Goal: Information Seeking & Learning: Find specific fact

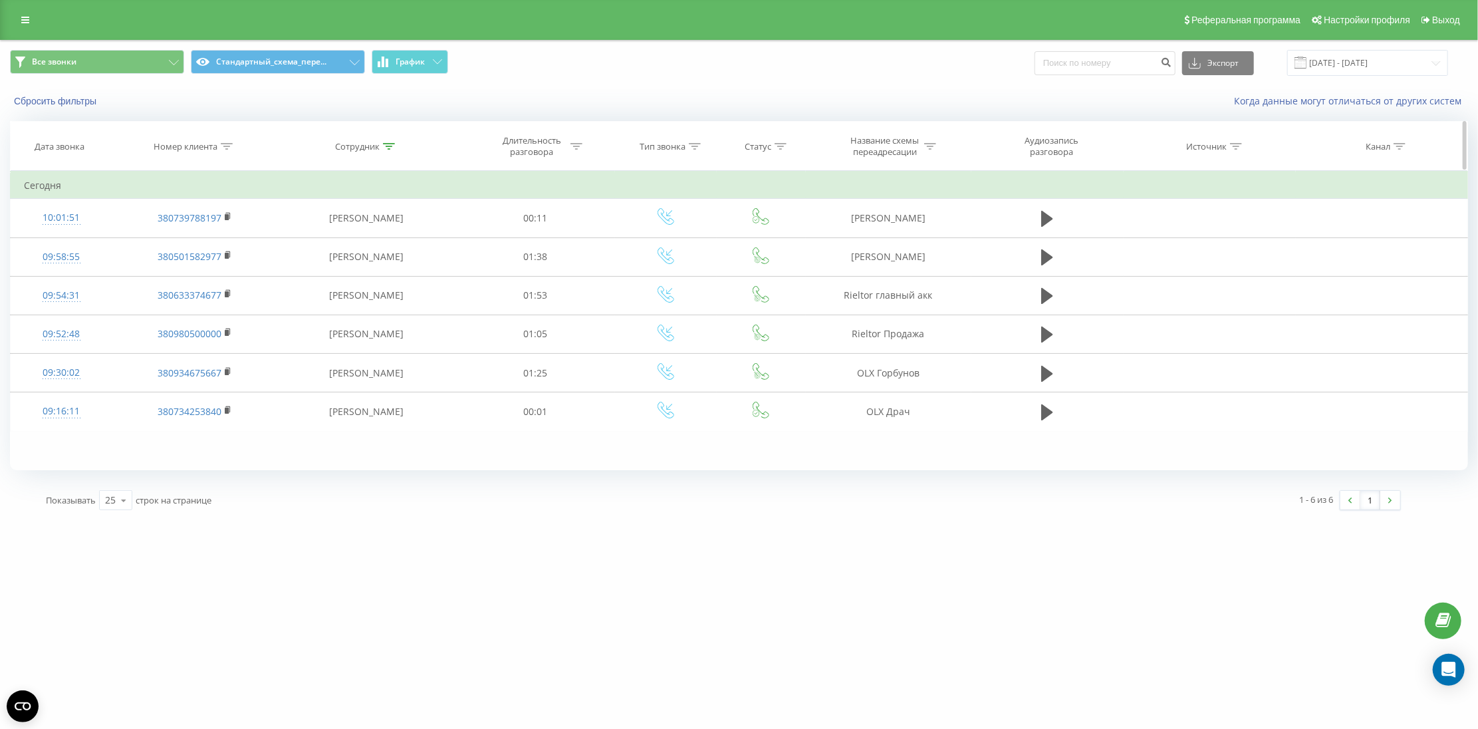
click at [209, 144] on div "Номер клиента" at bounding box center [186, 146] width 64 height 11
click at [217, 279] on div "Отмена OK" at bounding box center [194, 268] width 117 height 30
click at [236, 265] on span "OK" at bounding box center [223, 267] width 37 height 21
click at [207, 146] on div "Номер клиента" at bounding box center [186, 146] width 64 height 11
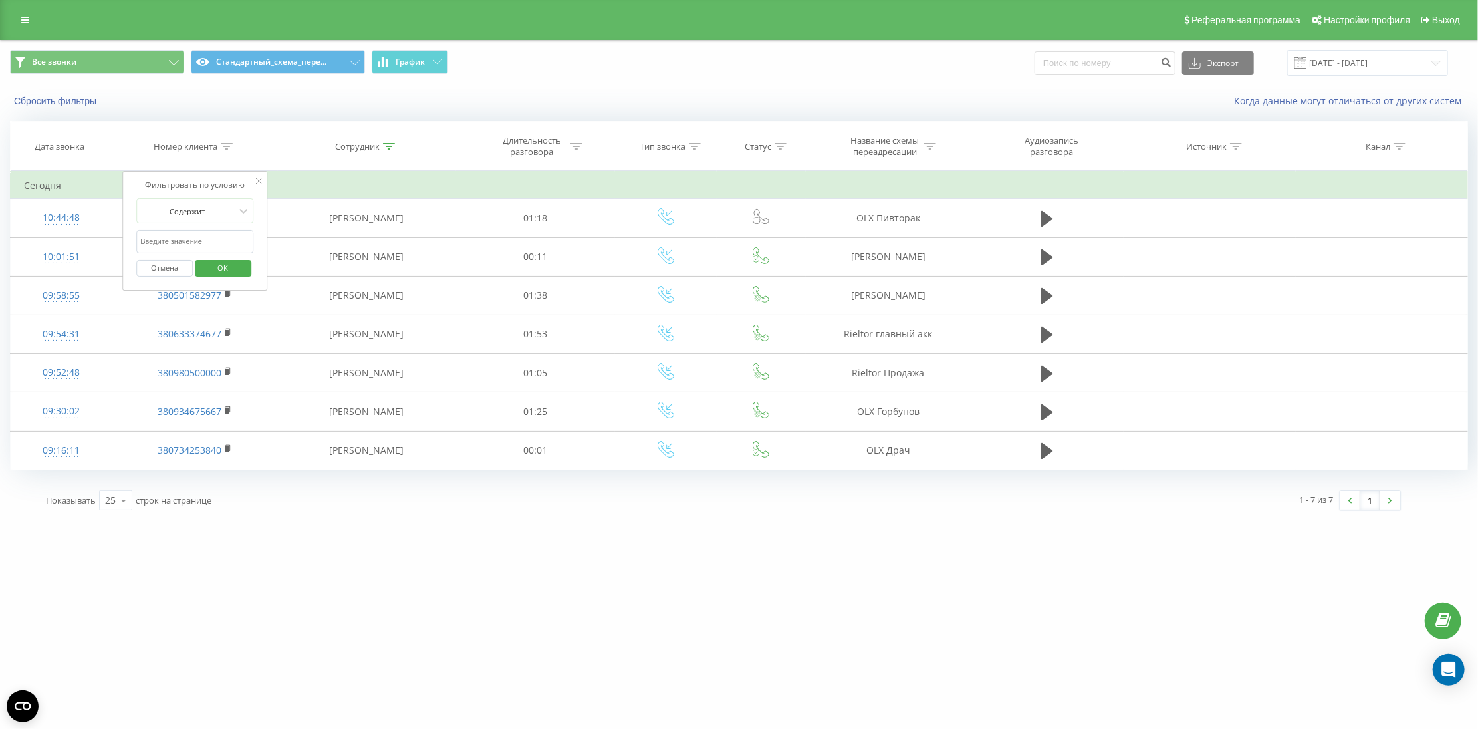
click at [221, 273] on span "OK" at bounding box center [223, 267] width 37 height 21
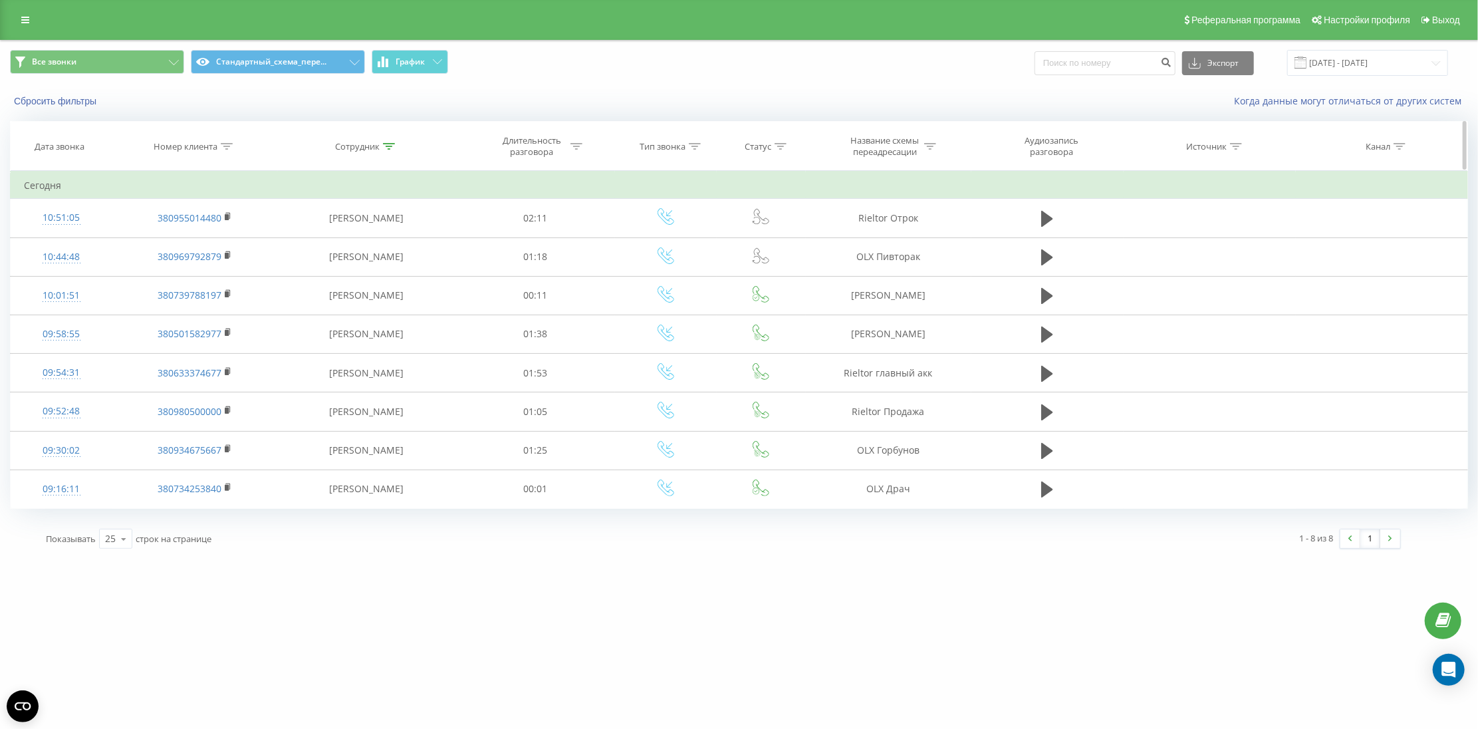
click at [172, 152] on div "Номер клиента" at bounding box center [186, 146] width 64 height 11
click at [220, 270] on span "OK" at bounding box center [223, 267] width 37 height 21
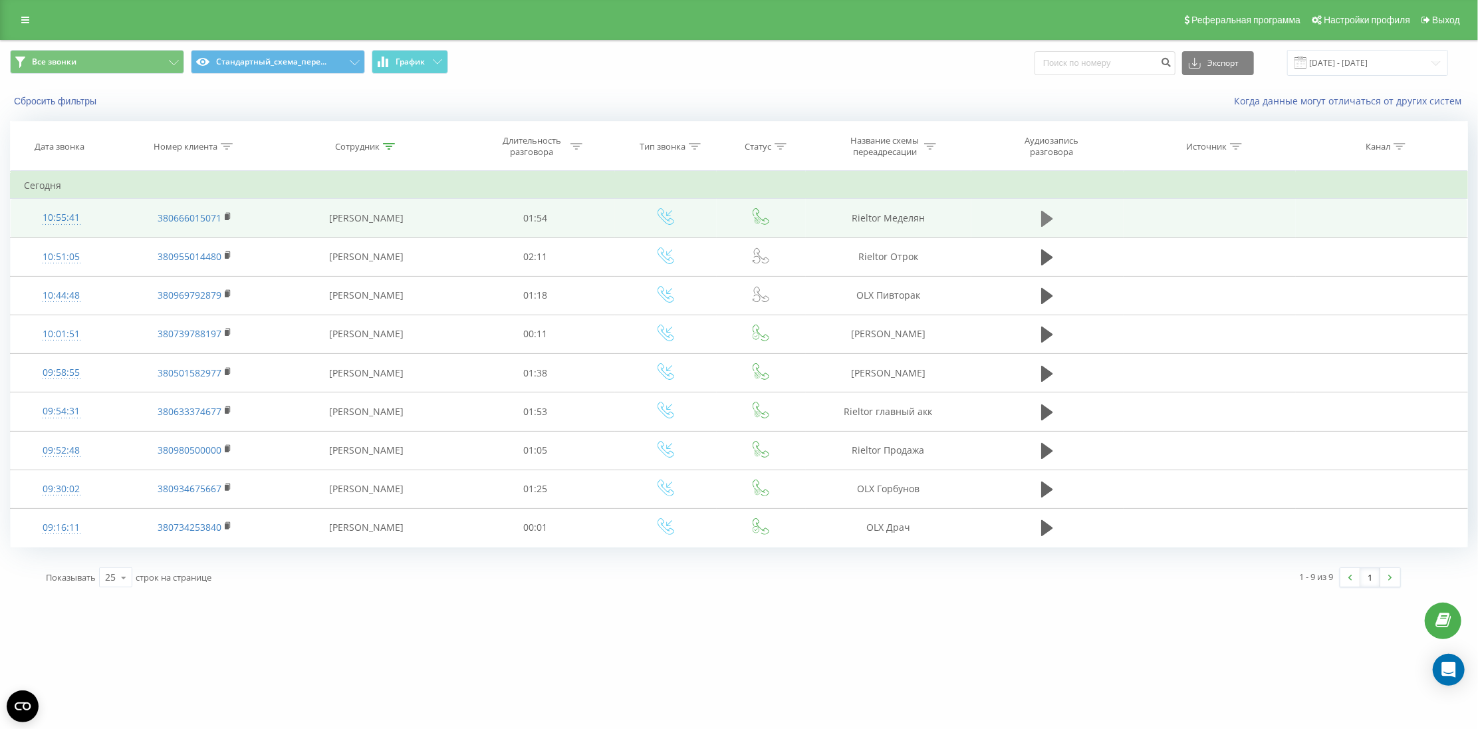
click at [1055, 215] on button at bounding box center [1047, 219] width 20 height 20
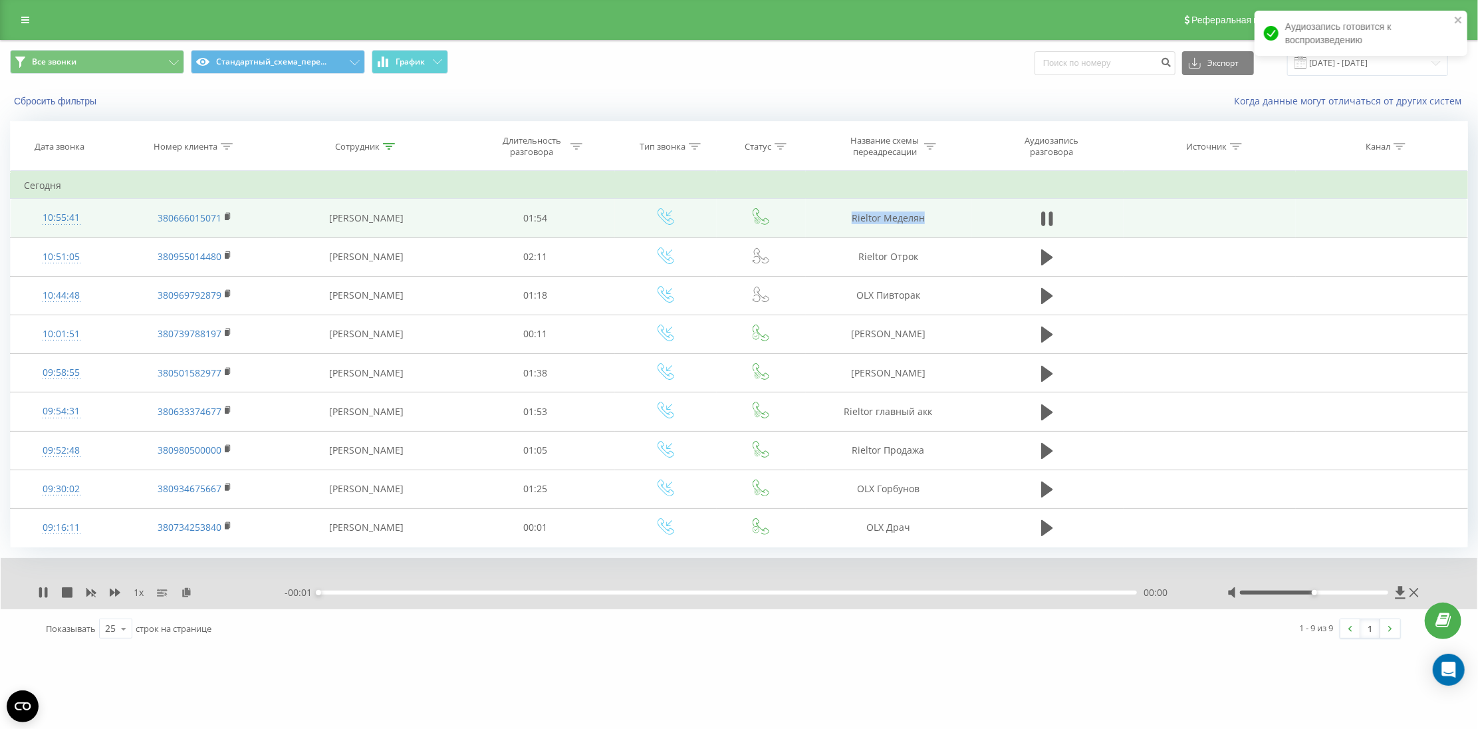
drag, startPoint x: 852, startPoint y: 221, endPoint x: 938, endPoint y: 222, distance: 85.8
click at [938, 222] on td "Rieltor Меделян" at bounding box center [889, 218] width 166 height 39
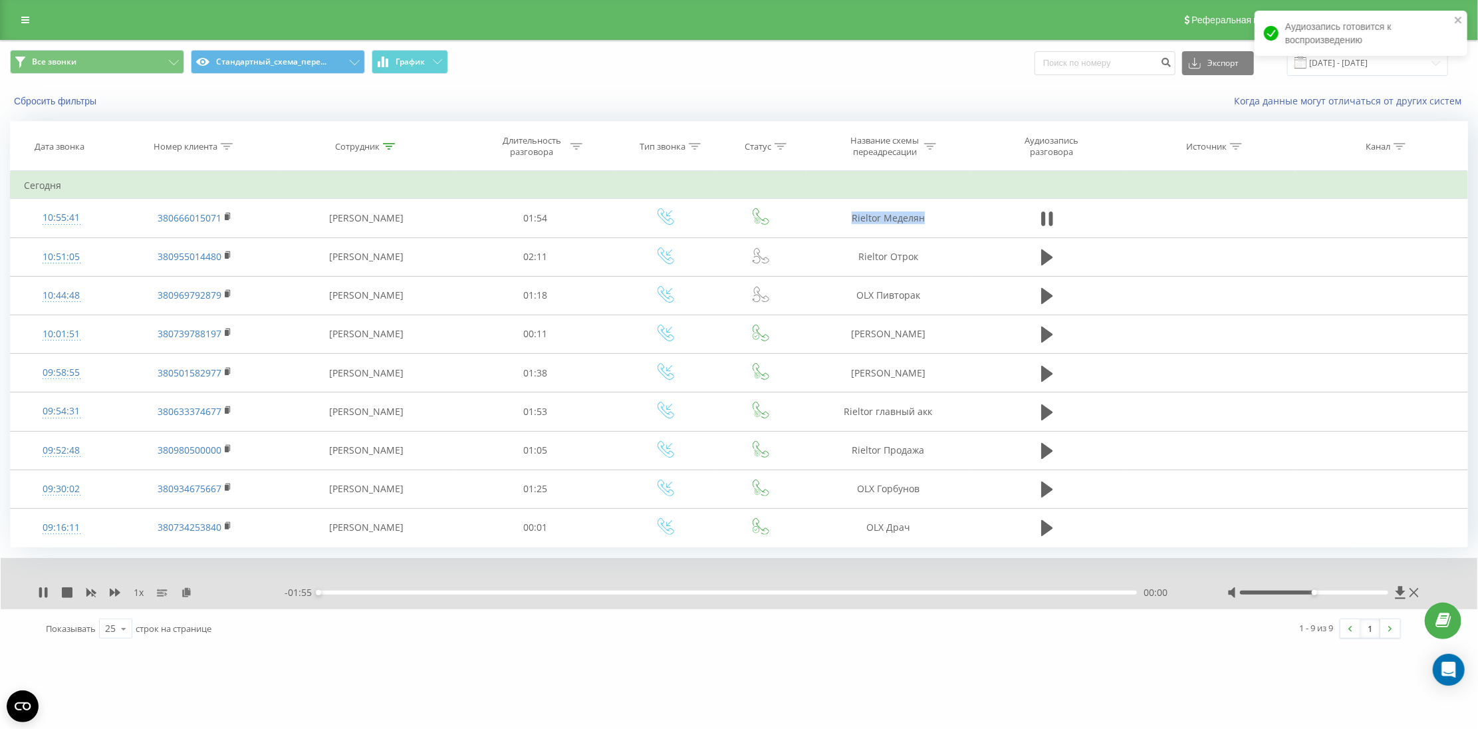
copy td "Rieltor Меделян"
click at [1419, 593] on icon at bounding box center [1414, 592] width 9 height 11
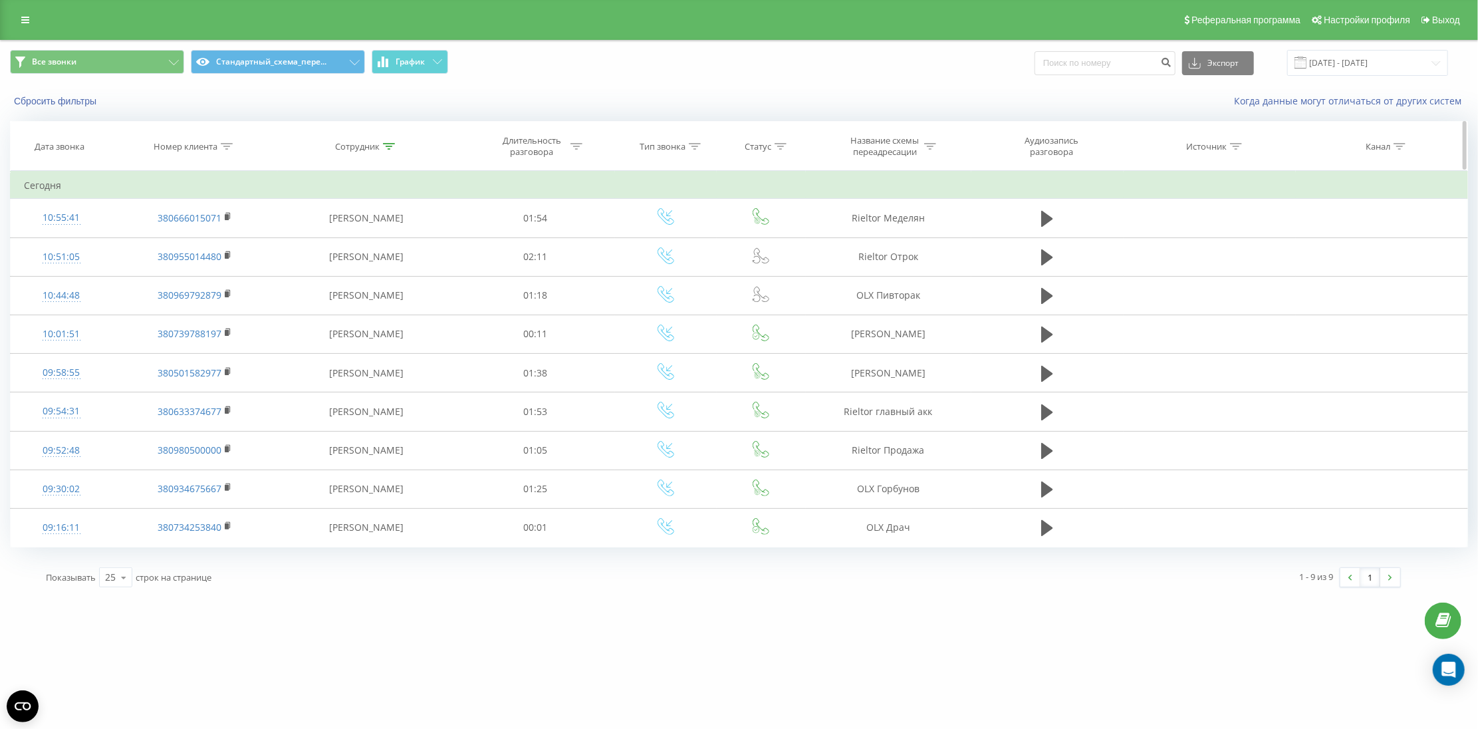
drag, startPoint x: 213, startPoint y: 142, endPoint x: 217, endPoint y: 196, distance: 54.1
click at [212, 142] on div "Номер клиента" at bounding box center [186, 146] width 64 height 11
click at [227, 261] on span "OK" at bounding box center [223, 267] width 37 height 21
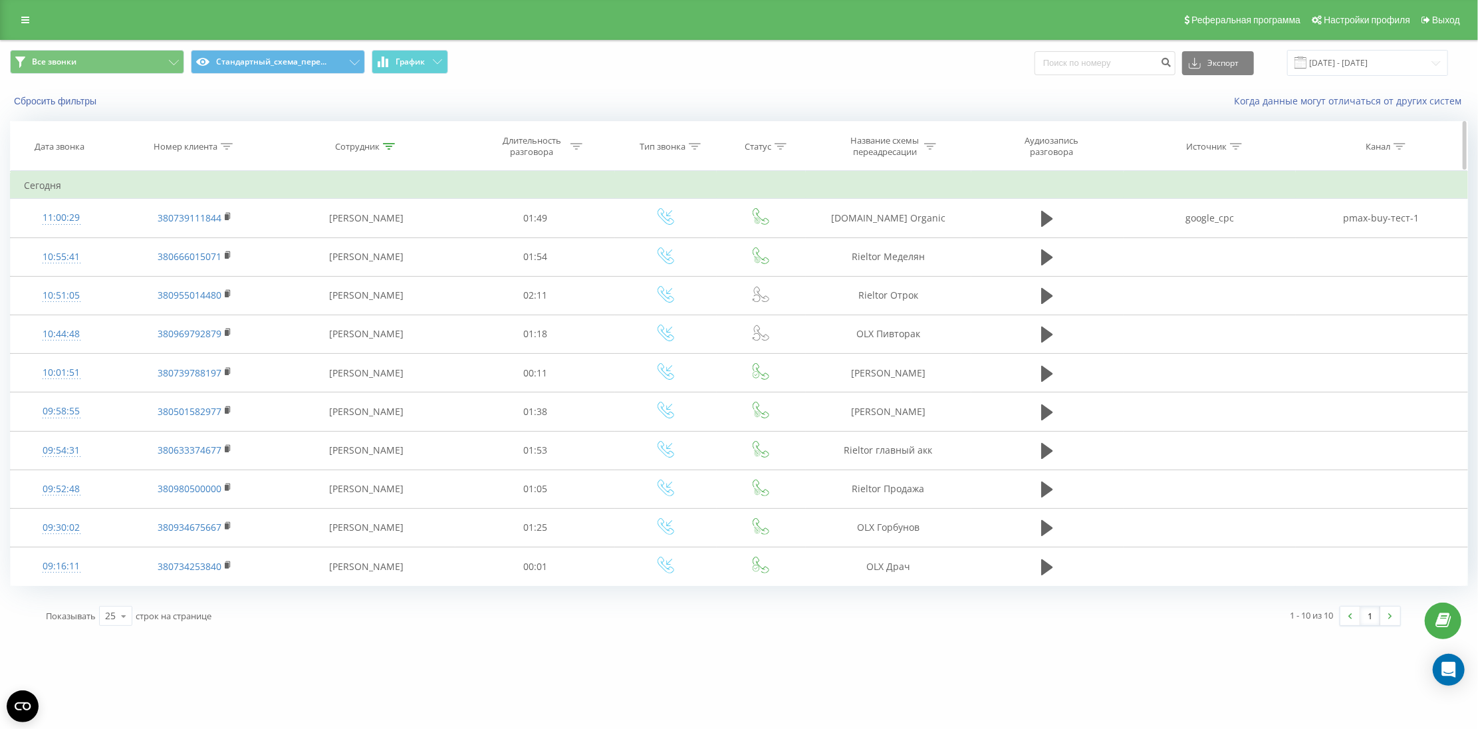
click at [180, 141] on div "Номер клиента" at bounding box center [186, 146] width 64 height 11
click at [229, 271] on span "OK" at bounding box center [223, 267] width 37 height 21
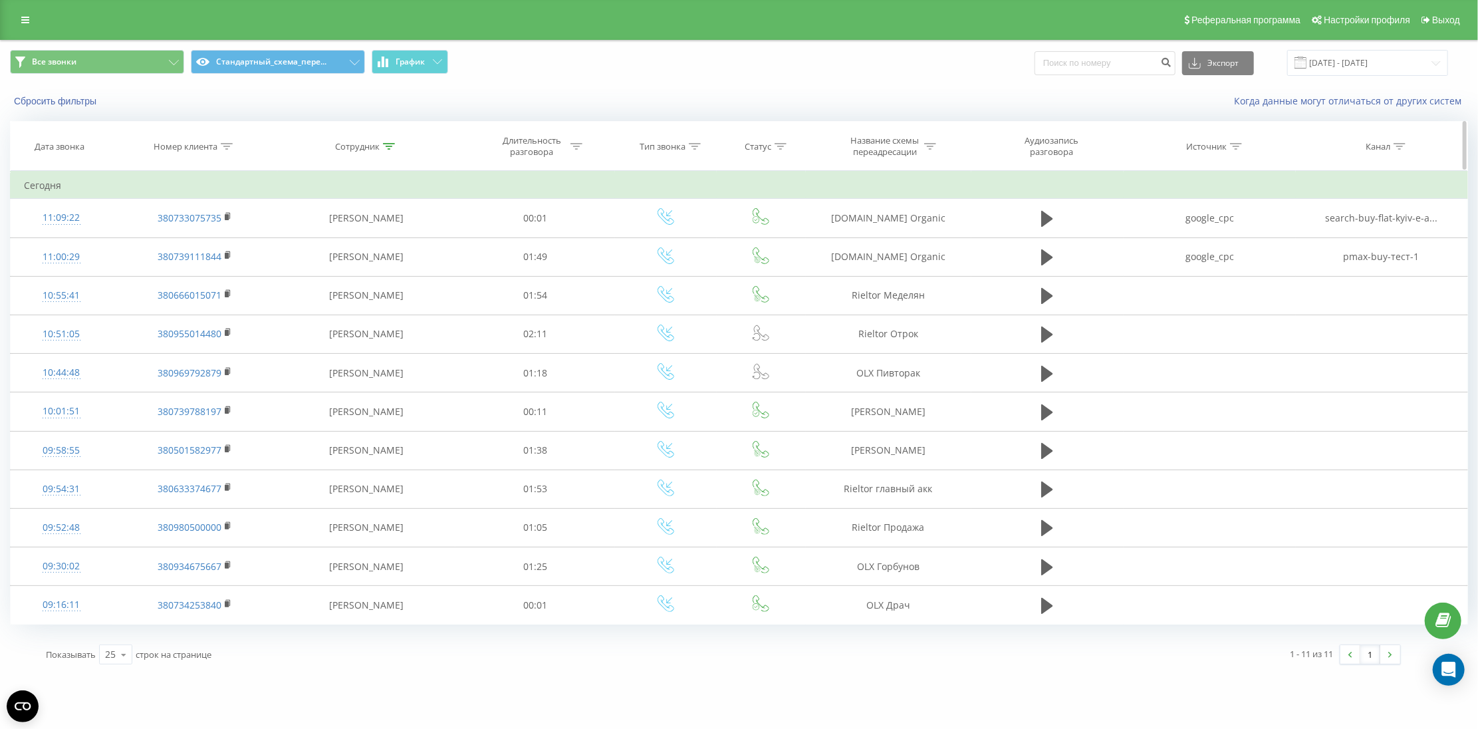
click at [212, 144] on div "Номер клиента" at bounding box center [186, 146] width 64 height 11
click at [217, 276] on span "OK" at bounding box center [223, 267] width 37 height 21
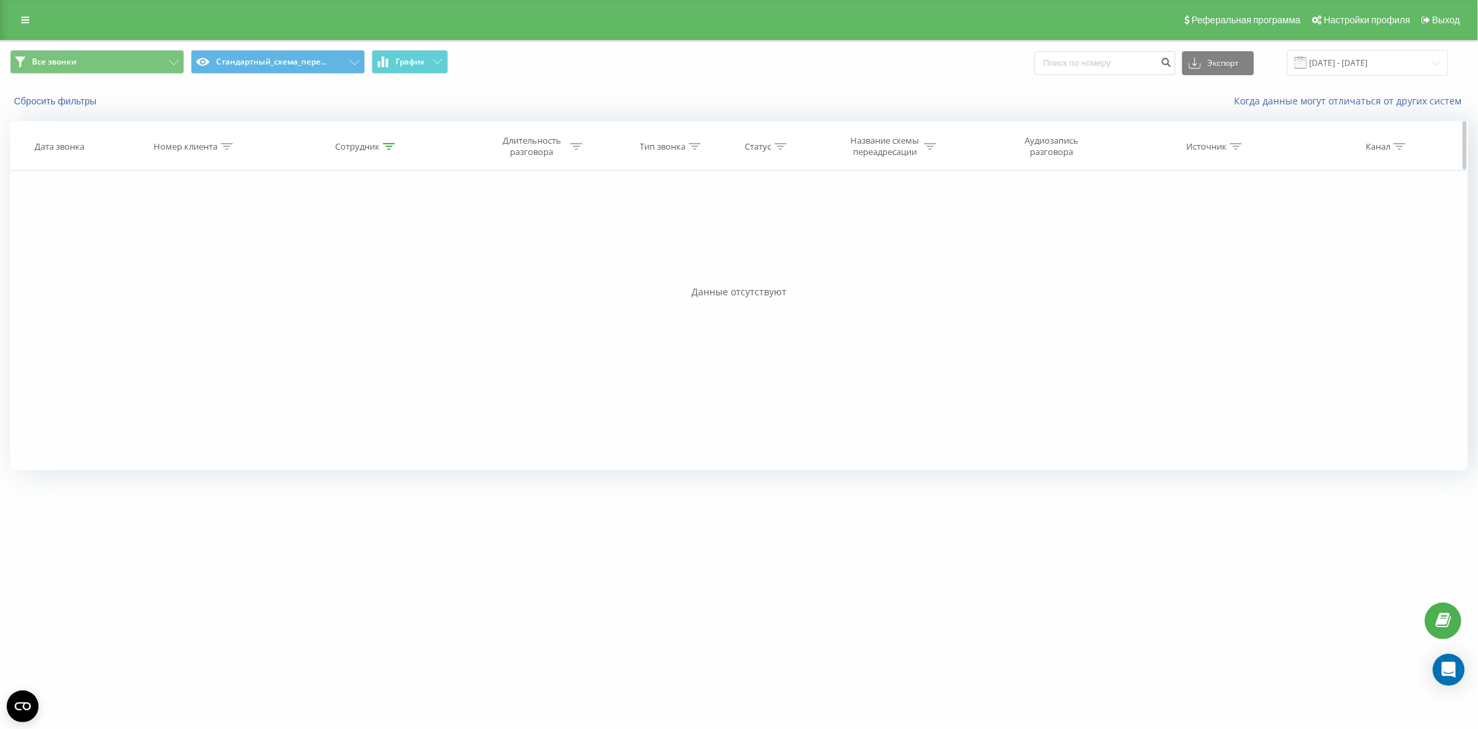
click at [180, 142] on div "Номер клиента" at bounding box center [186, 146] width 64 height 11
click at [183, 150] on div "Номер клиента" at bounding box center [186, 146] width 64 height 11
click at [194, 148] on div "Номер клиента" at bounding box center [186, 146] width 64 height 11
click at [76, 110] on div "Сбросить фильтры Когда данные могут отличаться от других систем" at bounding box center [739, 101] width 1477 height 32
click at [76, 104] on button "Сбросить фильтры" at bounding box center [56, 101] width 93 height 12
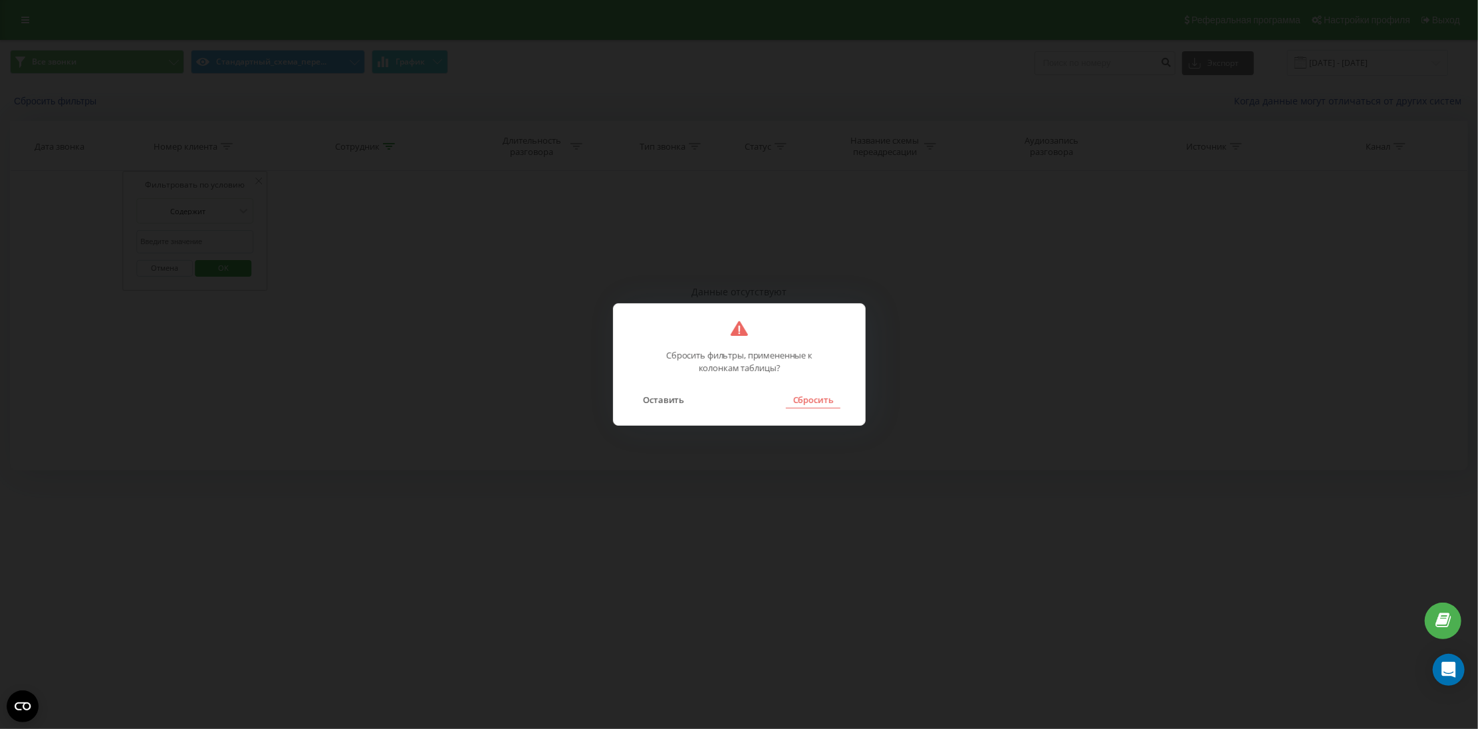
click at [802, 399] on button "Сбросить" at bounding box center [813, 399] width 54 height 17
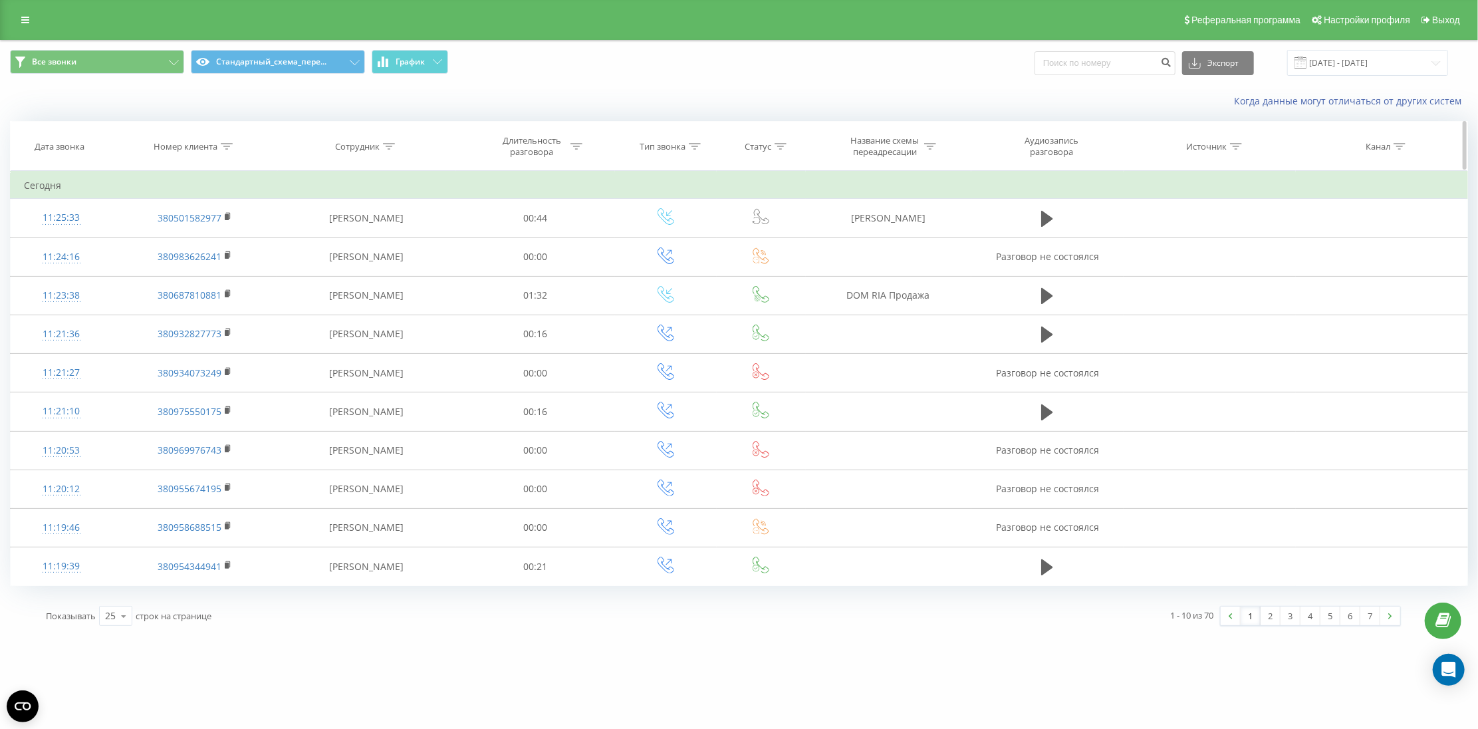
click at [178, 148] on div "Номер клиента" at bounding box center [186, 146] width 64 height 11
click at [218, 262] on span "OK" at bounding box center [223, 267] width 37 height 21
click at [208, 142] on div "Номер клиента" at bounding box center [186, 146] width 64 height 11
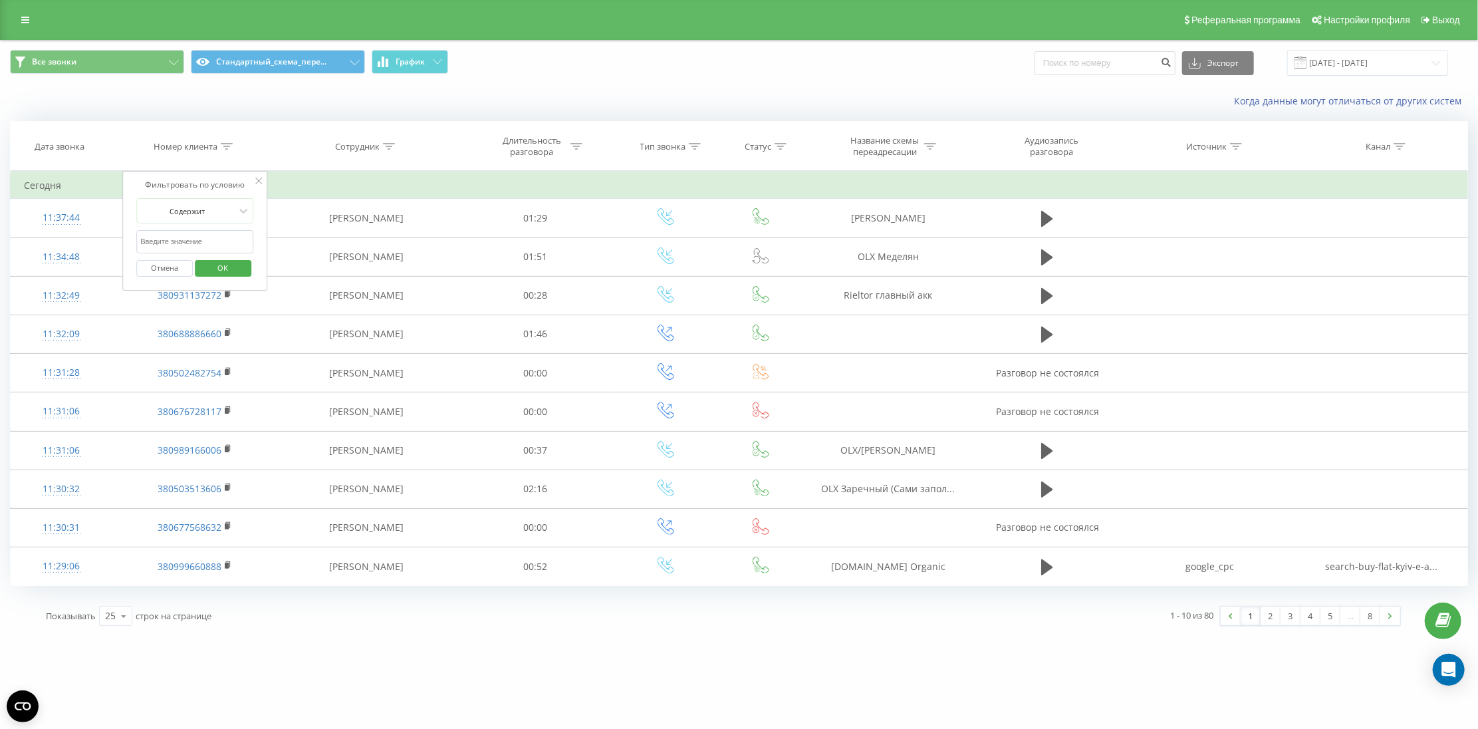
click at [190, 239] on input "text" at bounding box center [194, 241] width 117 height 23
paste input "380675321025"
type input "380675321025"
click at [222, 256] on div "Отмена OK" at bounding box center [194, 268] width 117 height 30
click at [229, 268] on span "OK" at bounding box center [223, 267] width 37 height 21
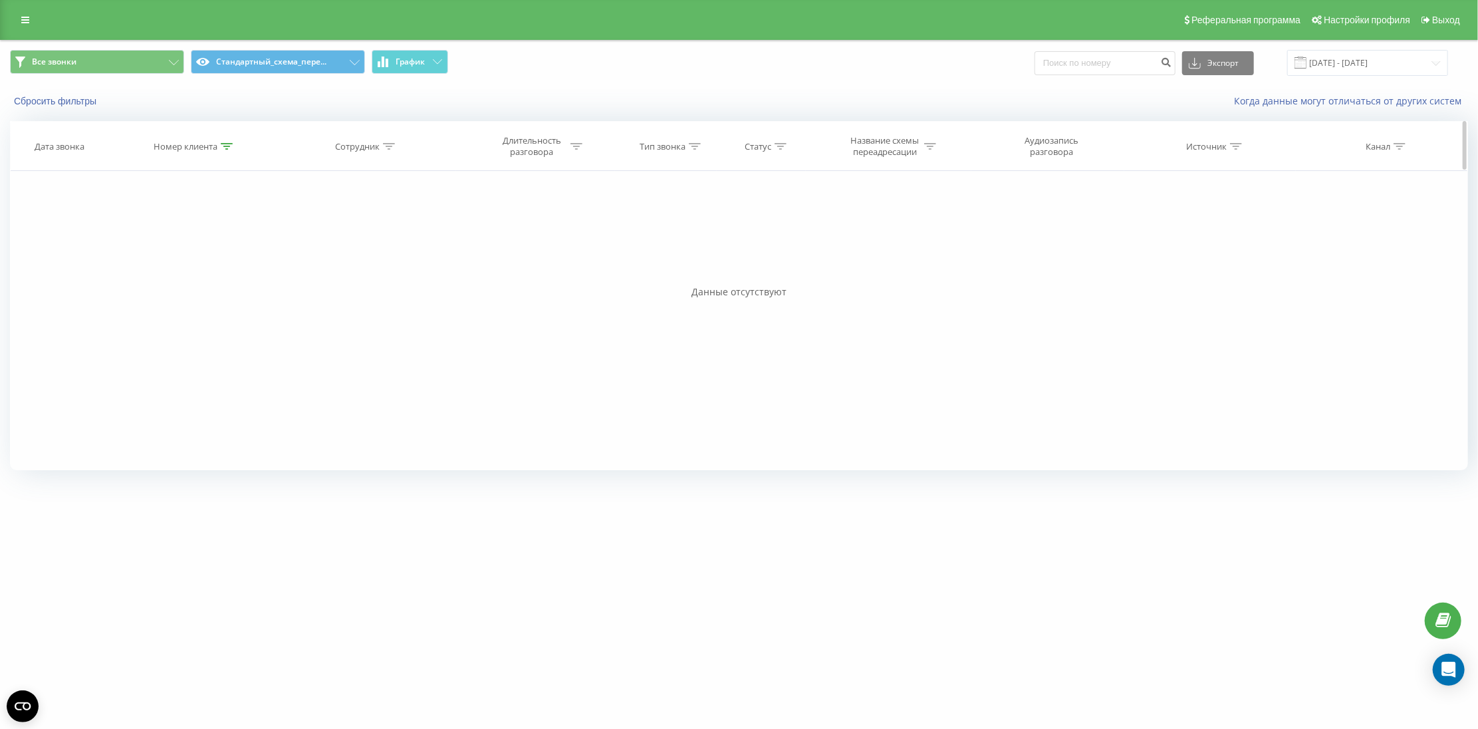
click at [218, 152] on th "Номер клиента" at bounding box center [195, 146] width 166 height 49
click at [192, 147] on div "Номер клиента" at bounding box center [186, 146] width 64 height 11
click at [174, 245] on input "380675321025" at bounding box center [194, 241] width 117 height 23
click button "OK" at bounding box center [223, 268] width 57 height 17
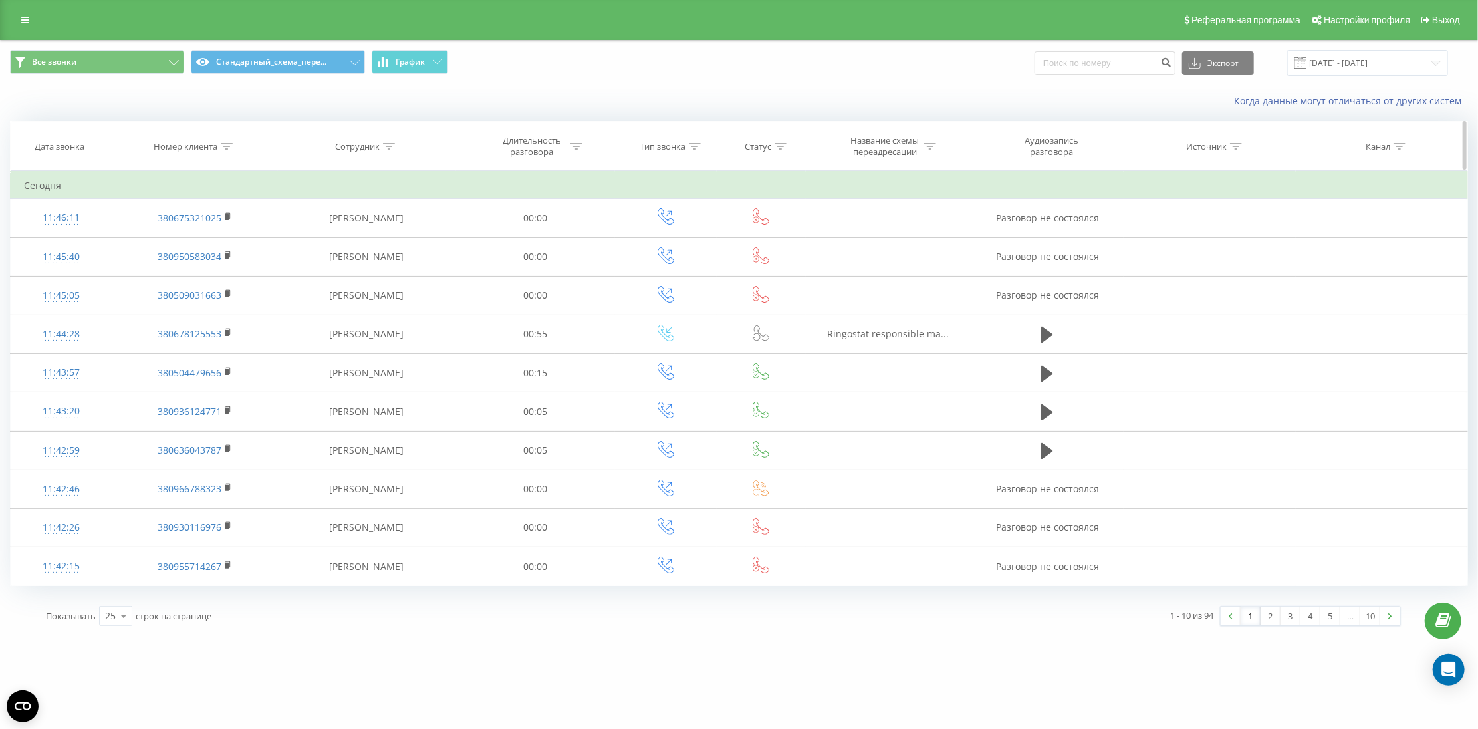
click at [237, 136] on th "Номер клиента" at bounding box center [195, 146] width 166 height 49
click at [233, 138] on th "Номер клиента" at bounding box center [195, 146] width 166 height 49
click at [213, 146] on div "Номер клиента" at bounding box center [186, 146] width 64 height 11
click at [218, 255] on div "Отмена OK" at bounding box center [194, 268] width 117 height 30
click at [222, 260] on span "OK" at bounding box center [223, 267] width 37 height 21
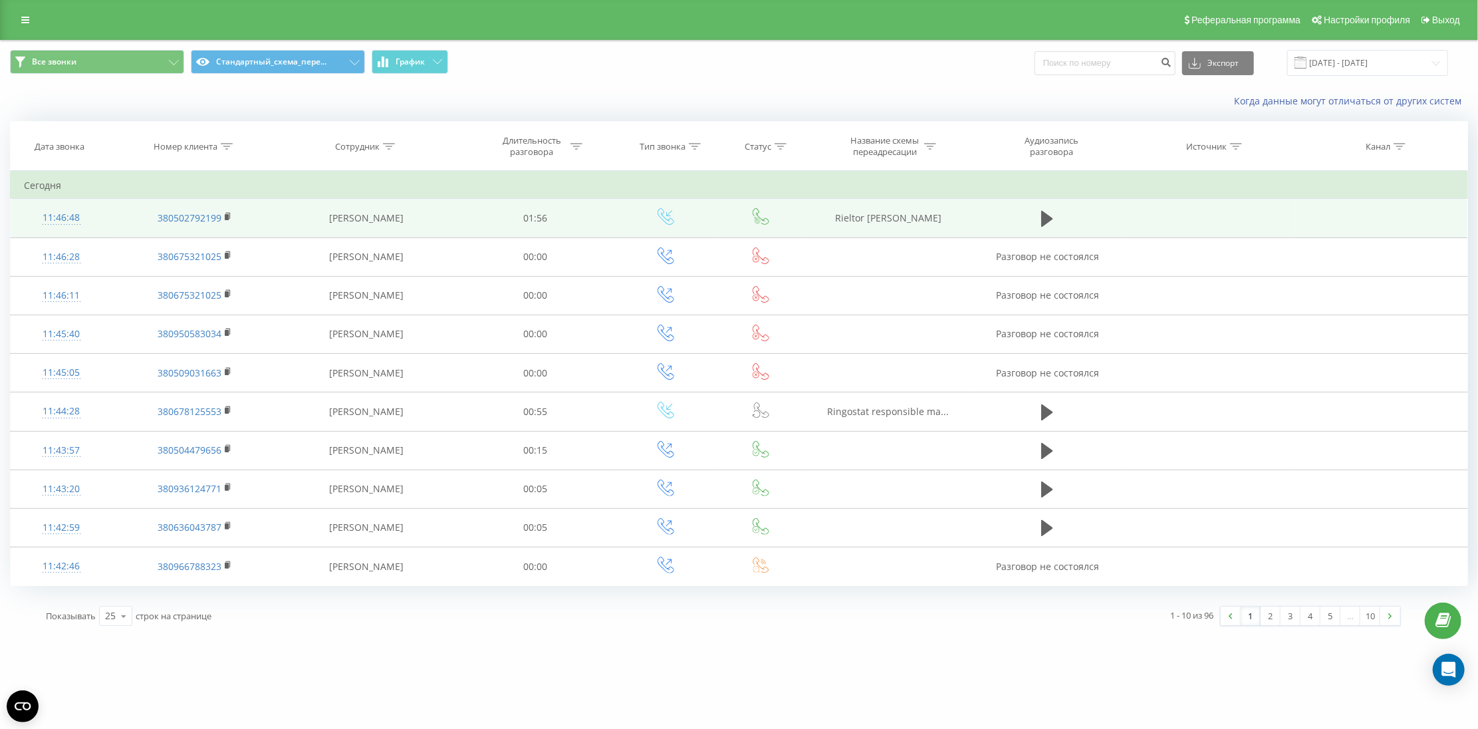
drag, startPoint x: 820, startPoint y: 235, endPoint x: 966, endPoint y: 230, distance: 145.7
click at [966, 230] on td "Rieltor Давиденко Сергей" at bounding box center [889, 218] width 166 height 39
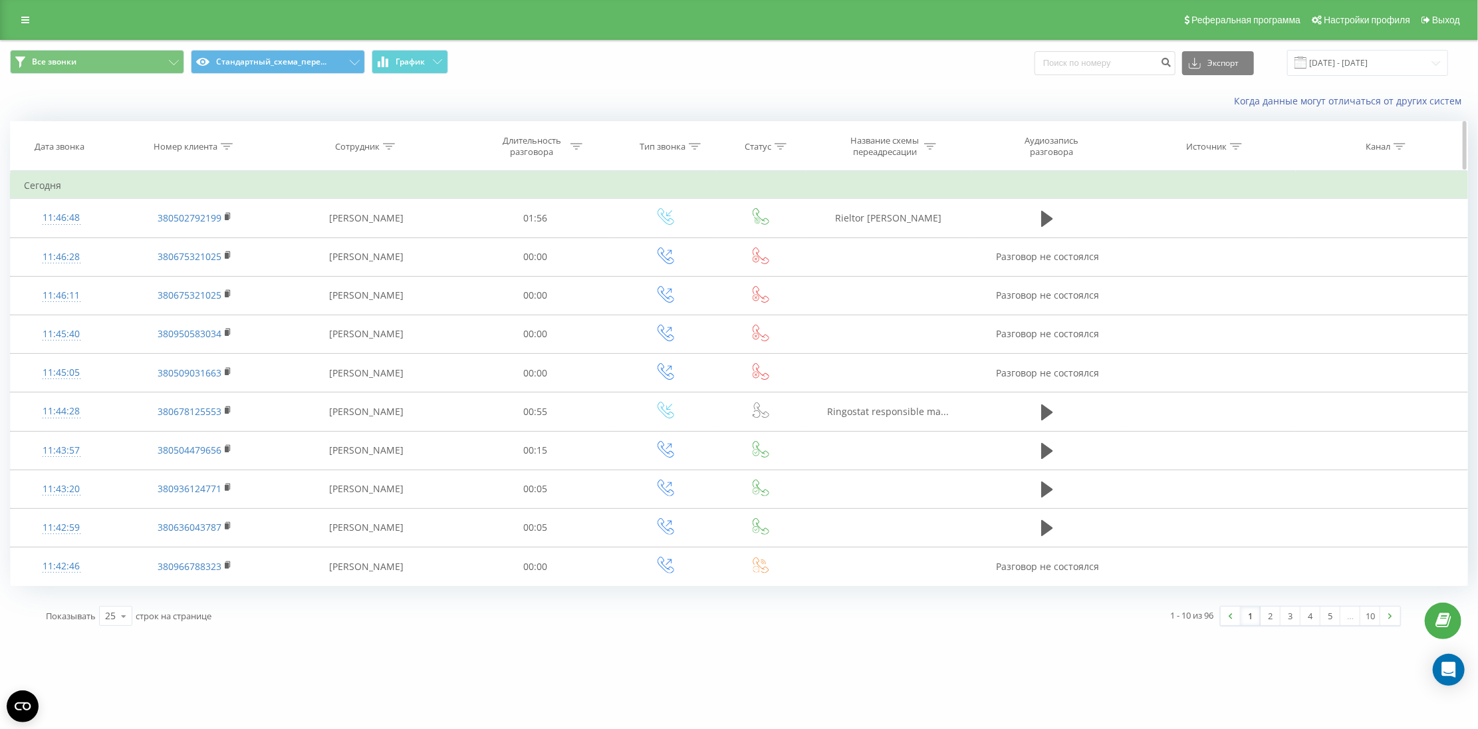
copy td "Rieltor Давиденко Сергей"
click at [229, 152] on th "Номер клиента" at bounding box center [195, 146] width 166 height 49
click at [196, 150] on div "Номер клиента" at bounding box center [186, 146] width 64 height 11
click at [207, 271] on span "OK" at bounding box center [223, 267] width 37 height 21
click at [215, 150] on div "Номер клиента" at bounding box center [186, 146] width 64 height 11
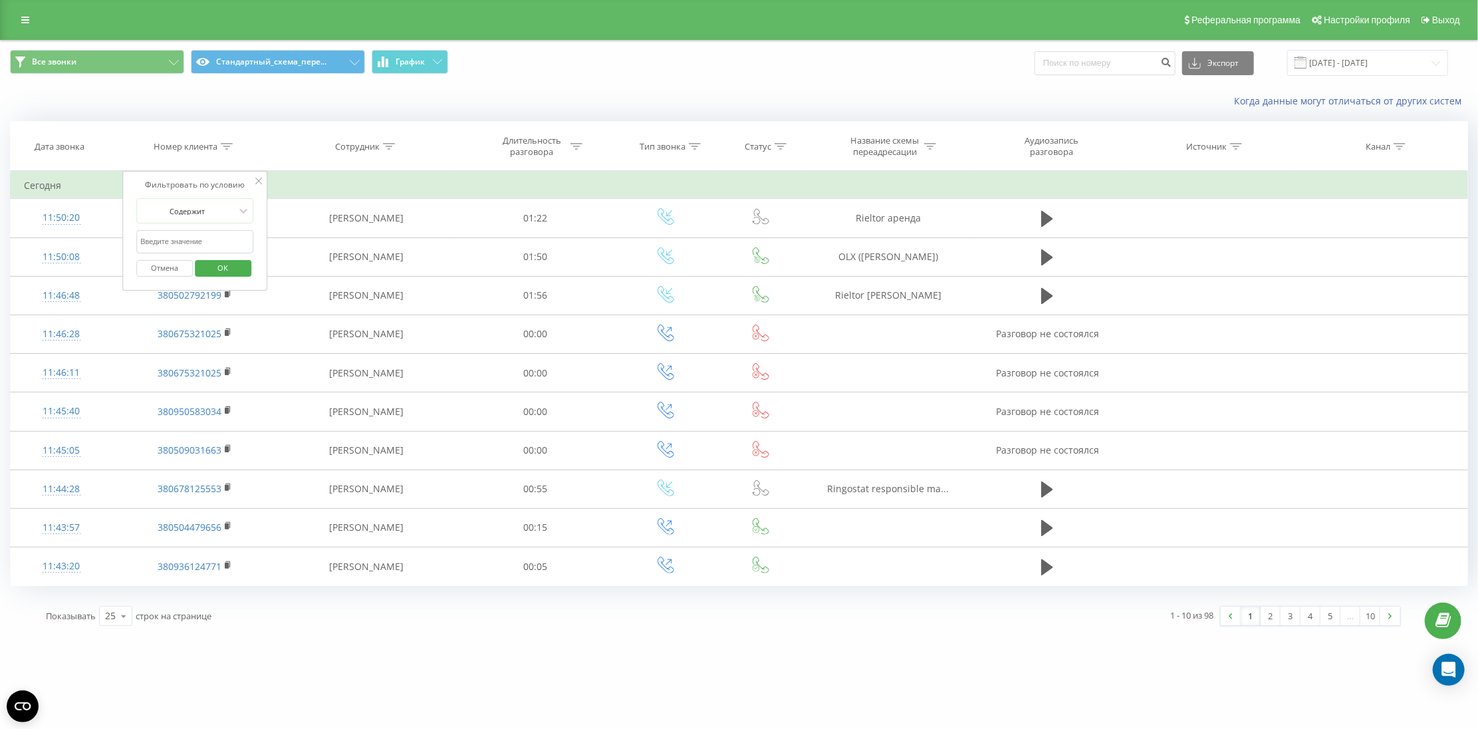
click at [233, 270] on span "OK" at bounding box center [223, 267] width 37 height 21
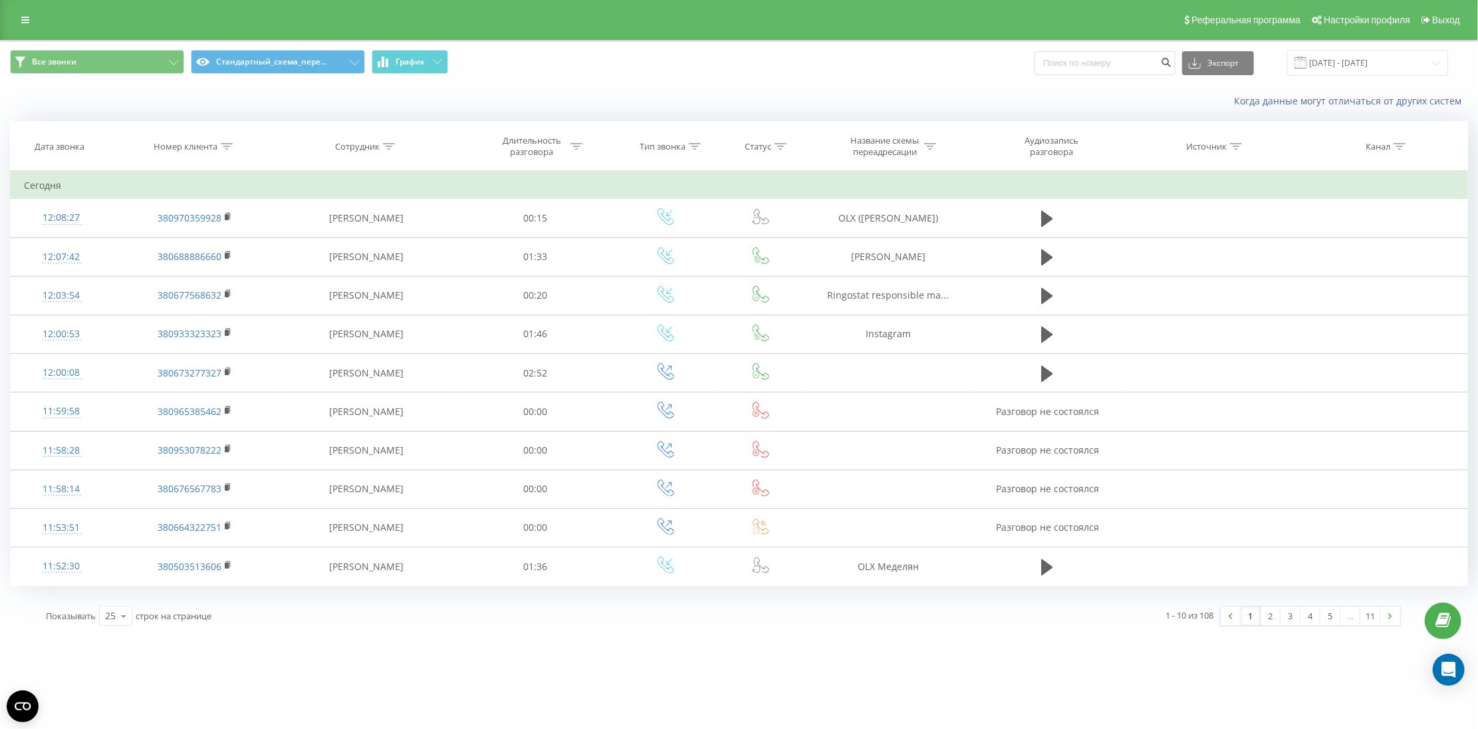
click at [544, 620] on div "Показывать 25 10 25 50 100 строк на странице" at bounding box center [380, 616] width 687 height 39
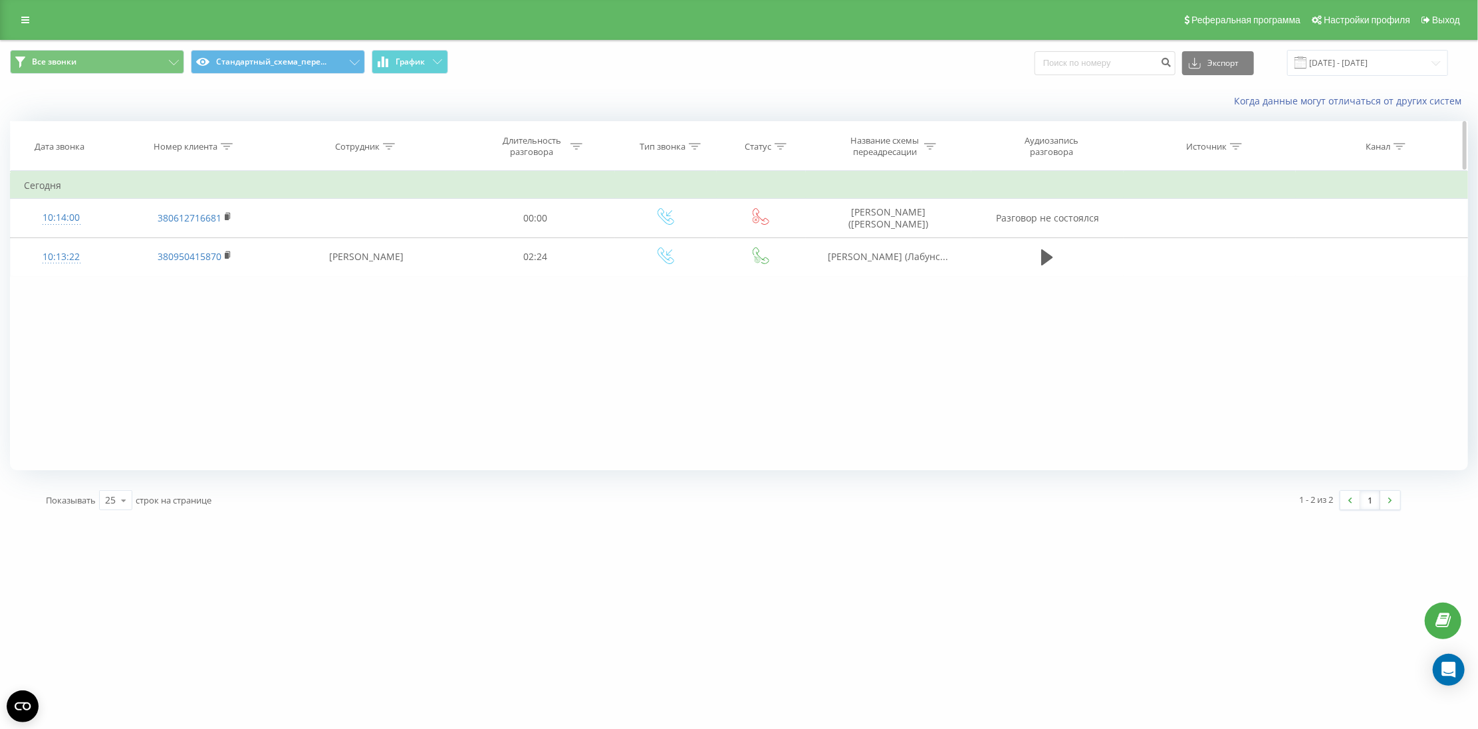
click at [221, 144] on icon at bounding box center [227, 146] width 12 height 7
click at [211, 267] on span "OK" at bounding box center [223, 267] width 37 height 21
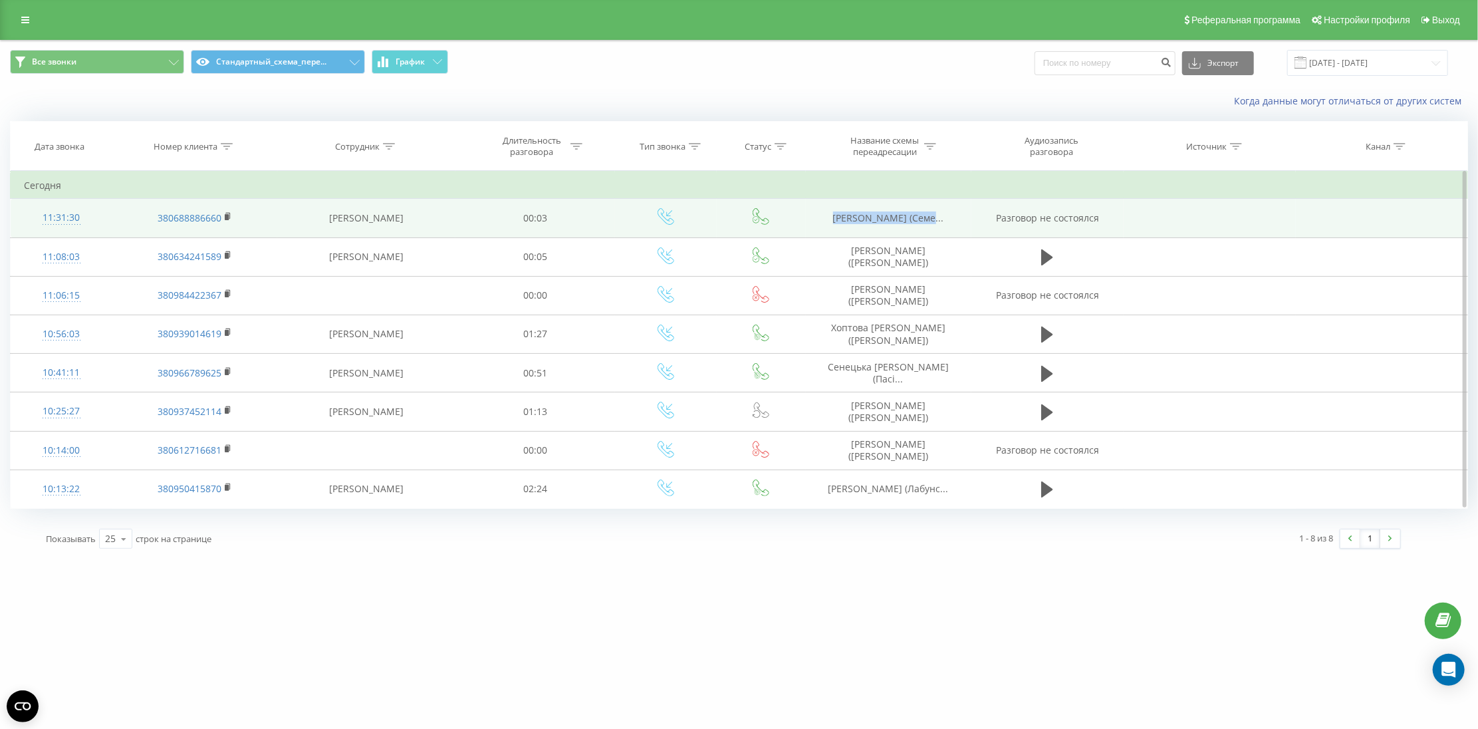
drag, startPoint x: 839, startPoint y: 226, endPoint x: 918, endPoint y: 231, distance: 79.3
click at [918, 231] on tr "11:31:30 380688886660 Іщенко Аліна 00:03 Кравченко Вікторія (Семе... Разговор н…" at bounding box center [740, 218] width 1458 height 39
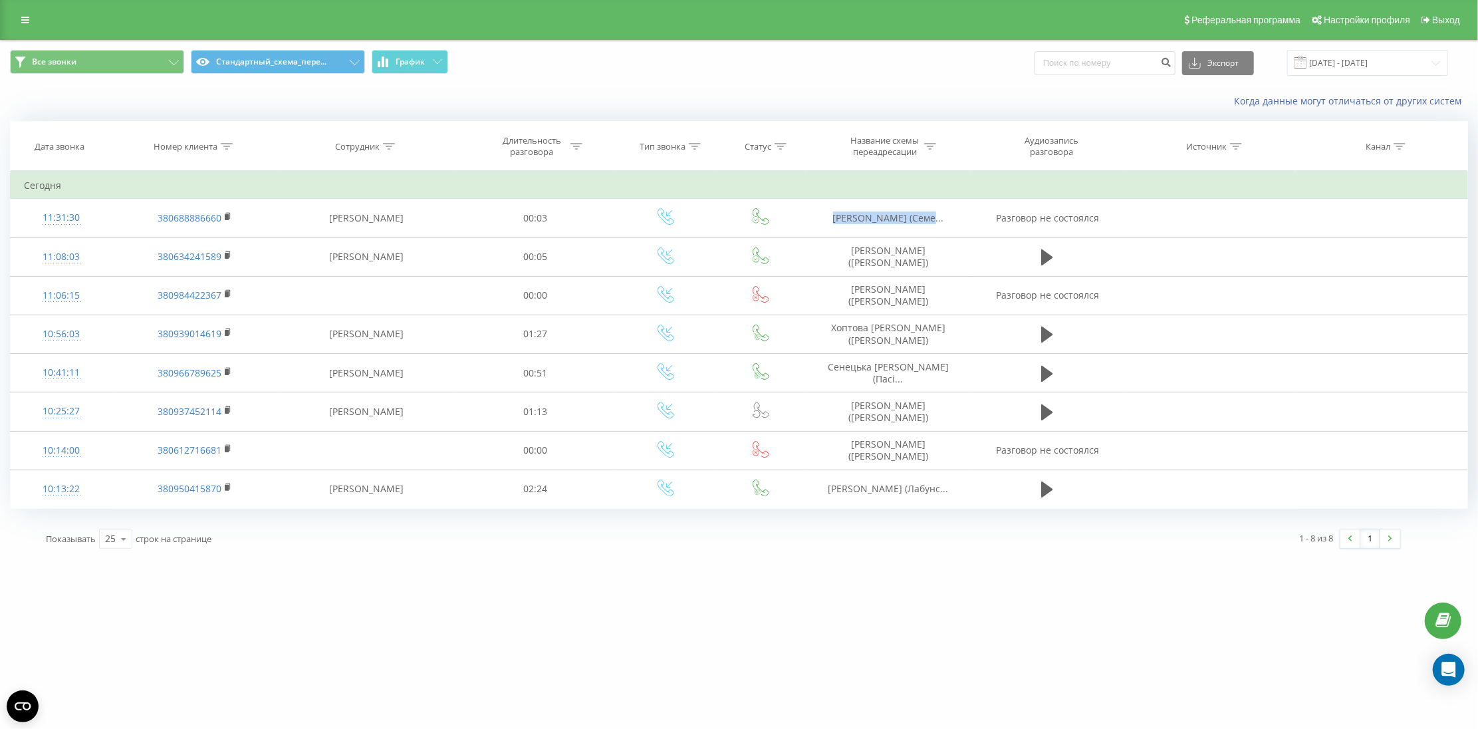
copy span "Кравченко Вікторія"
click at [201, 153] on th "Номер клиента" at bounding box center [195, 146] width 166 height 49
click at [202, 147] on div "Номер клиента" at bounding box center [186, 146] width 64 height 11
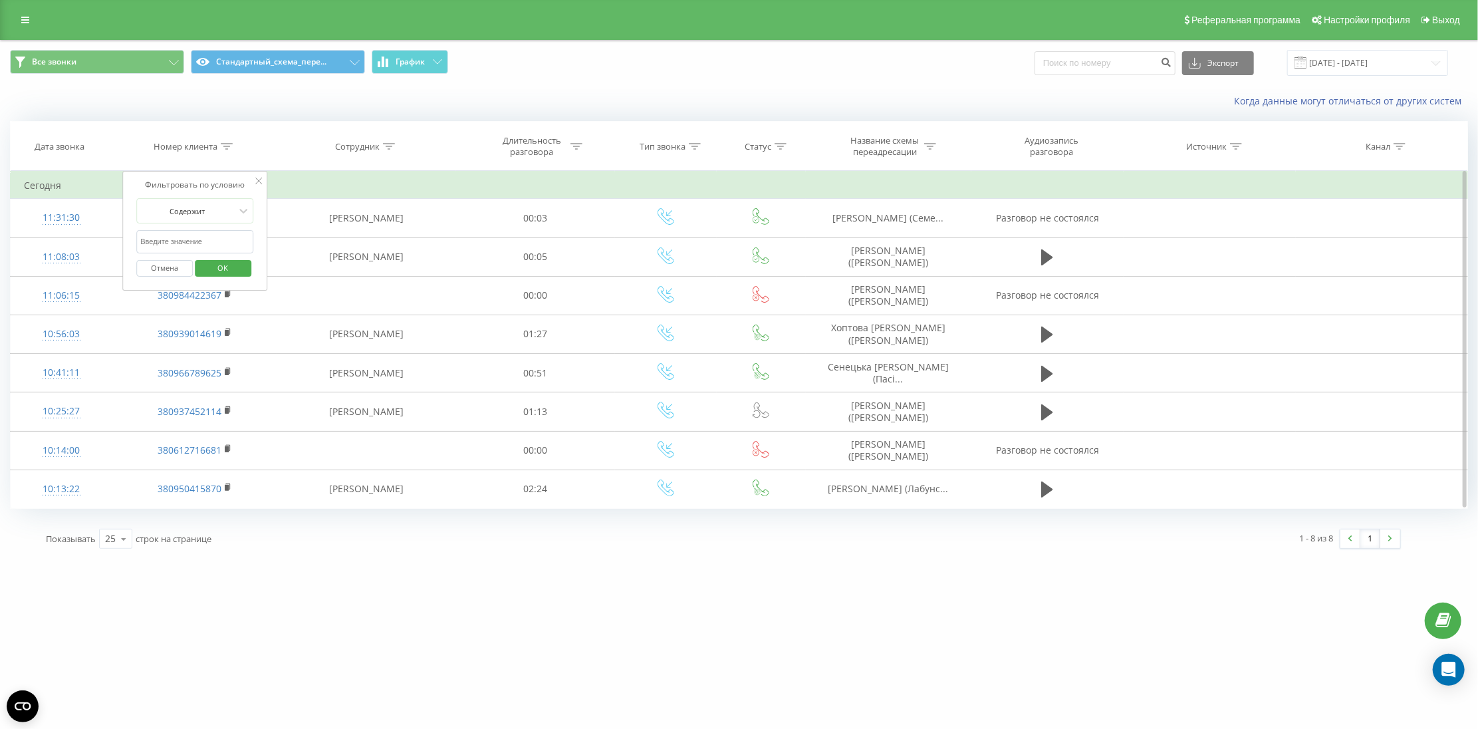
click at [235, 269] on span "OK" at bounding box center [223, 267] width 37 height 21
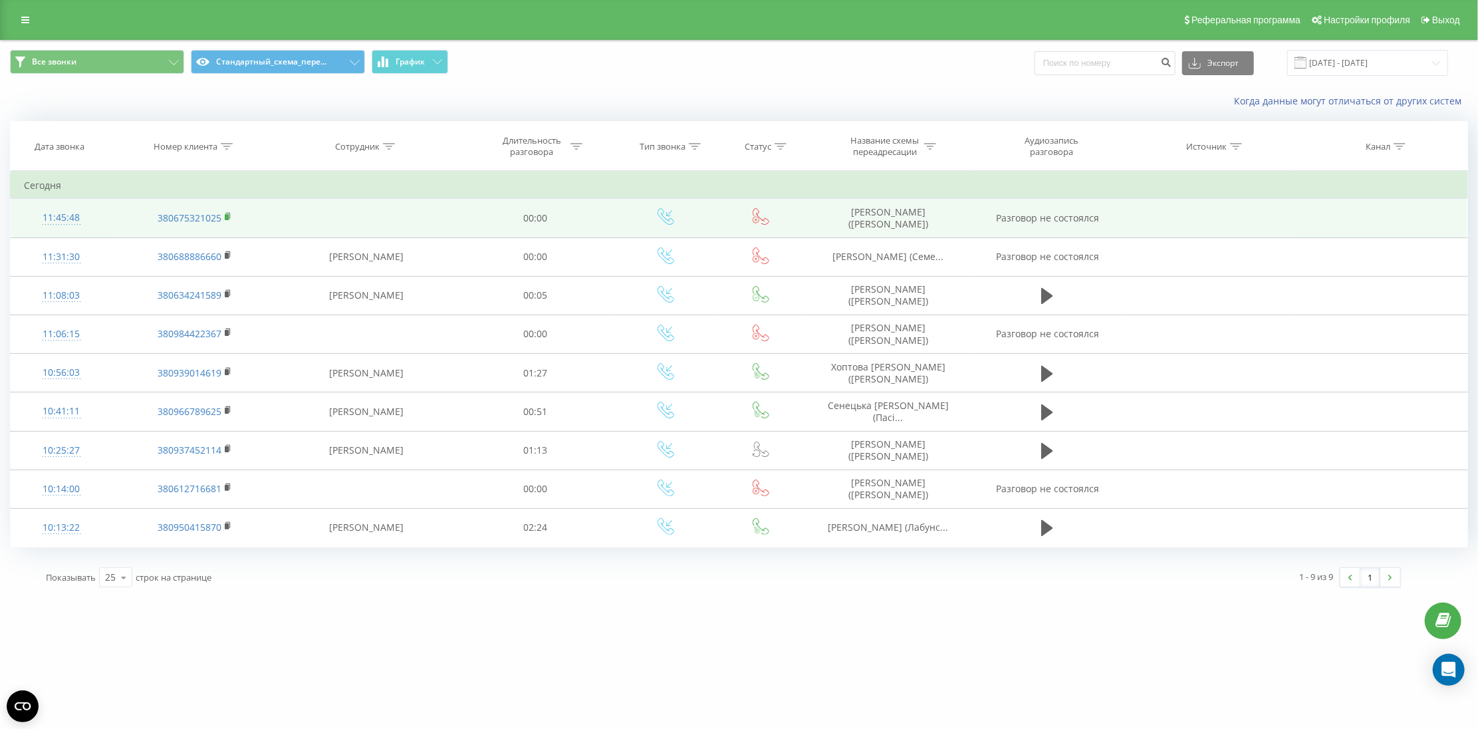
click at [226, 214] on rect at bounding box center [227, 217] width 4 height 6
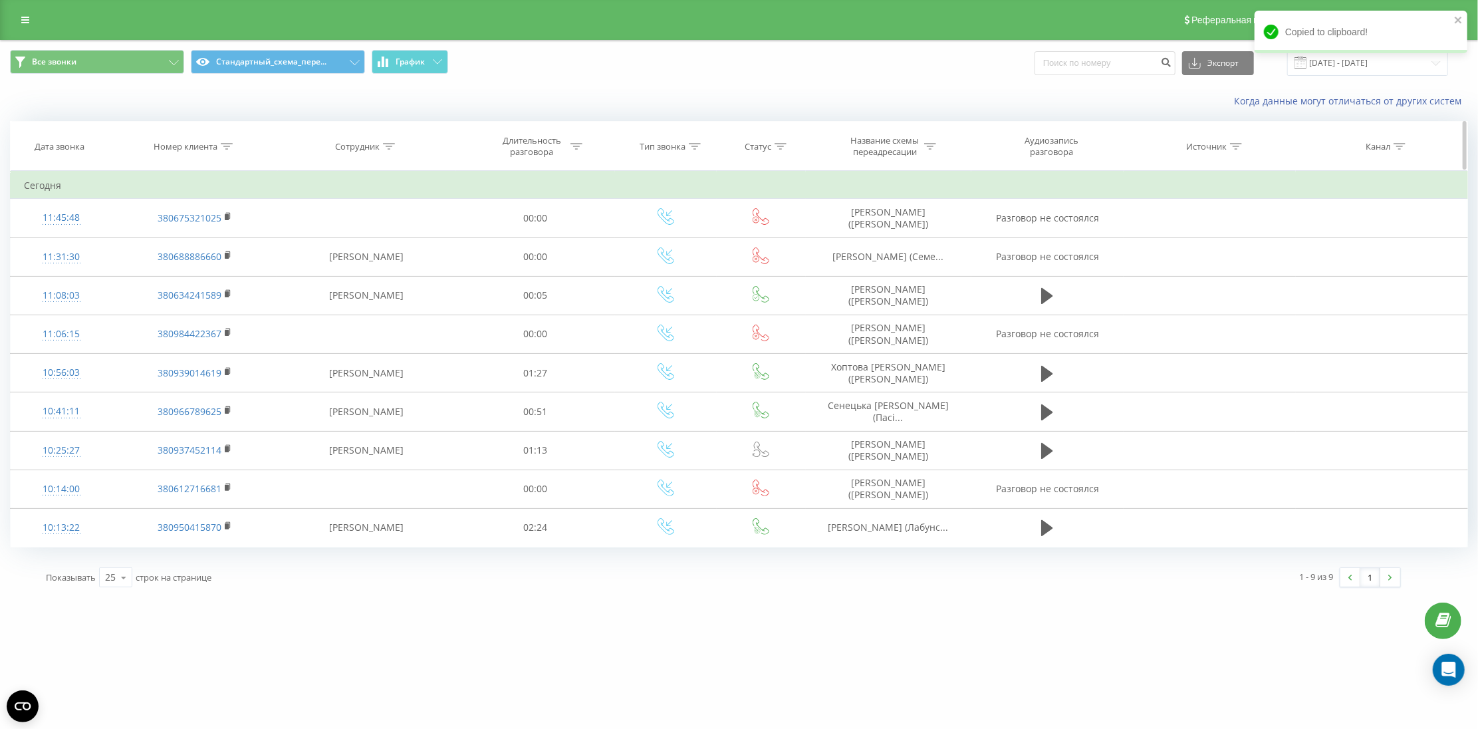
click at [202, 144] on div "Номер клиента" at bounding box center [186, 146] width 64 height 11
drag, startPoint x: 220, startPoint y: 261, endPoint x: 221, endPoint y: 279, distance: 17.3
click at [219, 275] on span "OK" at bounding box center [223, 267] width 37 height 21
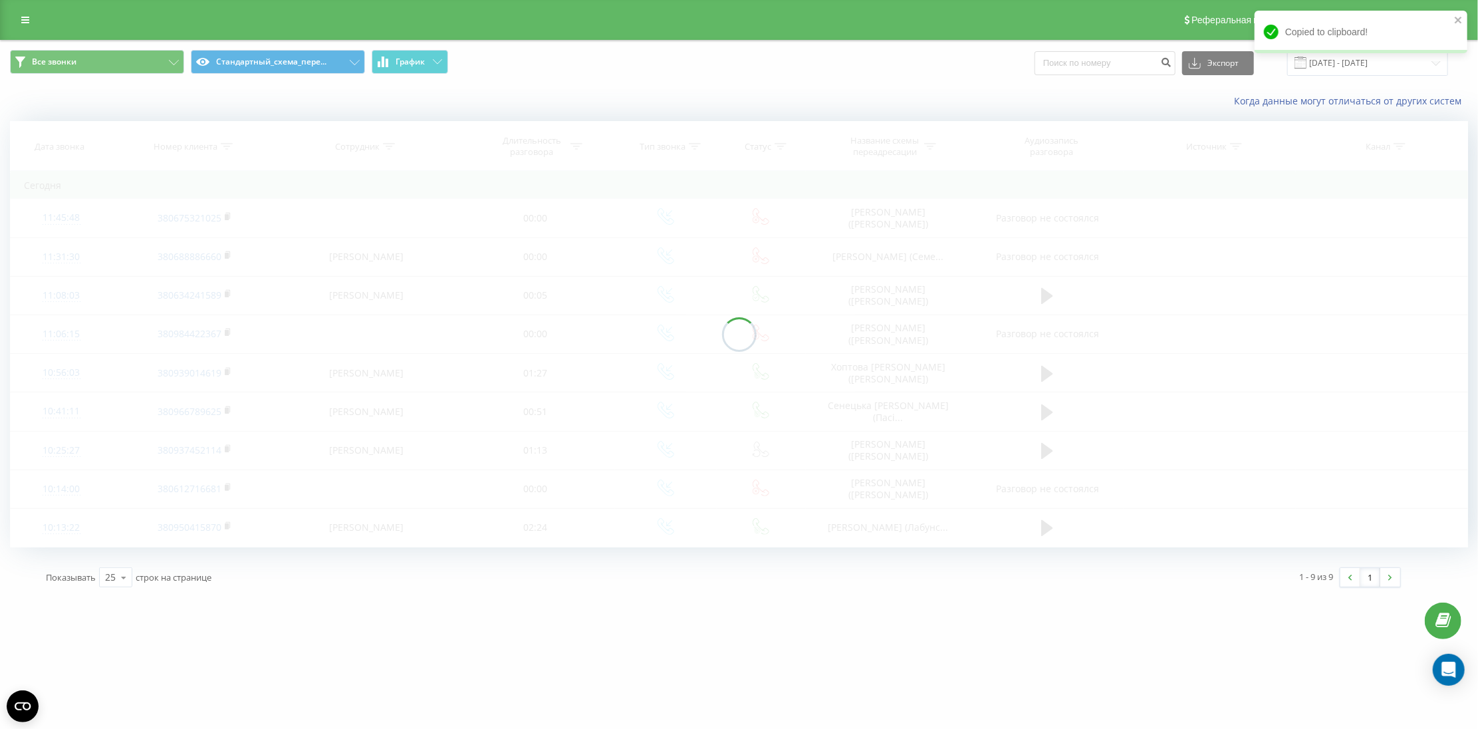
click at [221, 279] on div at bounding box center [739, 334] width 1458 height 426
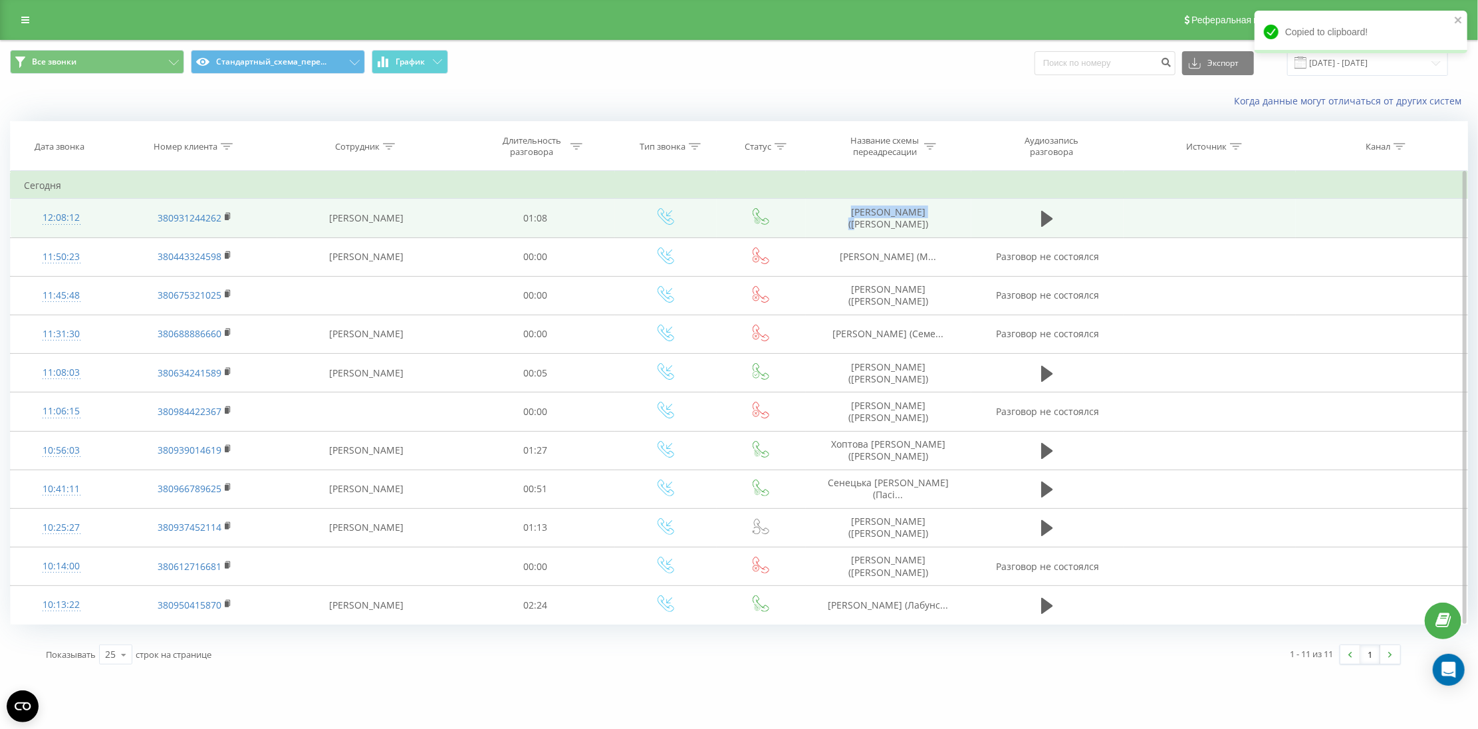
drag, startPoint x: 854, startPoint y: 223, endPoint x: 906, endPoint y: 215, distance: 53.0
click at [908, 216] on td "Дьордяй Наталія (Галенко)" at bounding box center [889, 218] width 166 height 39
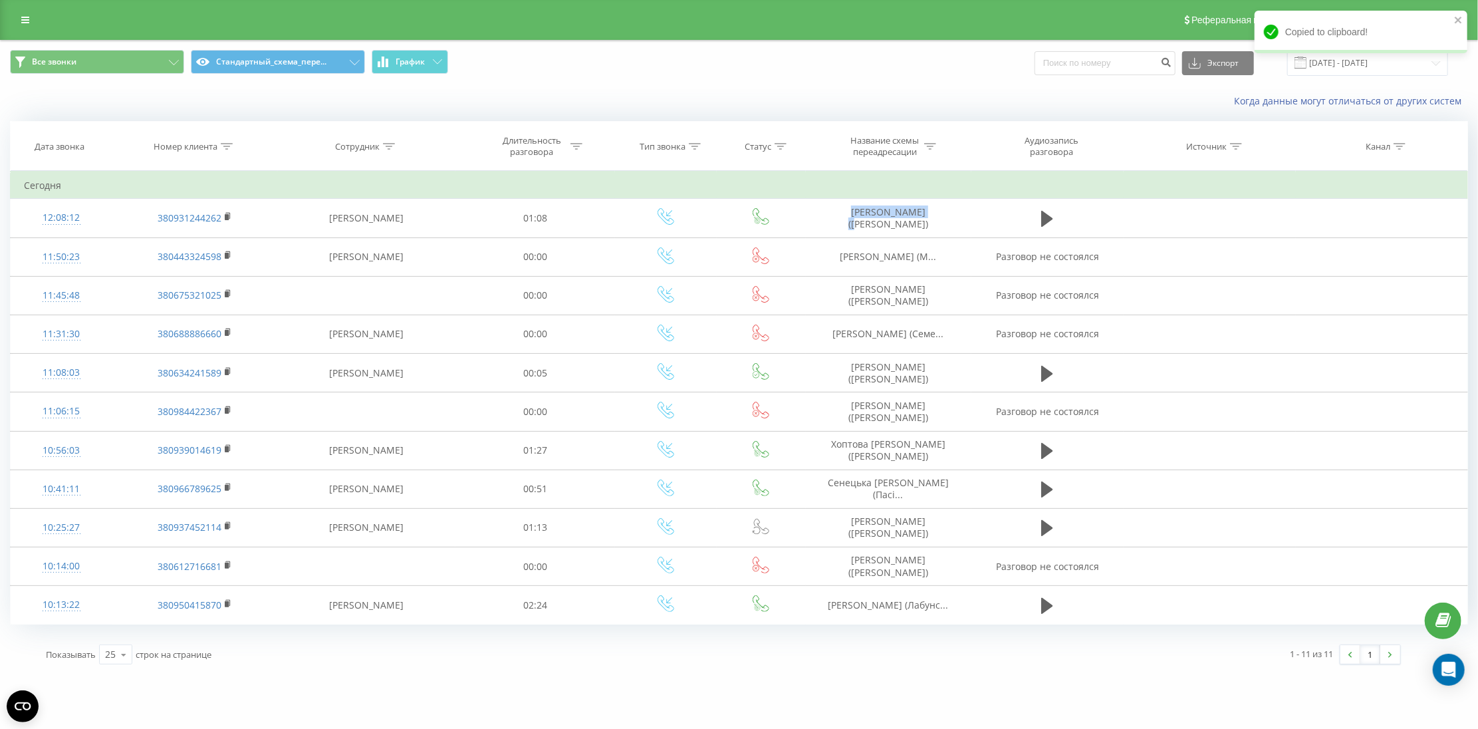
copy td "Дьордяй Наталія"
click at [188, 155] on th "Номер клиента" at bounding box center [195, 146] width 166 height 49
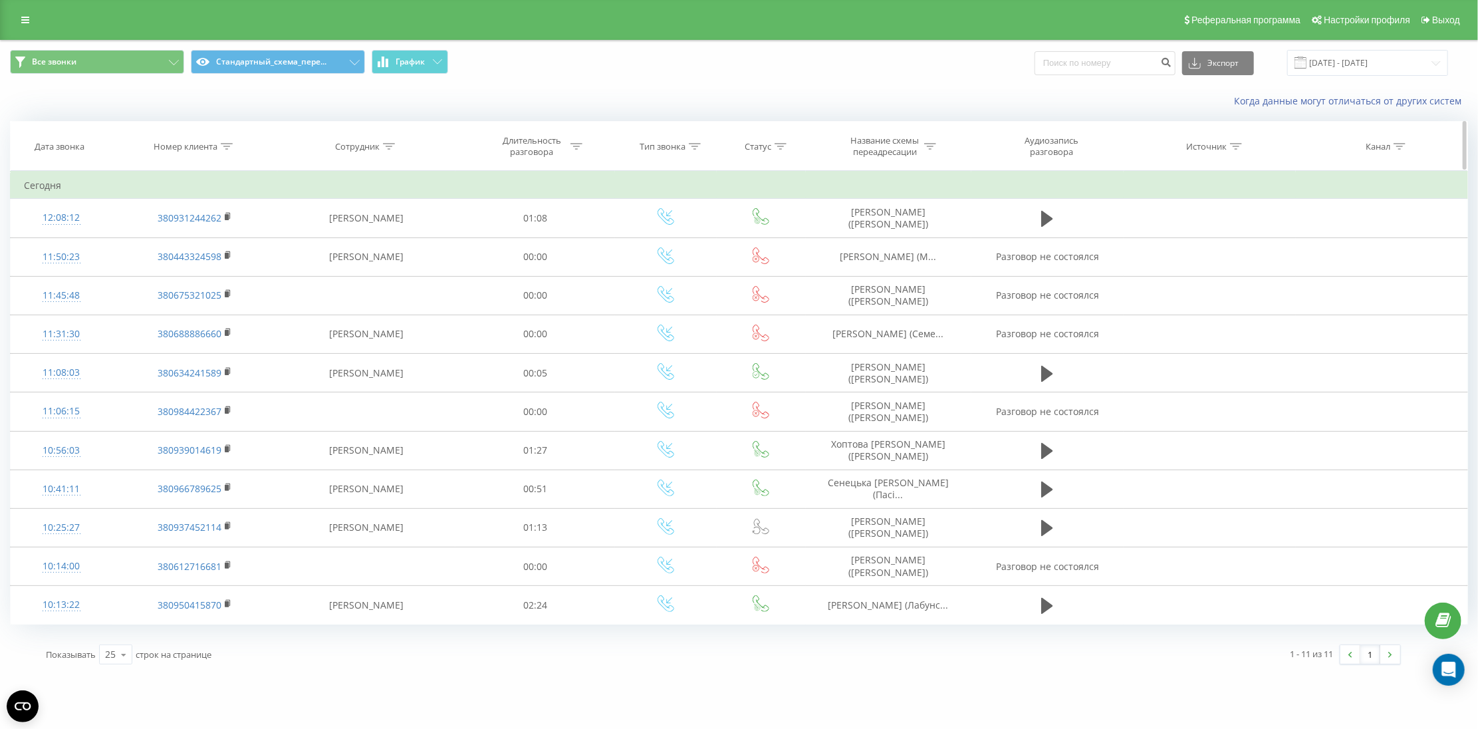
click at [195, 144] on div "Номер клиента" at bounding box center [186, 146] width 64 height 11
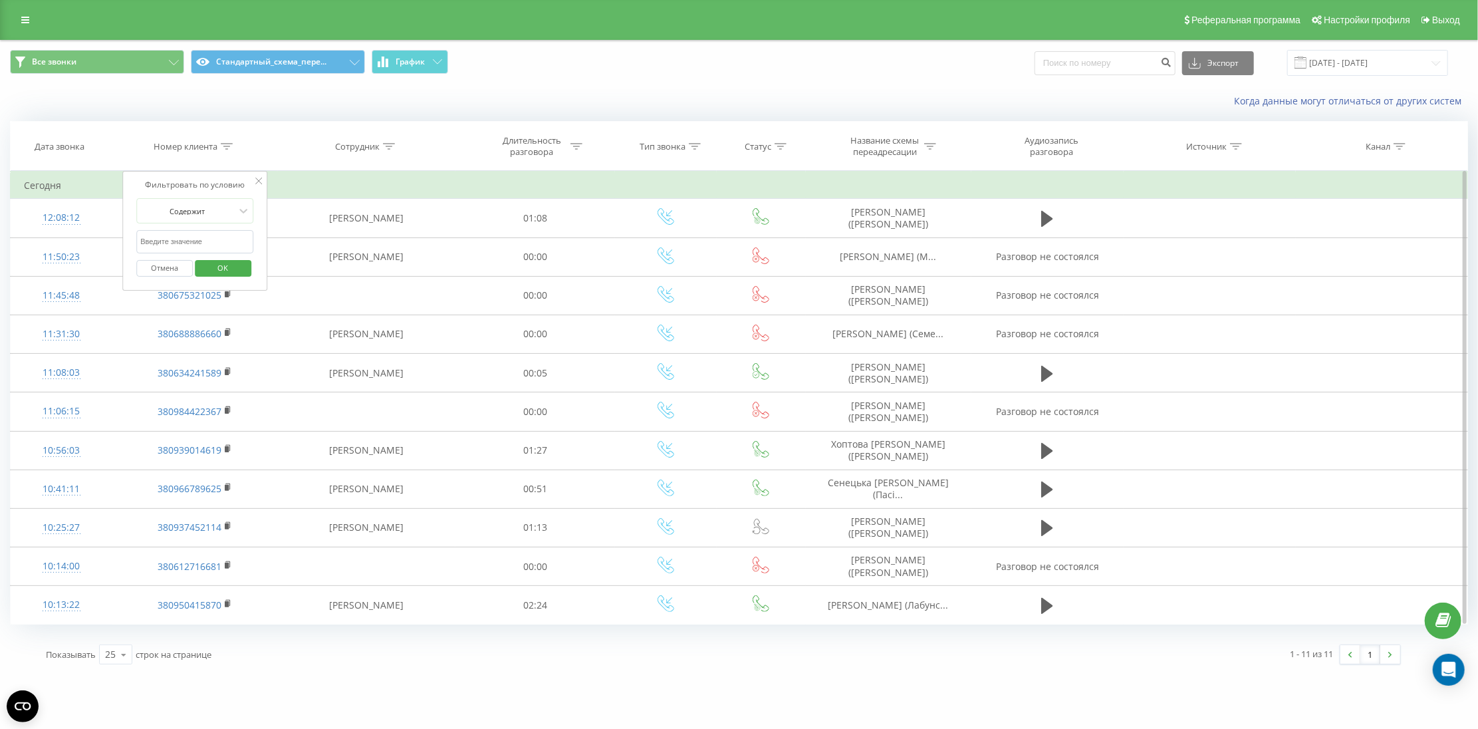
click at [212, 255] on form "Содержит Отмена OK" at bounding box center [194, 240] width 117 height 85
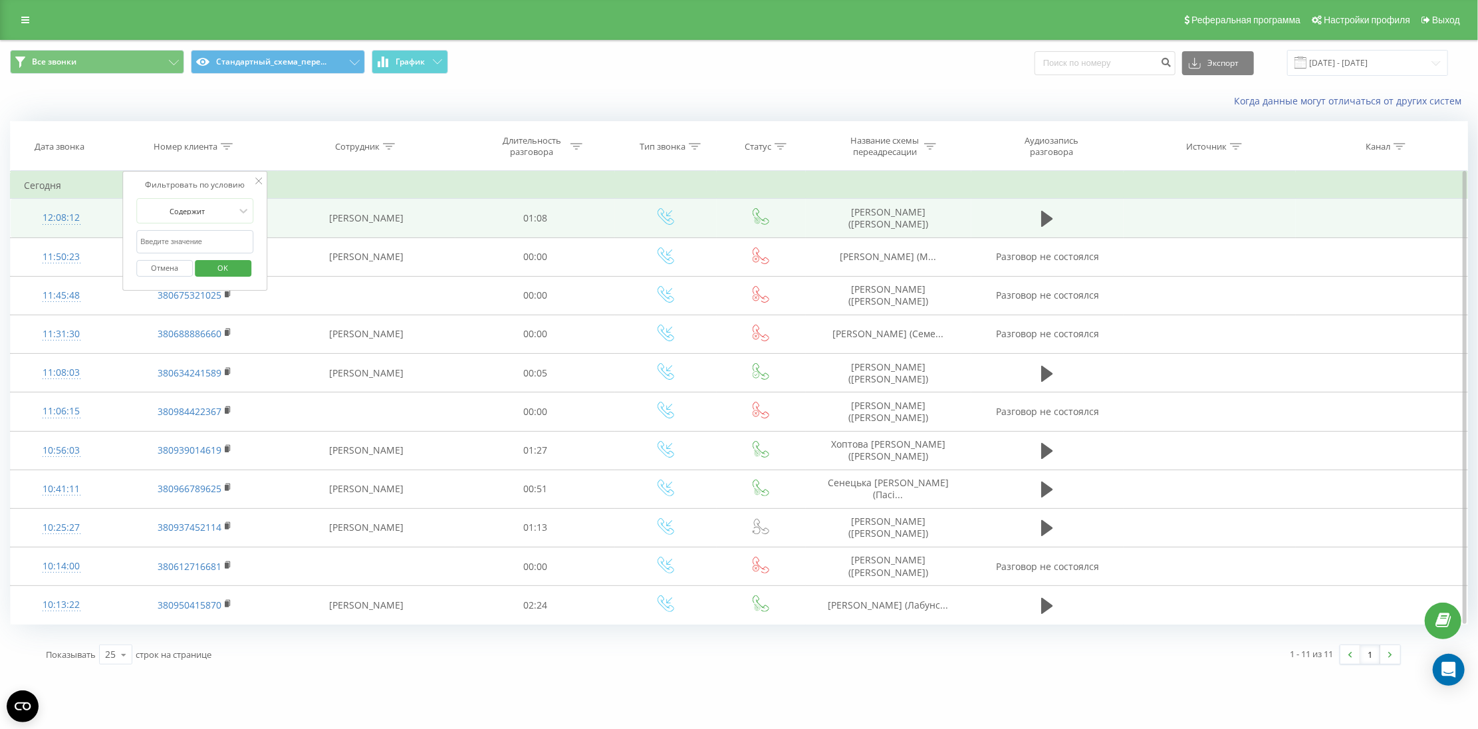
click at [285, 236] on td "[PERSON_NAME]" at bounding box center [366, 218] width 178 height 39
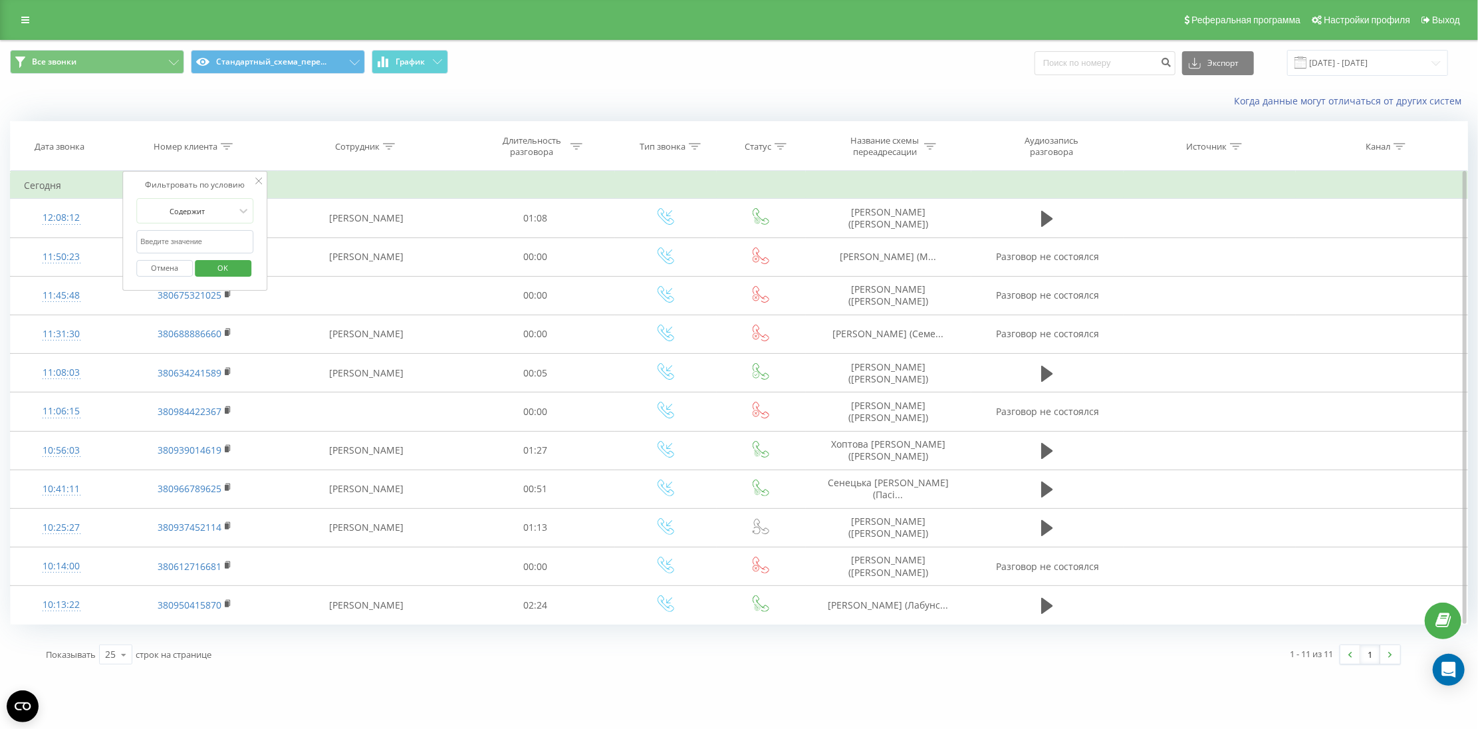
click at [245, 258] on div "Отмена OK" at bounding box center [194, 268] width 117 height 30
click at [241, 271] on span "OK" at bounding box center [223, 267] width 37 height 21
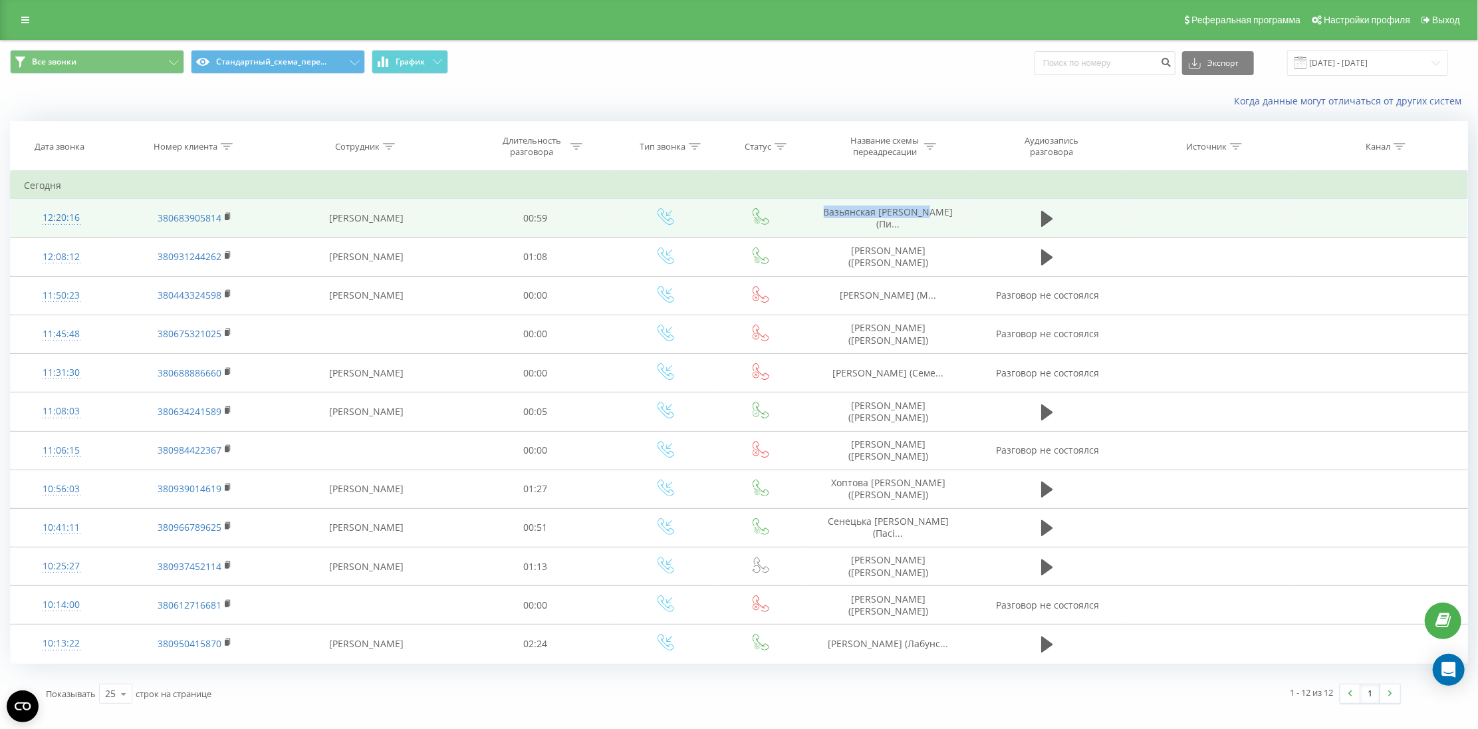
drag, startPoint x: 882, startPoint y: 213, endPoint x: 928, endPoint y: 221, distance: 46.7
click at [928, 221] on td "Вазьянская Екатерина (Пи..." at bounding box center [889, 218] width 166 height 39
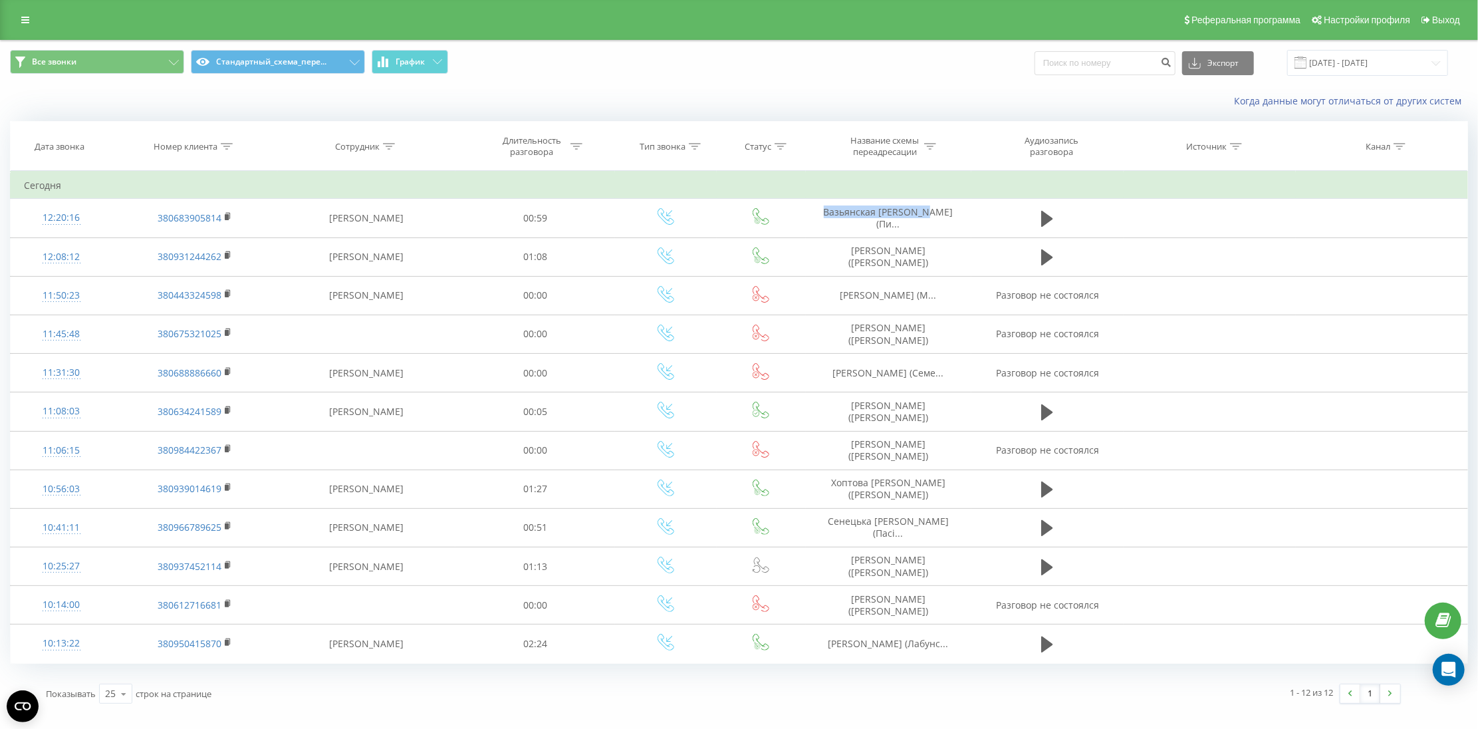
copy span "Вазьянская Екатерина"
click at [199, 135] on th "Номер клиента" at bounding box center [195, 146] width 166 height 49
drag, startPoint x: 201, startPoint y: 148, endPoint x: 229, endPoint y: 230, distance: 87.1
click at [202, 148] on div "Номер клиента" at bounding box center [186, 146] width 64 height 11
click at [232, 267] on span "OK" at bounding box center [223, 267] width 37 height 21
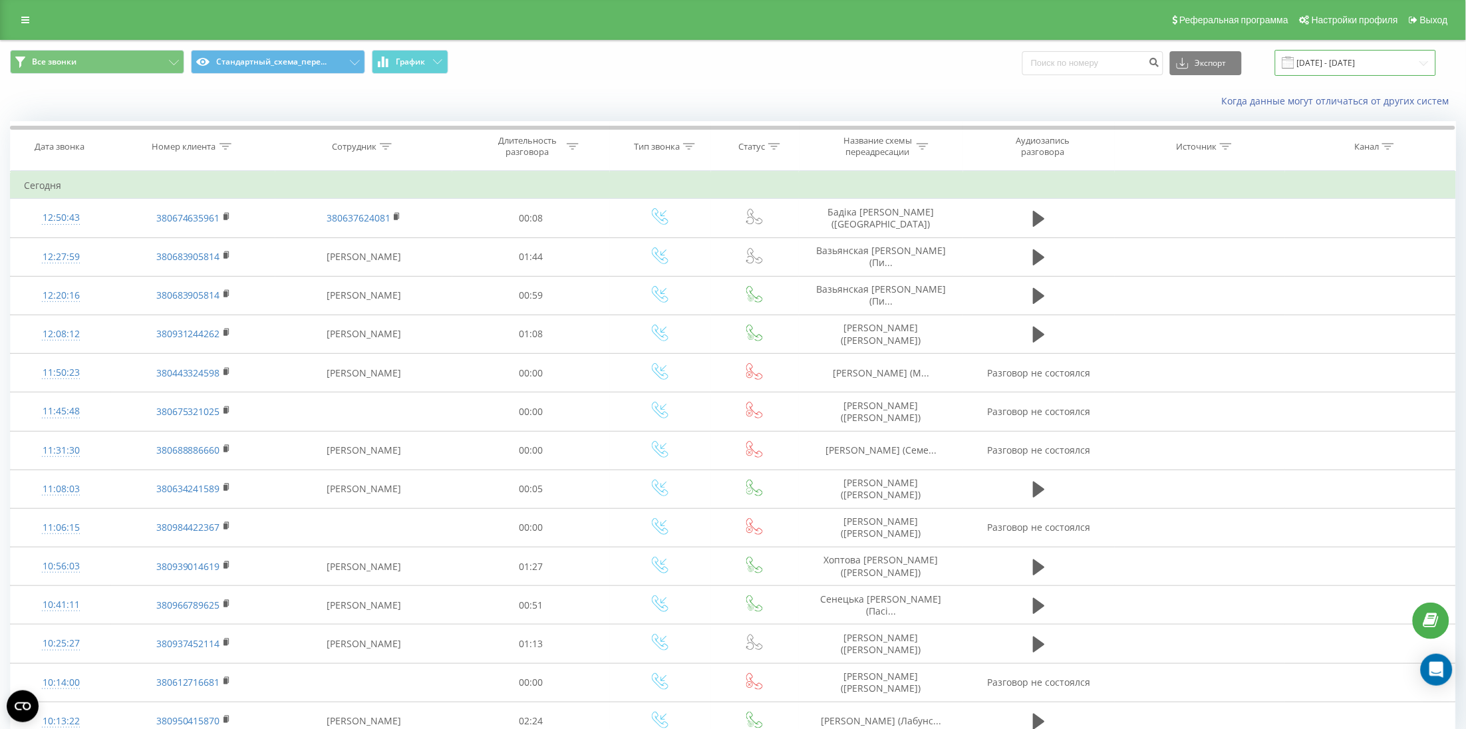
click at [1370, 71] on input "[DATE] - [DATE]" at bounding box center [1355, 63] width 161 height 26
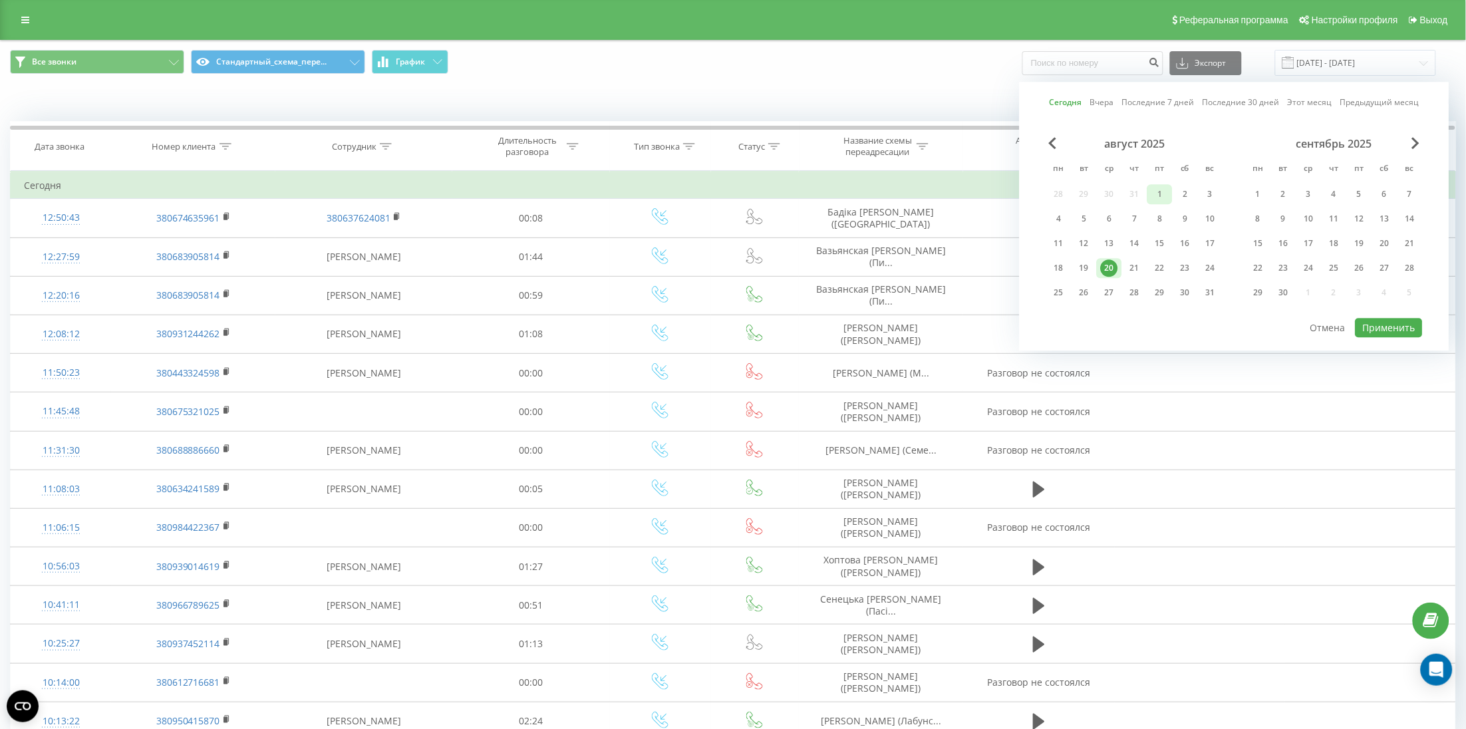
click at [1162, 201] on div "1" at bounding box center [1159, 194] width 17 height 17
click at [1114, 269] on div "20" at bounding box center [1109, 267] width 17 height 17
click at [1394, 327] on button "Применить" at bounding box center [1388, 327] width 67 height 19
type input "[DATE] - [DATE]"
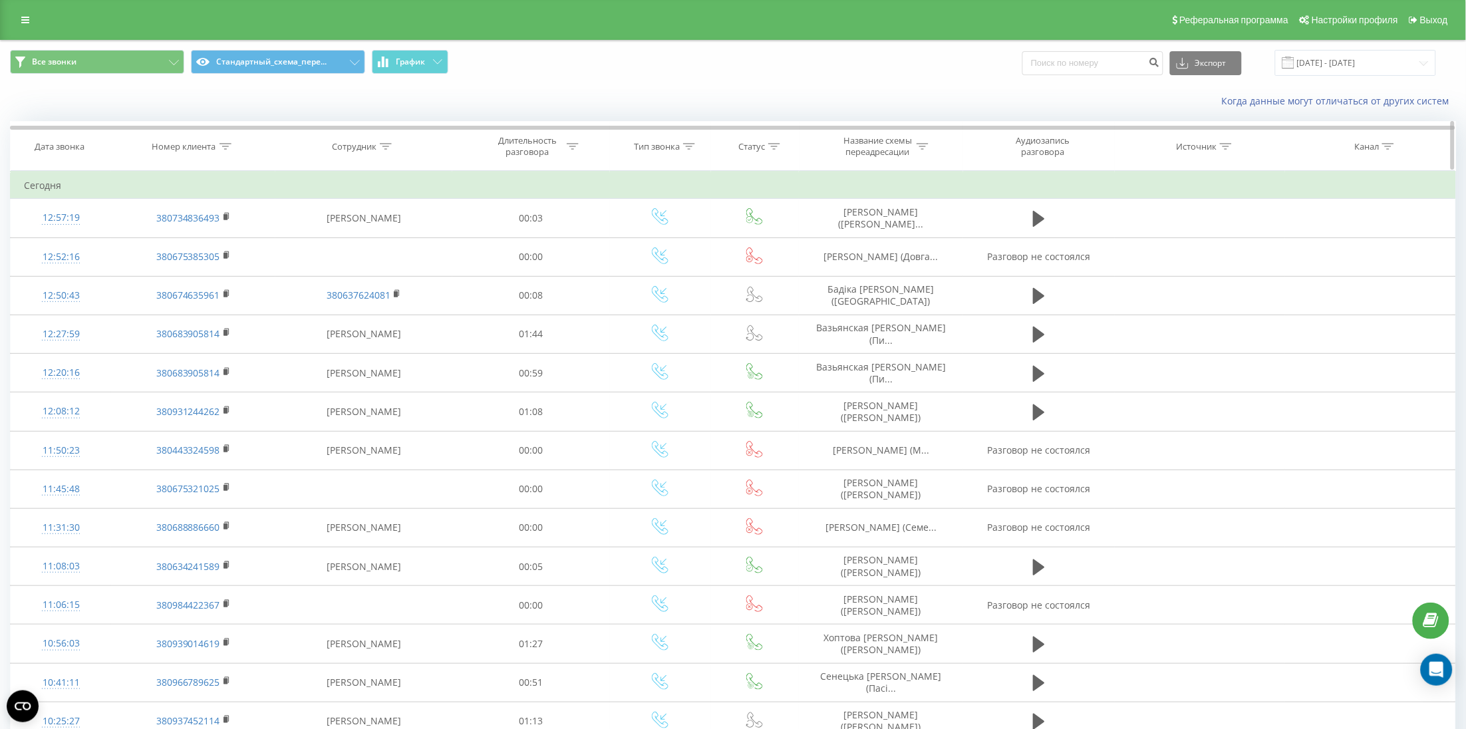
click at [357, 138] on th "Сотрудник" at bounding box center [363, 146] width 177 height 49
click at [363, 146] on div "Сотрудник" at bounding box center [354, 146] width 45 height 11
click at [350, 245] on input "text" at bounding box center [363, 241] width 117 height 23
click button "OK" at bounding box center [392, 268] width 57 height 17
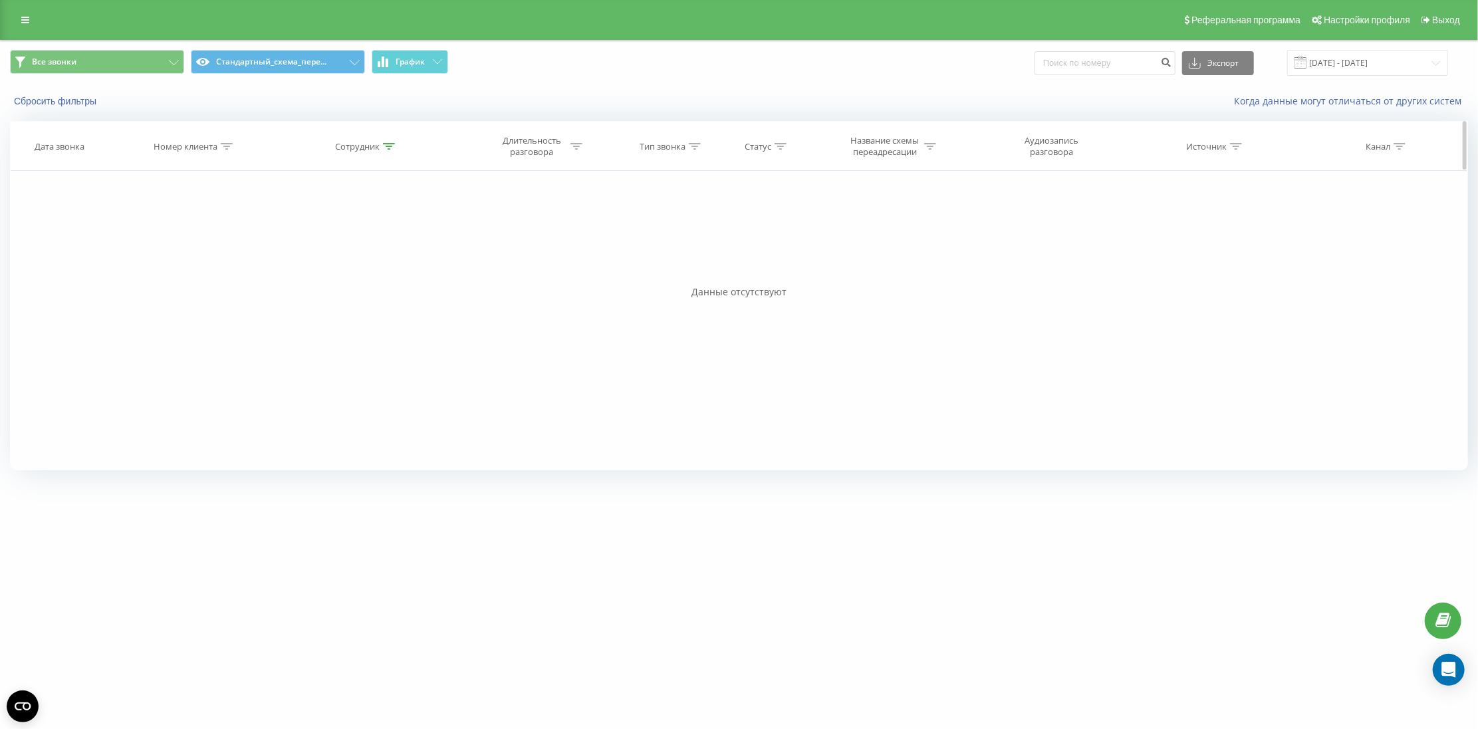
click at [369, 153] on th "Сотрудник" at bounding box center [367, 146] width 178 height 49
click at [367, 152] on div "Сотрудник" at bounding box center [357, 146] width 45 height 11
drag, startPoint x: 343, startPoint y: 242, endPoint x: 291, endPoint y: 247, distance: 52.7
click at [291, 247] on div "Фильтровать по условию Содержит Отмена OK Фильтровать по условию Содержит Ыщен …" at bounding box center [739, 320] width 1458 height 299
type input "[DEMOGRAPHIC_DATA]"
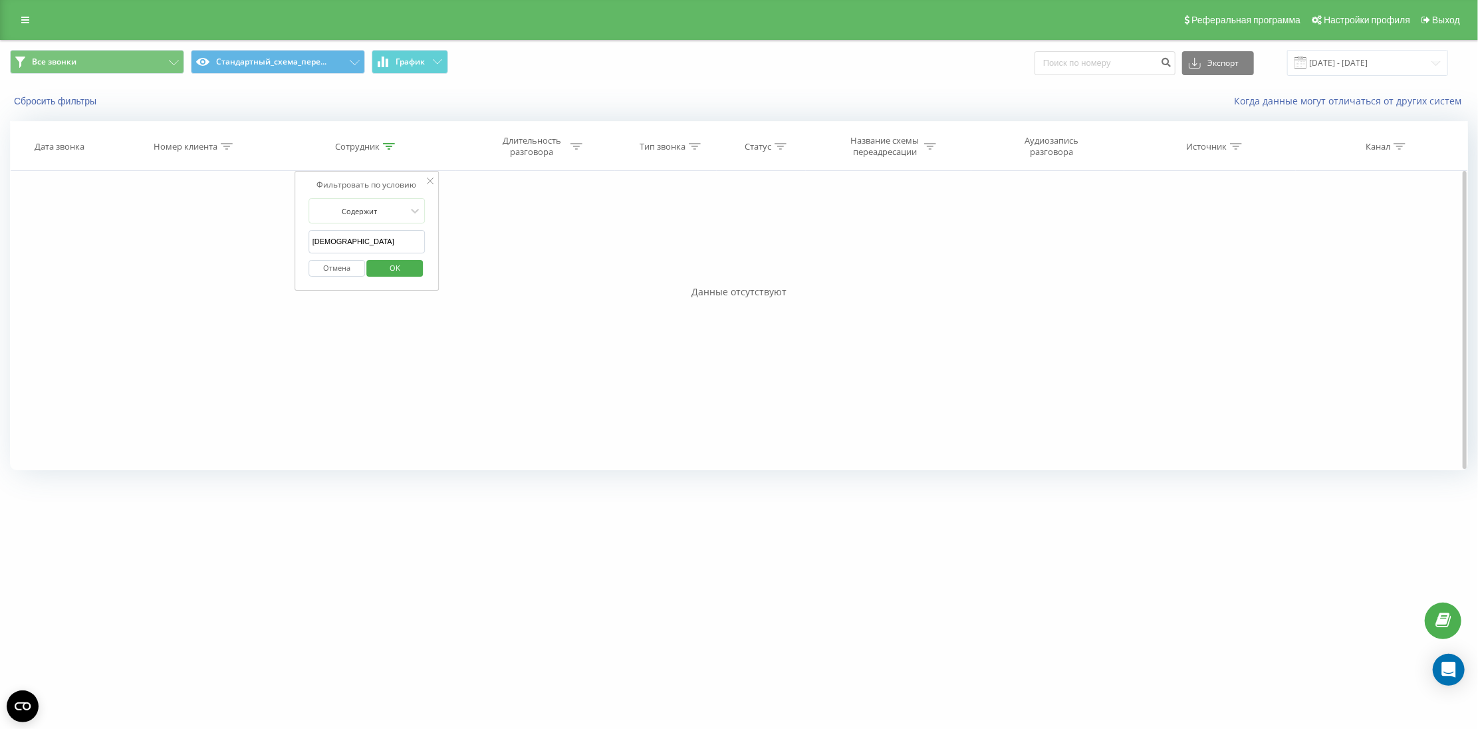
click at [386, 277] on span "OK" at bounding box center [394, 267] width 37 height 21
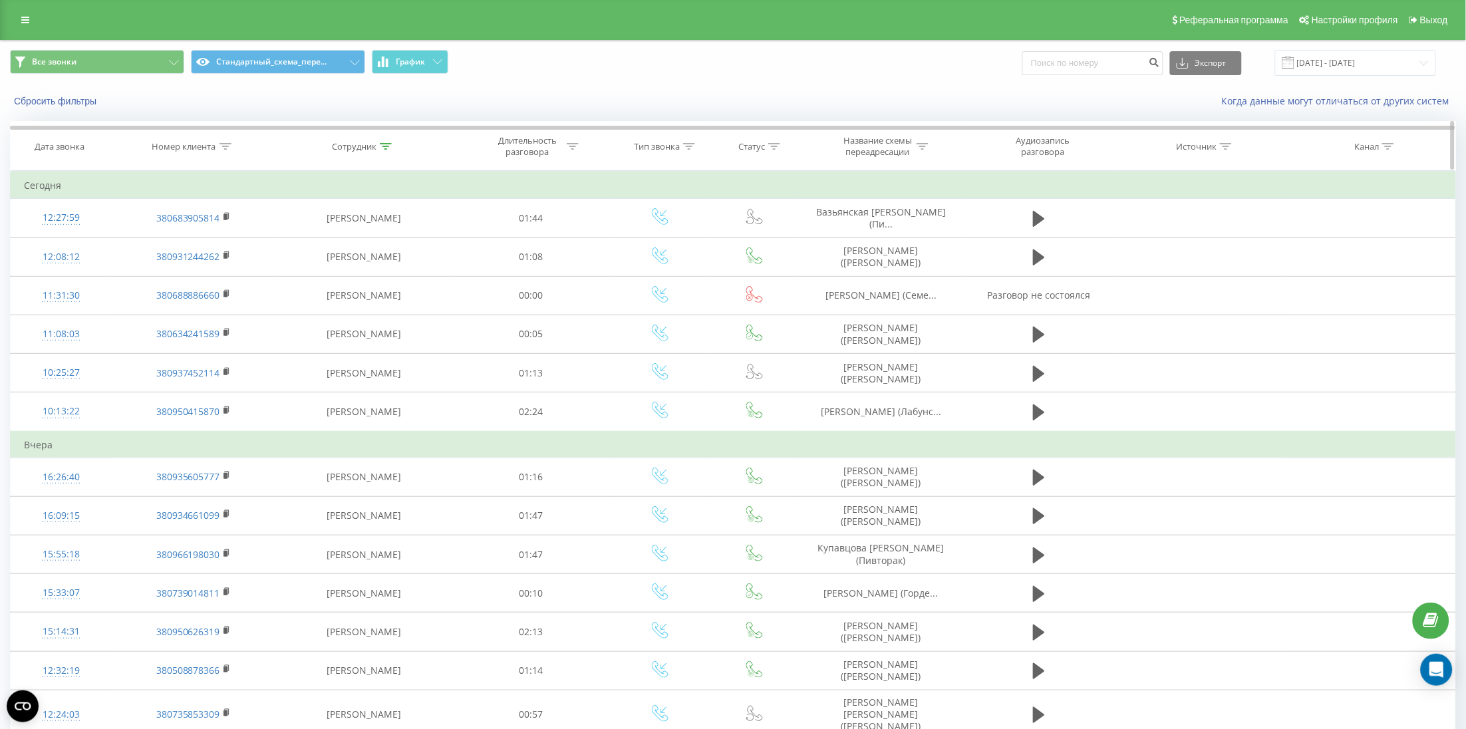
click at [351, 158] on th "Сотрудник" at bounding box center [363, 146] width 177 height 49
click at [351, 144] on div "Сотрудник" at bounding box center [354, 146] width 45 height 11
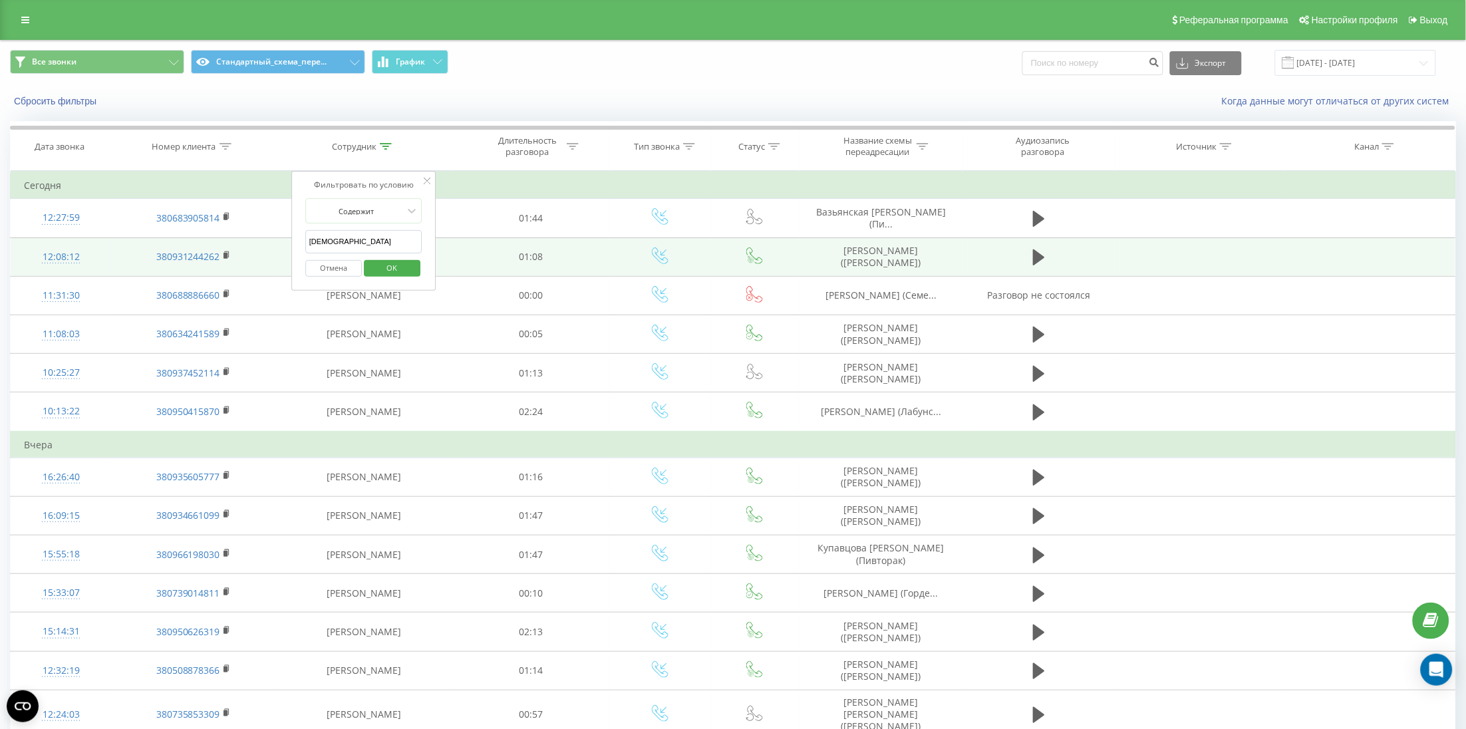
drag, startPoint x: 368, startPoint y: 243, endPoint x: 286, endPoint y: 239, distance: 81.9
click at [286, 239] on table "Фильтровать по условию Содержит Отмена OK Фильтровать по условию Содержит Іщен …" at bounding box center [733, 700] width 1446 height 1059
click button "OK" at bounding box center [392, 268] width 57 height 17
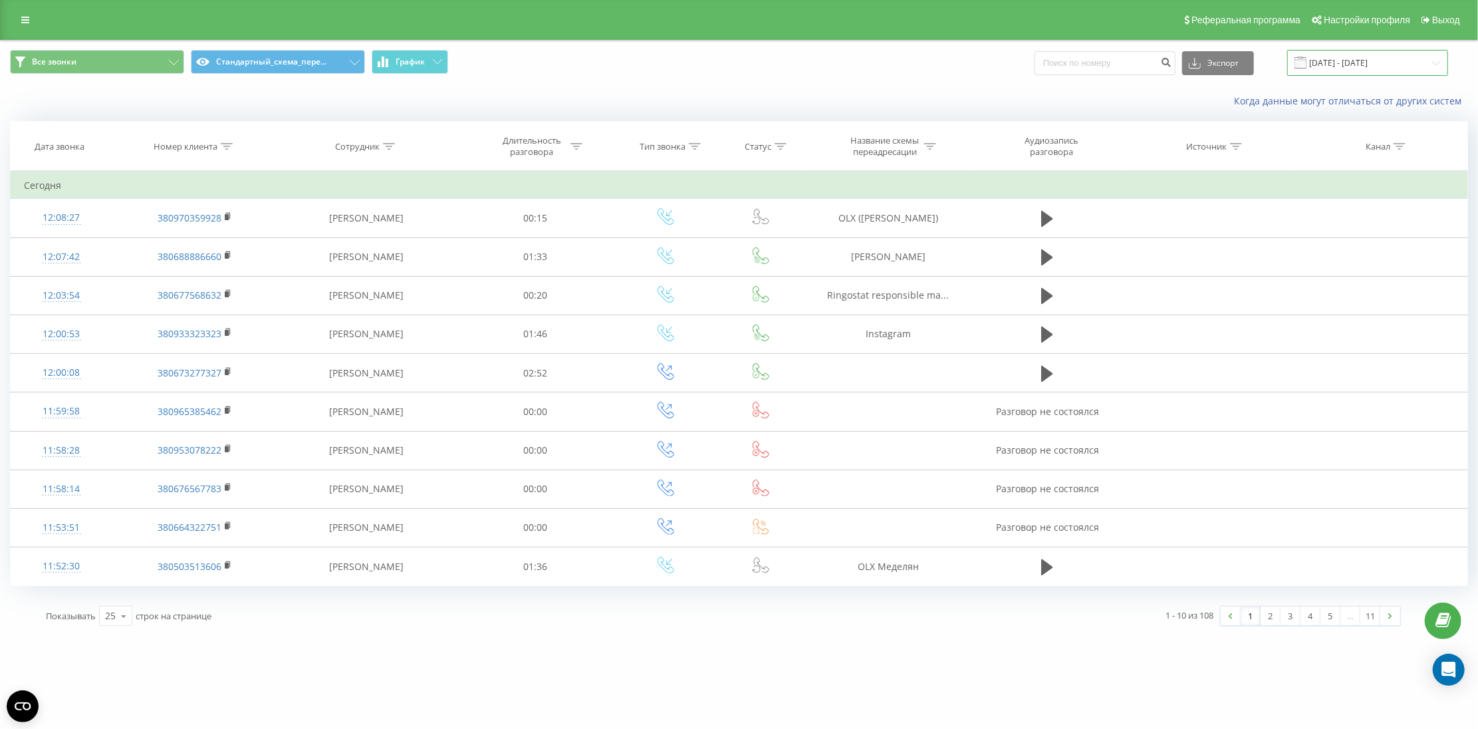
click at [1341, 59] on input "[DATE] - [DATE]" at bounding box center [1368, 63] width 161 height 26
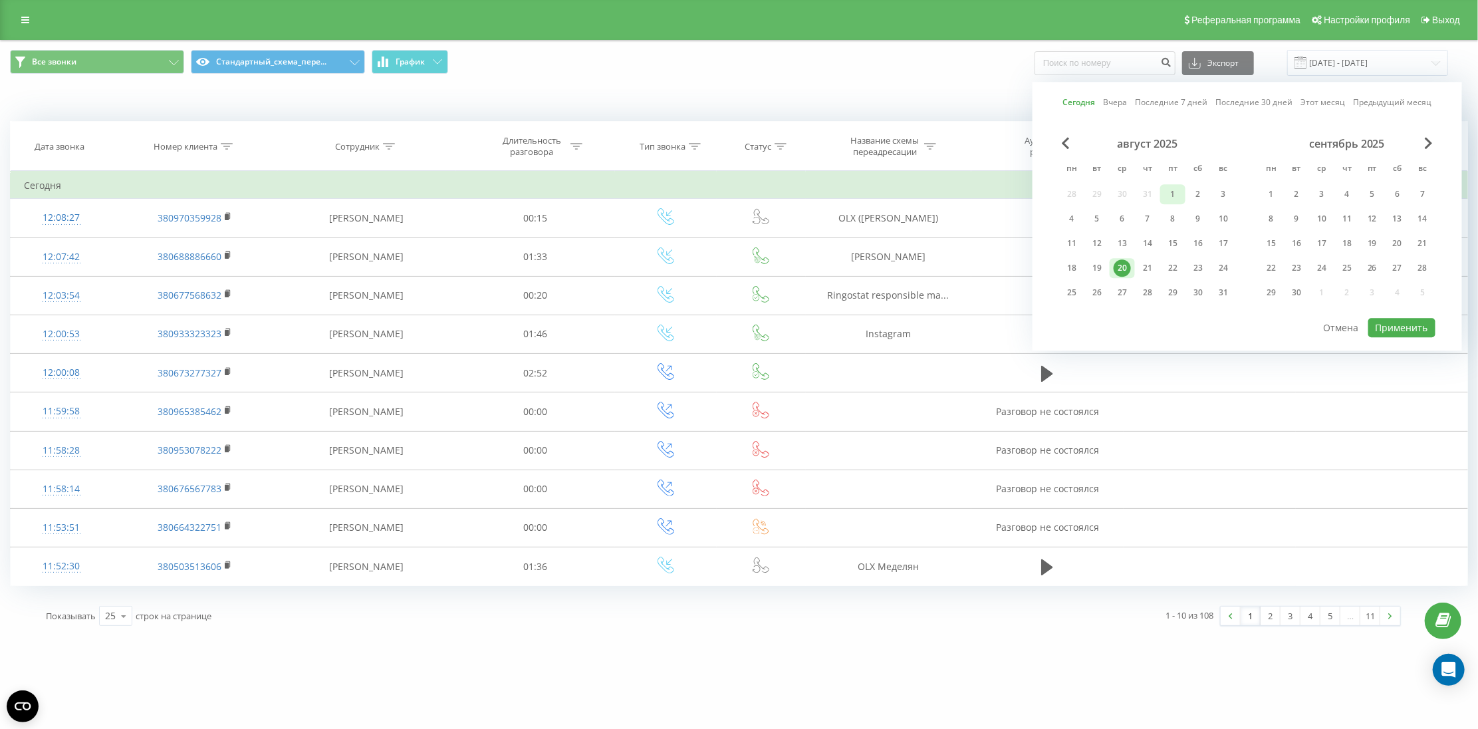
click at [1167, 200] on div "1" at bounding box center [1172, 194] width 17 height 17
click at [1126, 273] on div "20" at bounding box center [1122, 267] width 17 height 17
click at [1392, 325] on button "Применить" at bounding box center [1402, 327] width 67 height 19
type input "[DATE] - [DATE]"
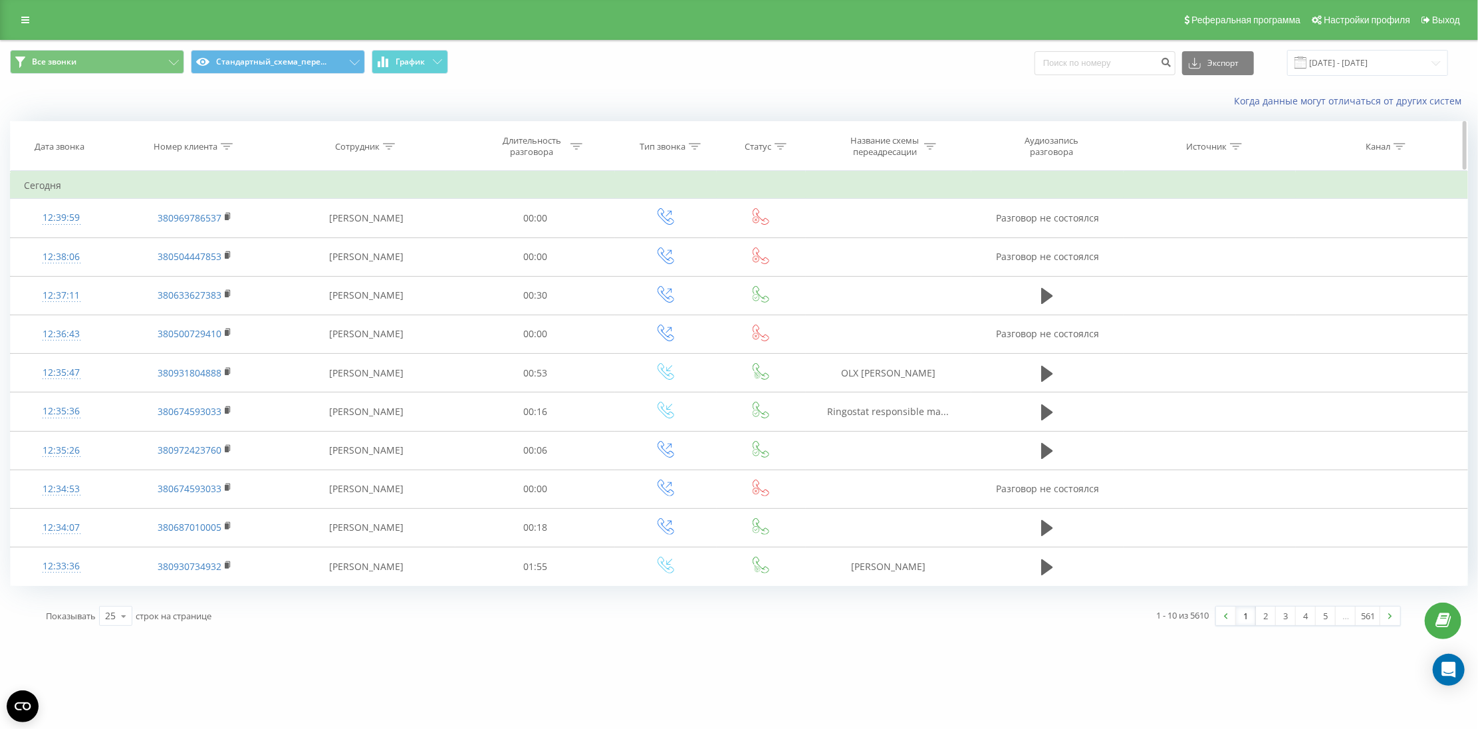
click at [355, 147] on div "Сотрудник" at bounding box center [357, 146] width 45 height 11
click at [348, 230] on input "text" at bounding box center [367, 241] width 117 height 23
type input "Іще"
click button "OK" at bounding box center [394, 268] width 57 height 17
click at [197, 150] on div "Номер клиента" at bounding box center [186, 146] width 64 height 11
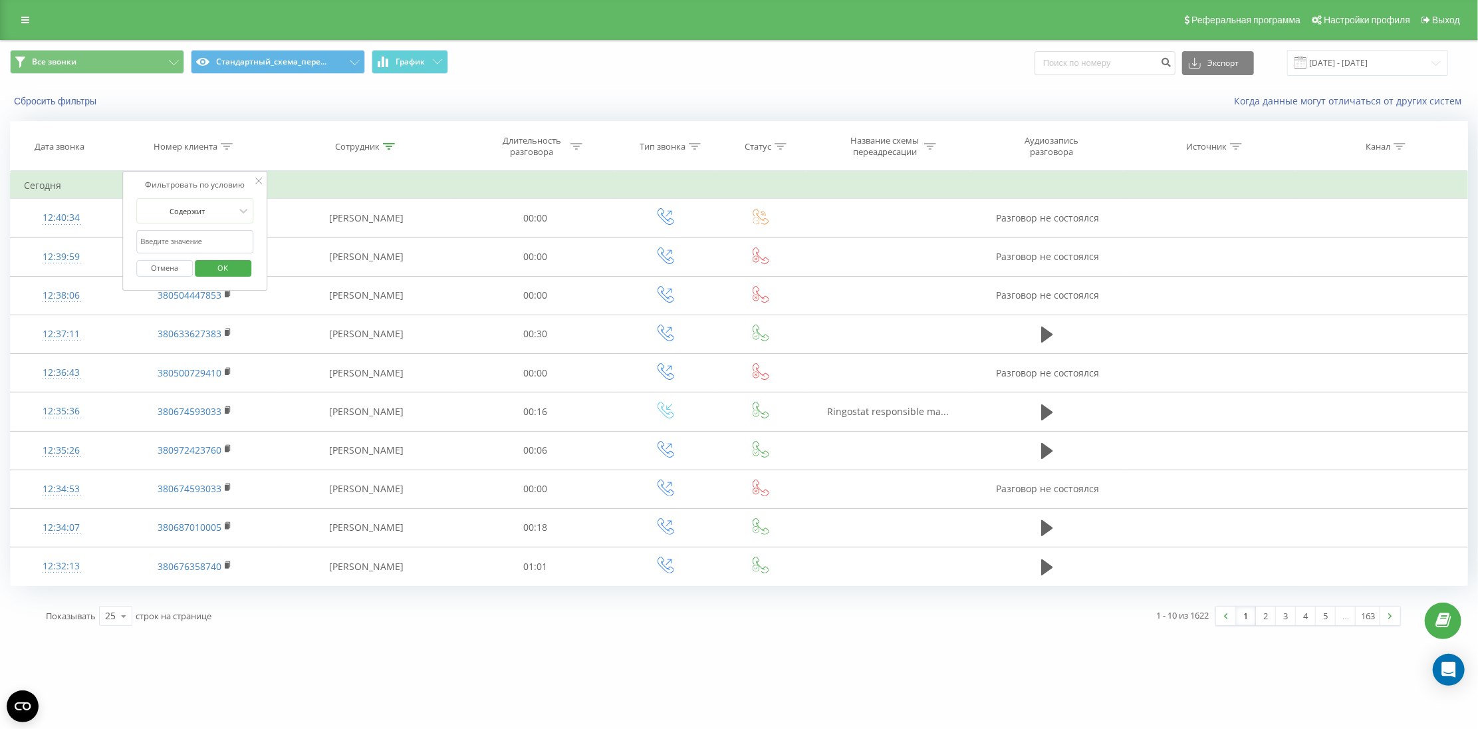
drag, startPoint x: 167, startPoint y: 277, endPoint x: 170, endPoint y: 262, distance: 15.5
click at [167, 277] on button "Отмена" at bounding box center [164, 268] width 57 height 17
click at [48, 106] on button "Сбросить фильтры" at bounding box center [56, 101] width 93 height 12
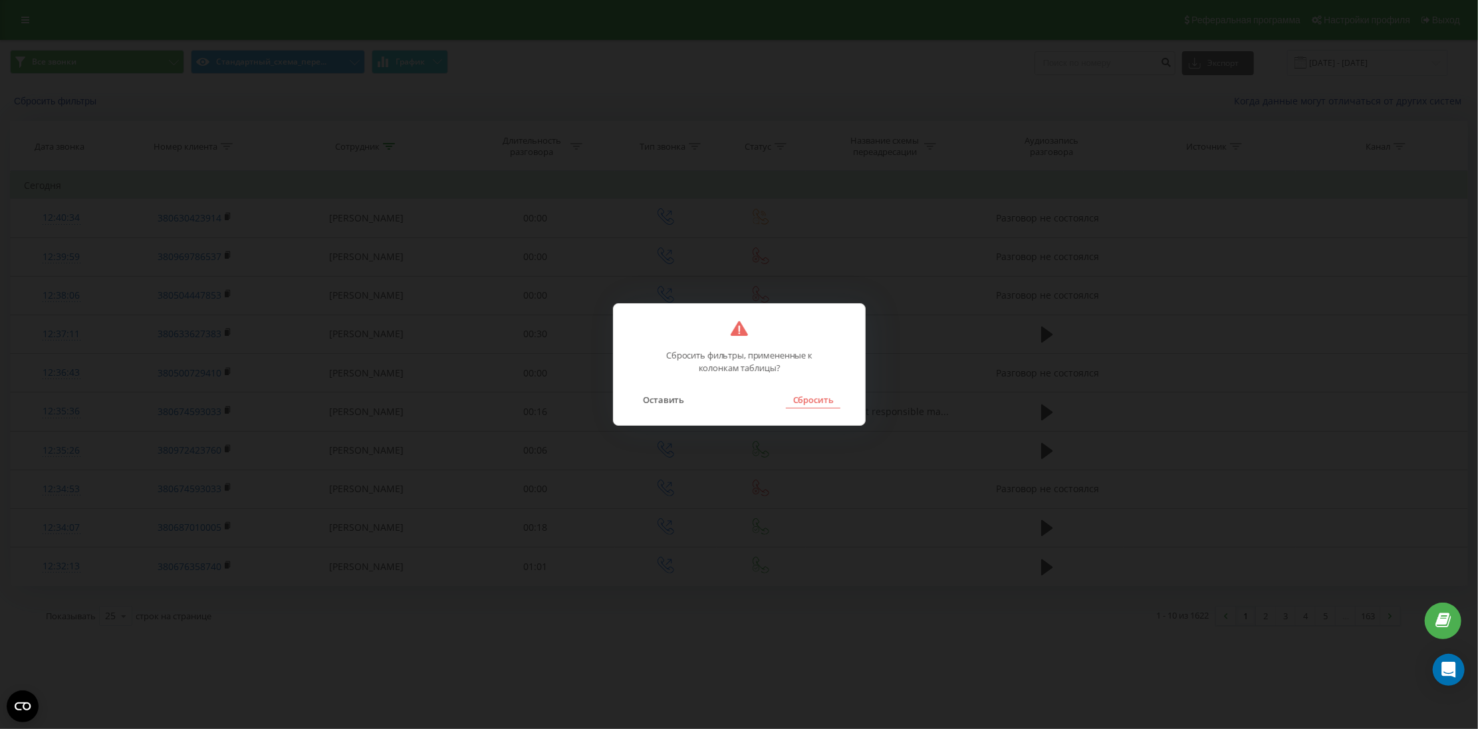
click at [804, 395] on button "Сбросить" at bounding box center [813, 399] width 54 height 17
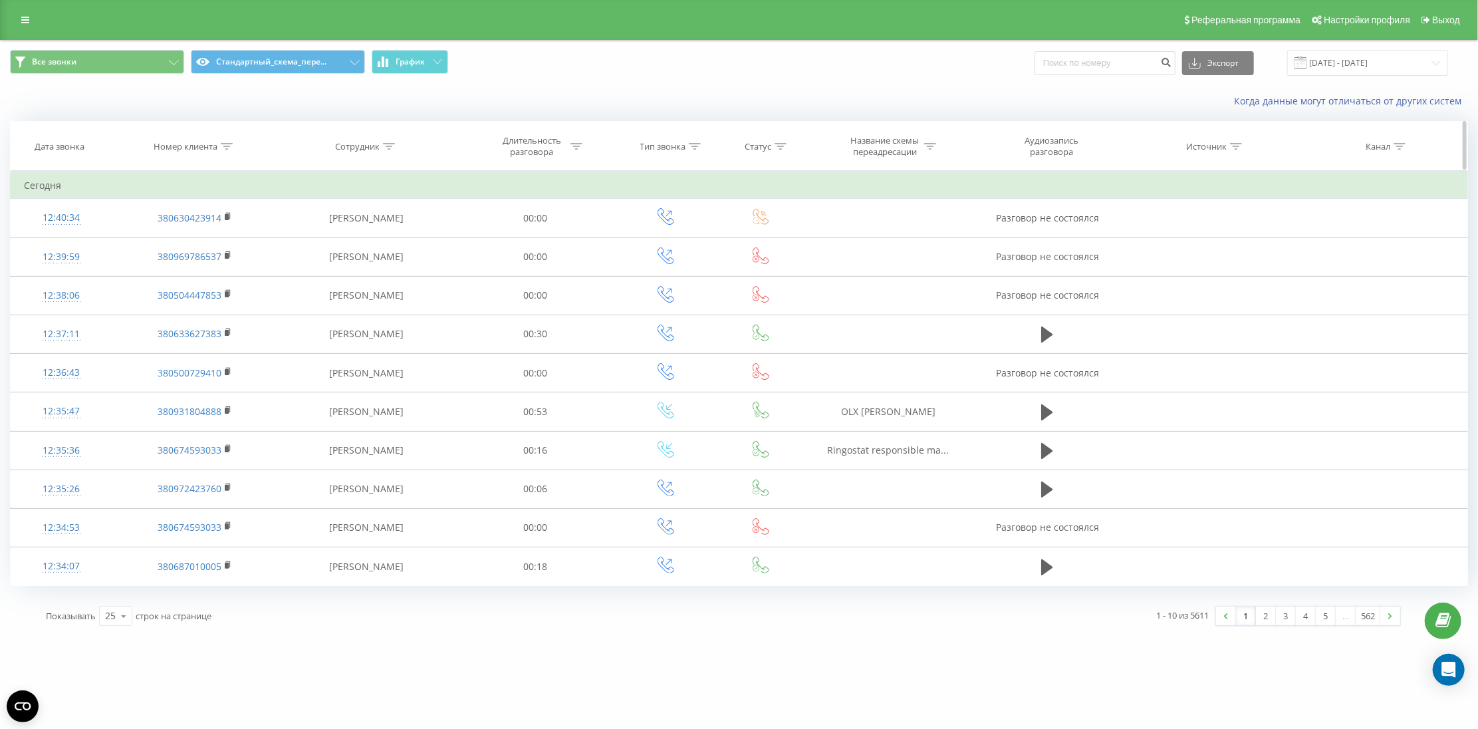
click at [204, 153] on th "Номер клиента" at bounding box center [195, 146] width 166 height 49
click at [203, 142] on div "Номер клиента" at bounding box center [186, 146] width 64 height 11
click at [182, 228] on form "Содержит Отмена OK" at bounding box center [194, 240] width 117 height 85
click at [187, 241] on input "text" at bounding box center [194, 241] width 117 height 23
paste input "380674593033"
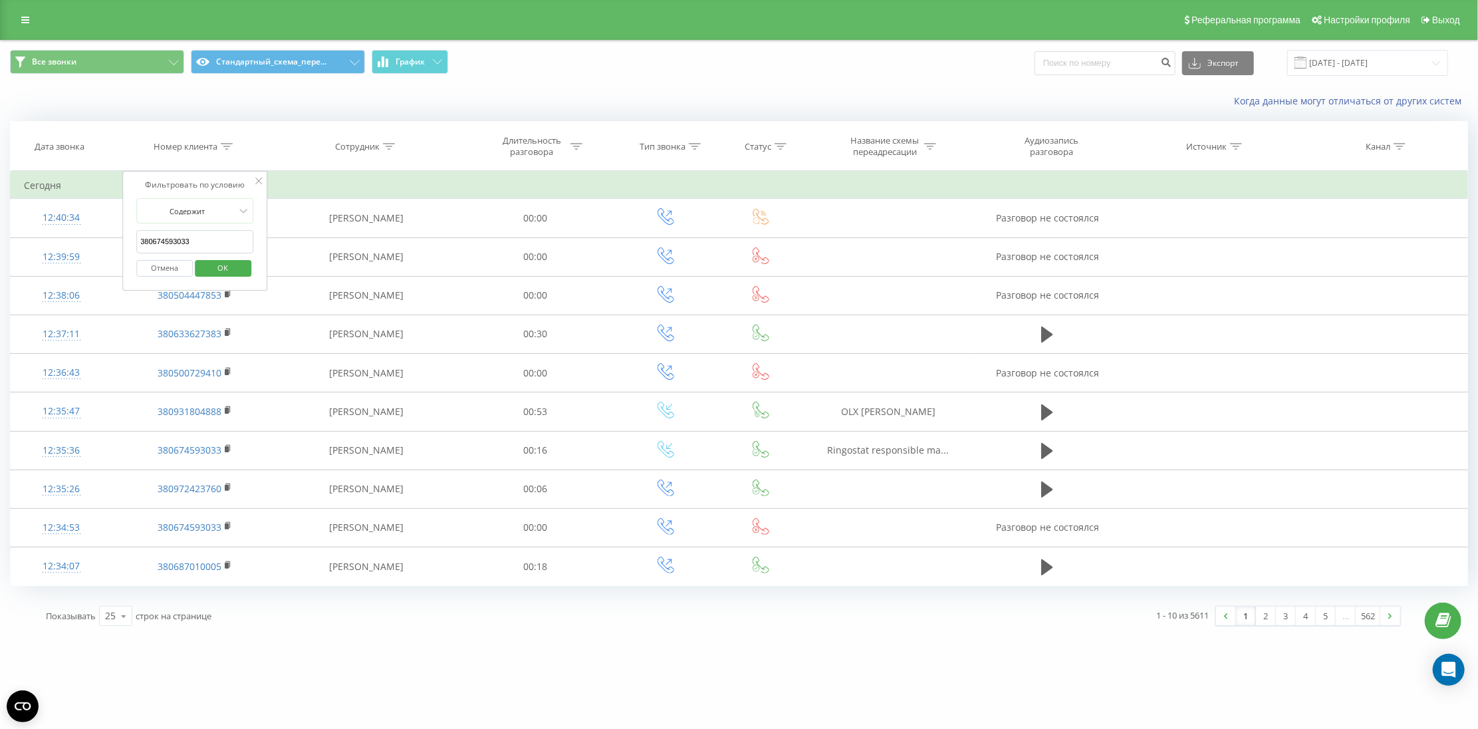
type input "380674593033"
click at [202, 261] on button "OK" at bounding box center [223, 268] width 57 height 17
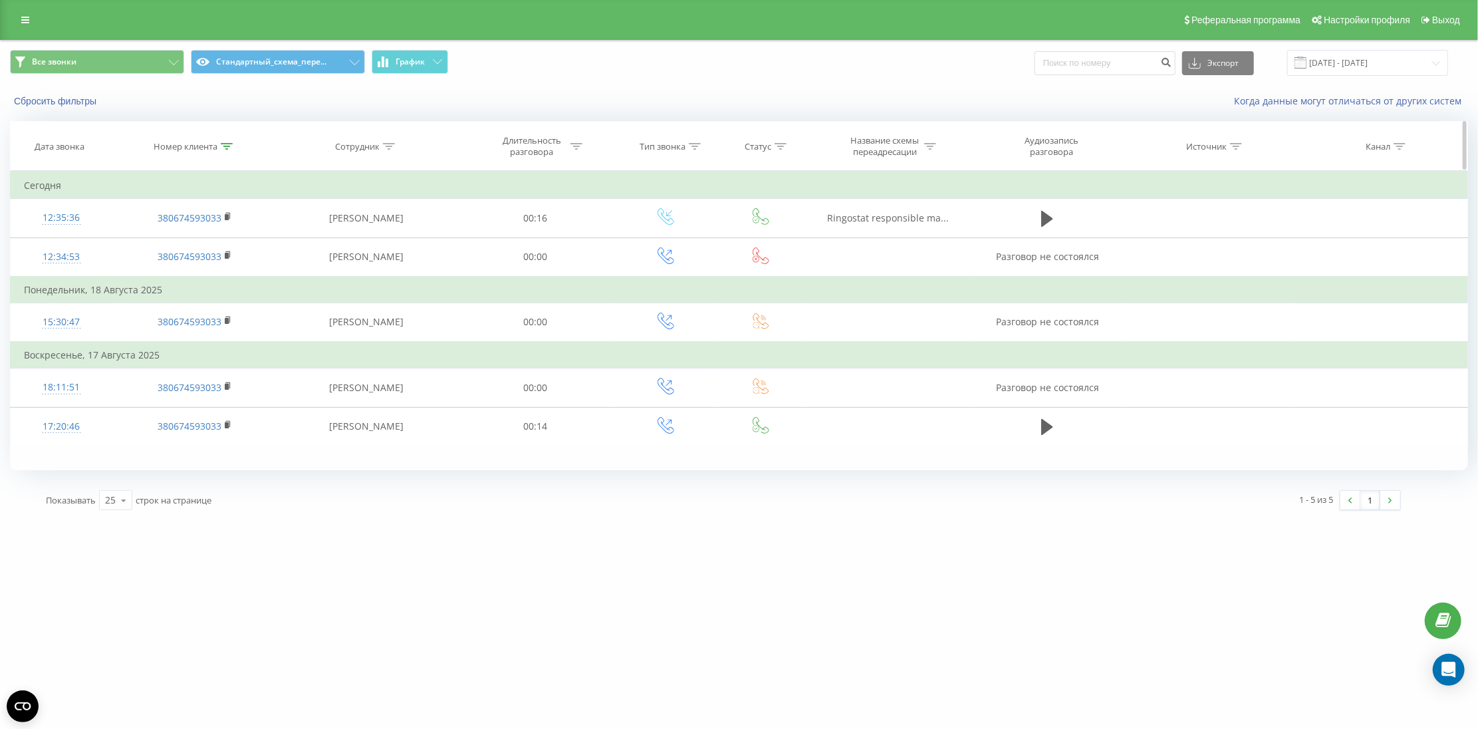
click at [206, 147] on div "Номер клиента" at bounding box center [186, 146] width 64 height 11
click at [194, 239] on input "380674593033" at bounding box center [194, 241] width 117 height 23
click at [180, 245] on input "380674593033" at bounding box center [194, 241] width 117 height 23
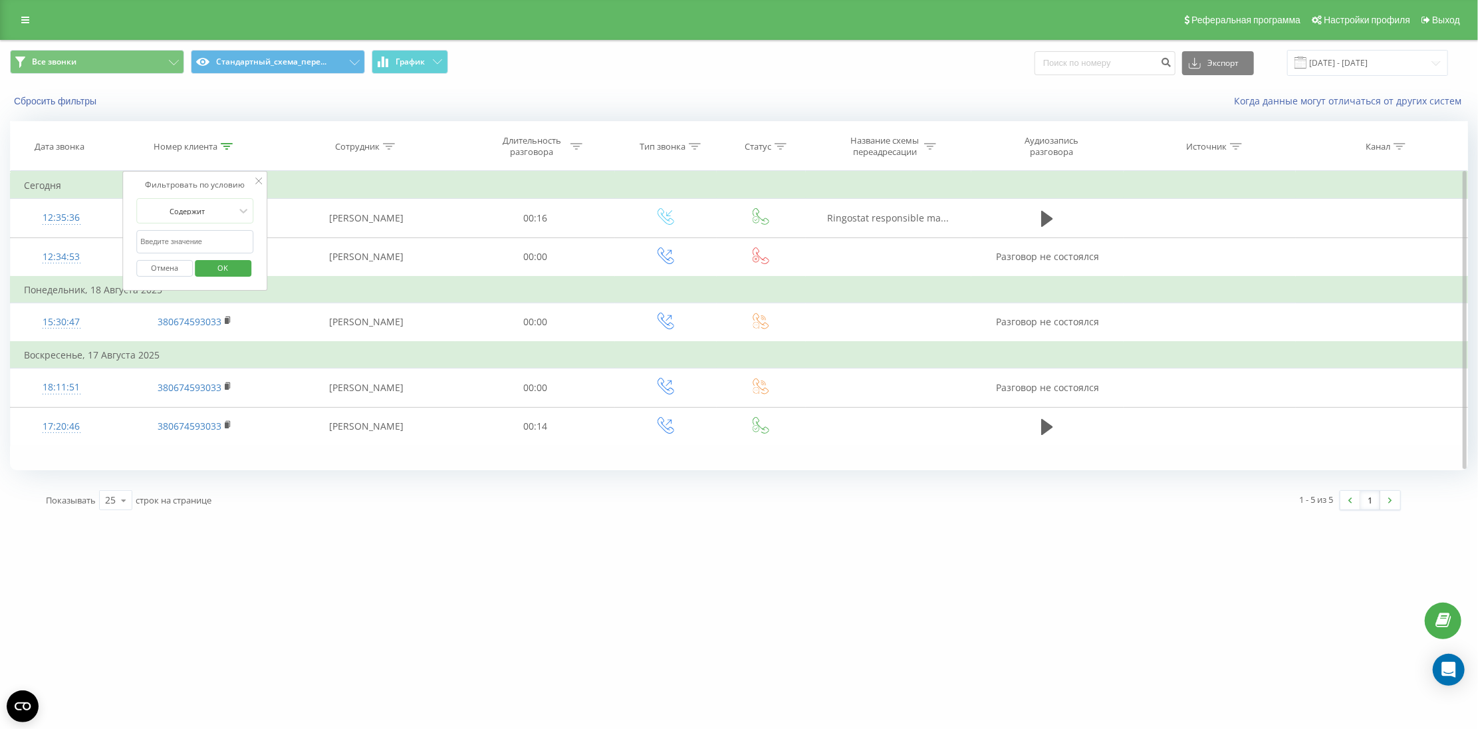
click button "OK" at bounding box center [223, 268] width 57 height 17
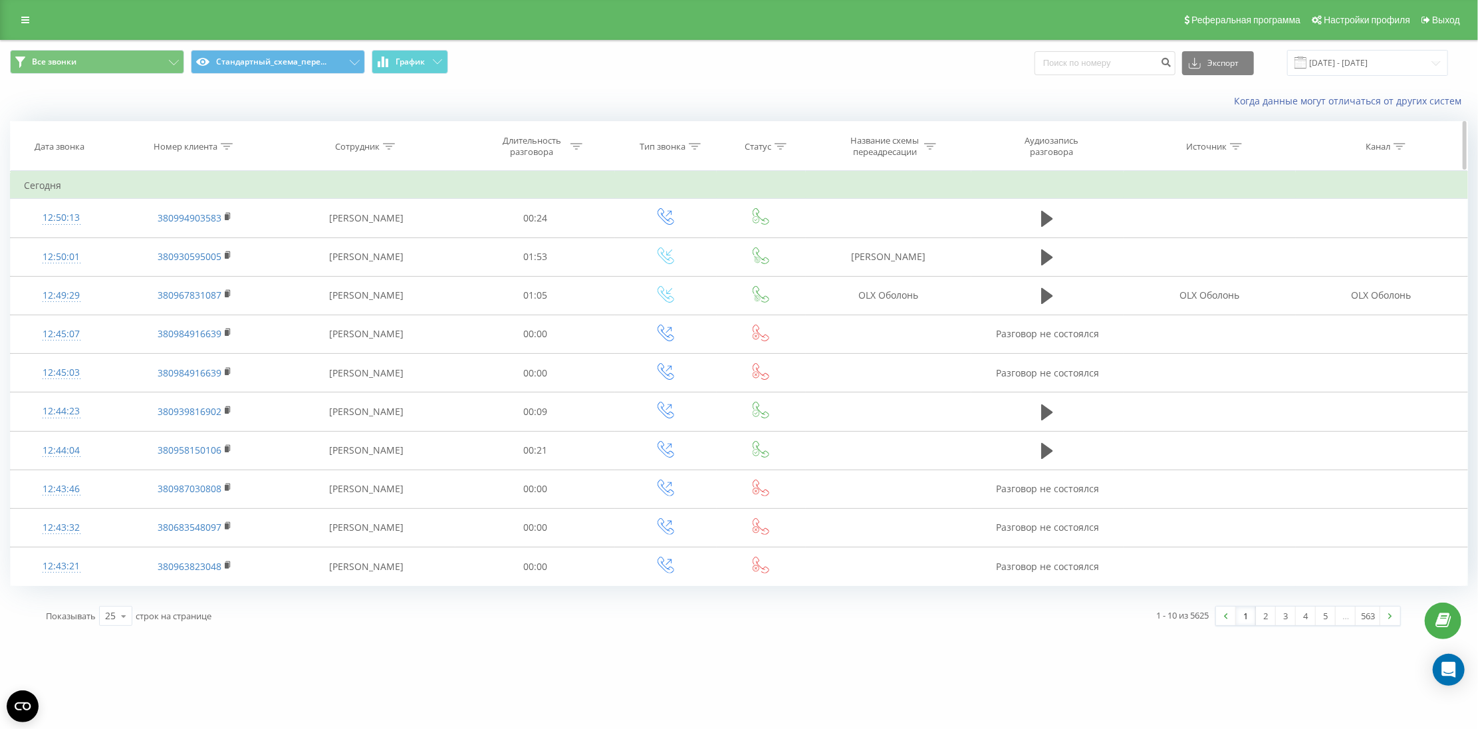
drag, startPoint x: 198, startPoint y: 147, endPoint x: 192, endPoint y: 169, distance: 22.7
click at [197, 147] on div "Номер клиента" at bounding box center [186, 146] width 64 height 11
click at [217, 272] on span "OK" at bounding box center [223, 267] width 37 height 21
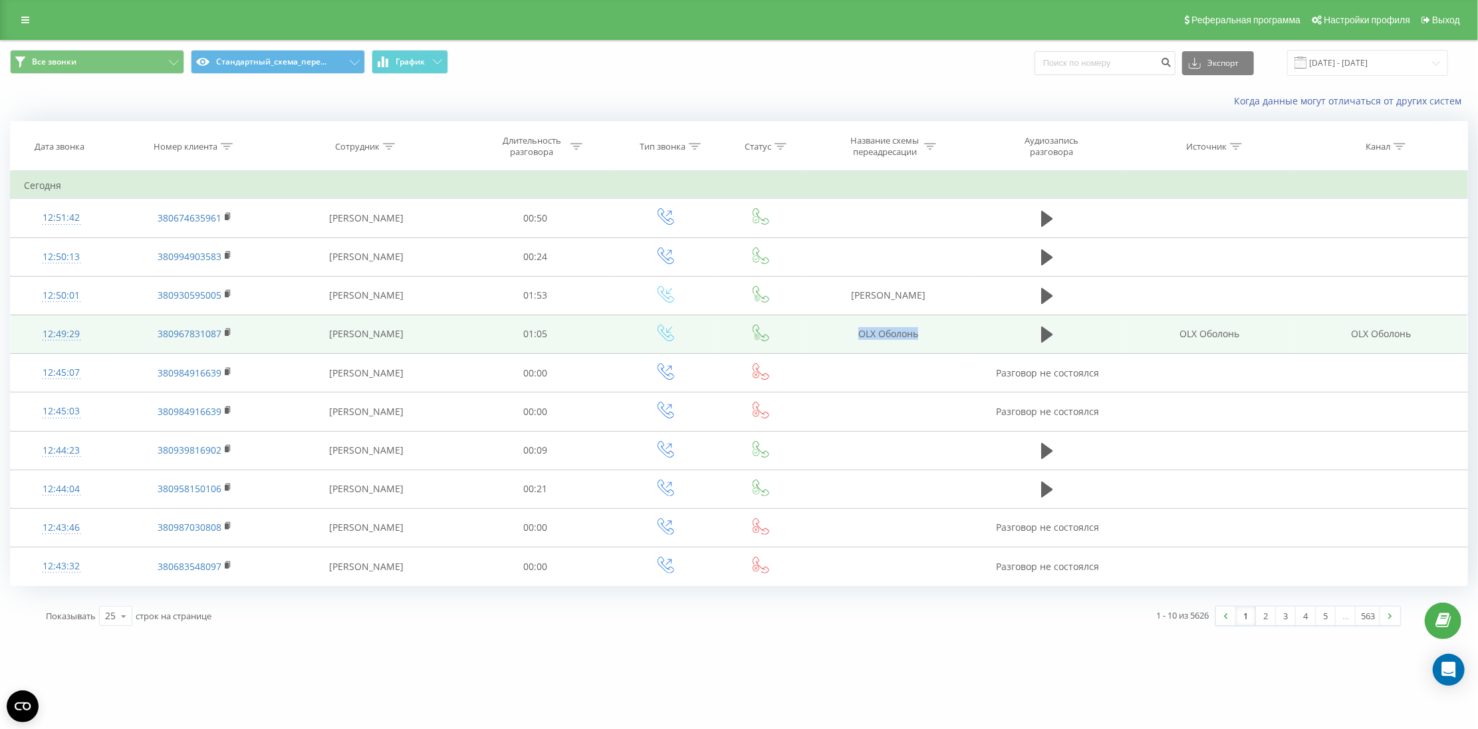
drag, startPoint x: 863, startPoint y: 327, endPoint x: 935, endPoint y: 335, distance: 72.3
click at [935, 335] on td "OLX Оболонь" at bounding box center [889, 334] width 166 height 39
copy td "OLX Оболонь"
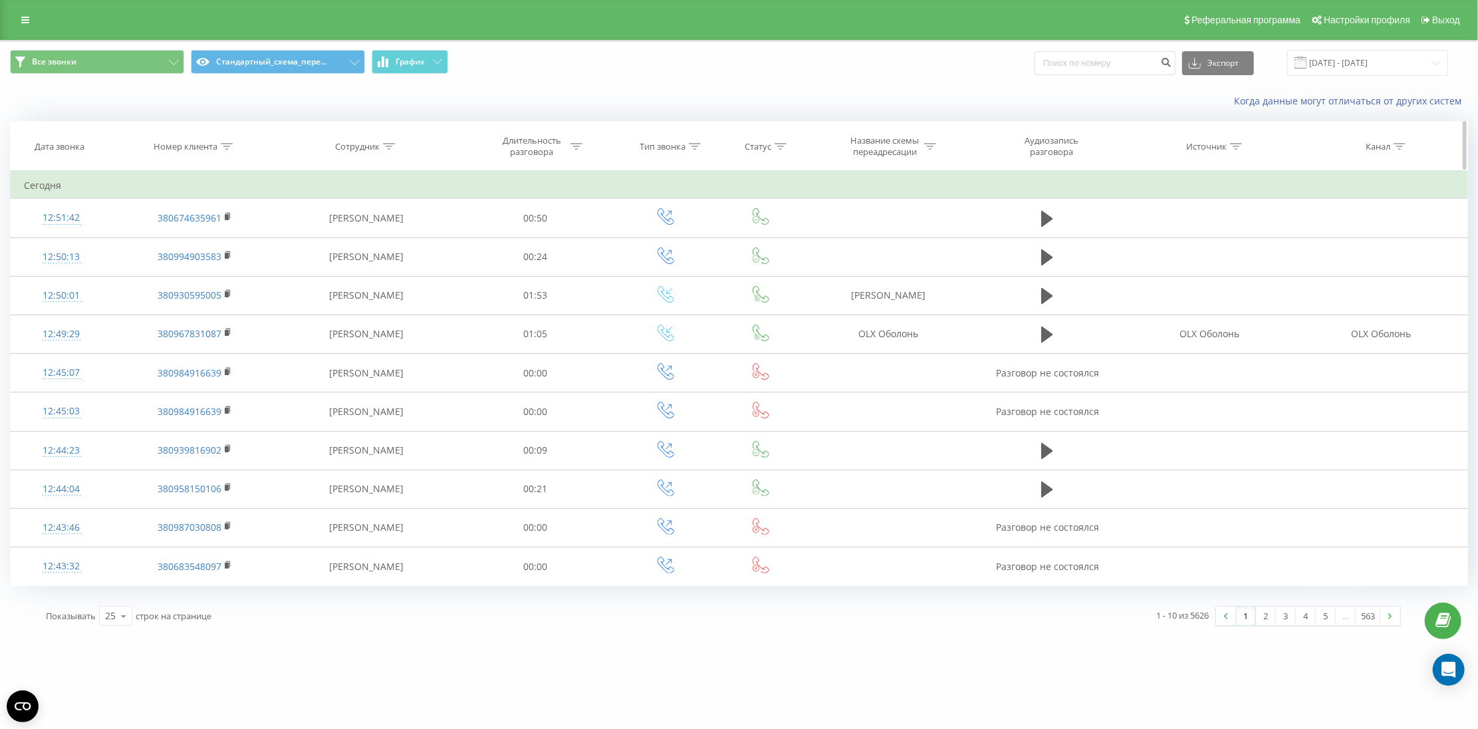
click at [193, 146] on div "Номер клиента" at bounding box center [186, 146] width 64 height 11
click at [219, 275] on span "OK" at bounding box center [223, 267] width 37 height 21
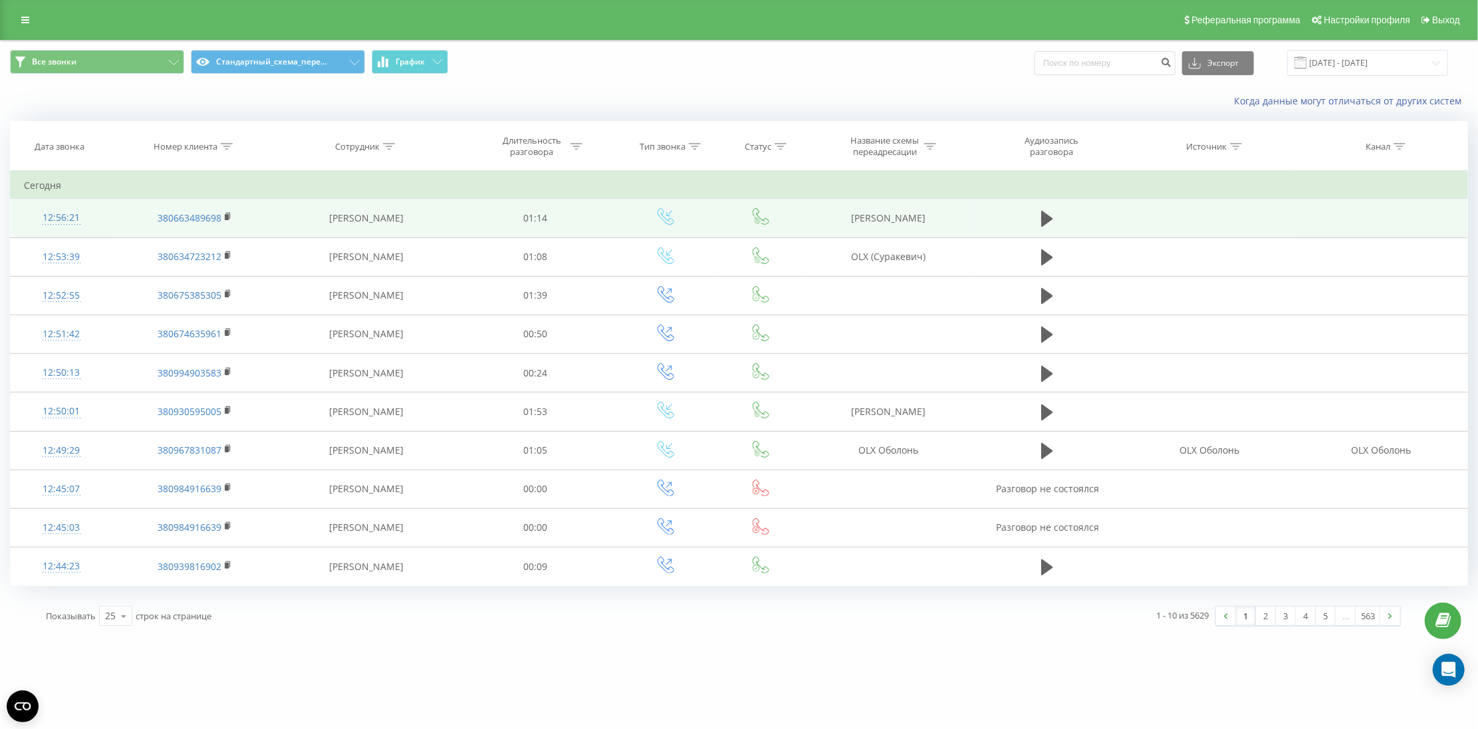
drag, startPoint x: 900, startPoint y: 216, endPoint x: 927, endPoint y: 219, distance: 27.4
click at [927, 219] on td "[PERSON_NAME]" at bounding box center [889, 218] width 166 height 39
copy td "[PERSON_NAME]"
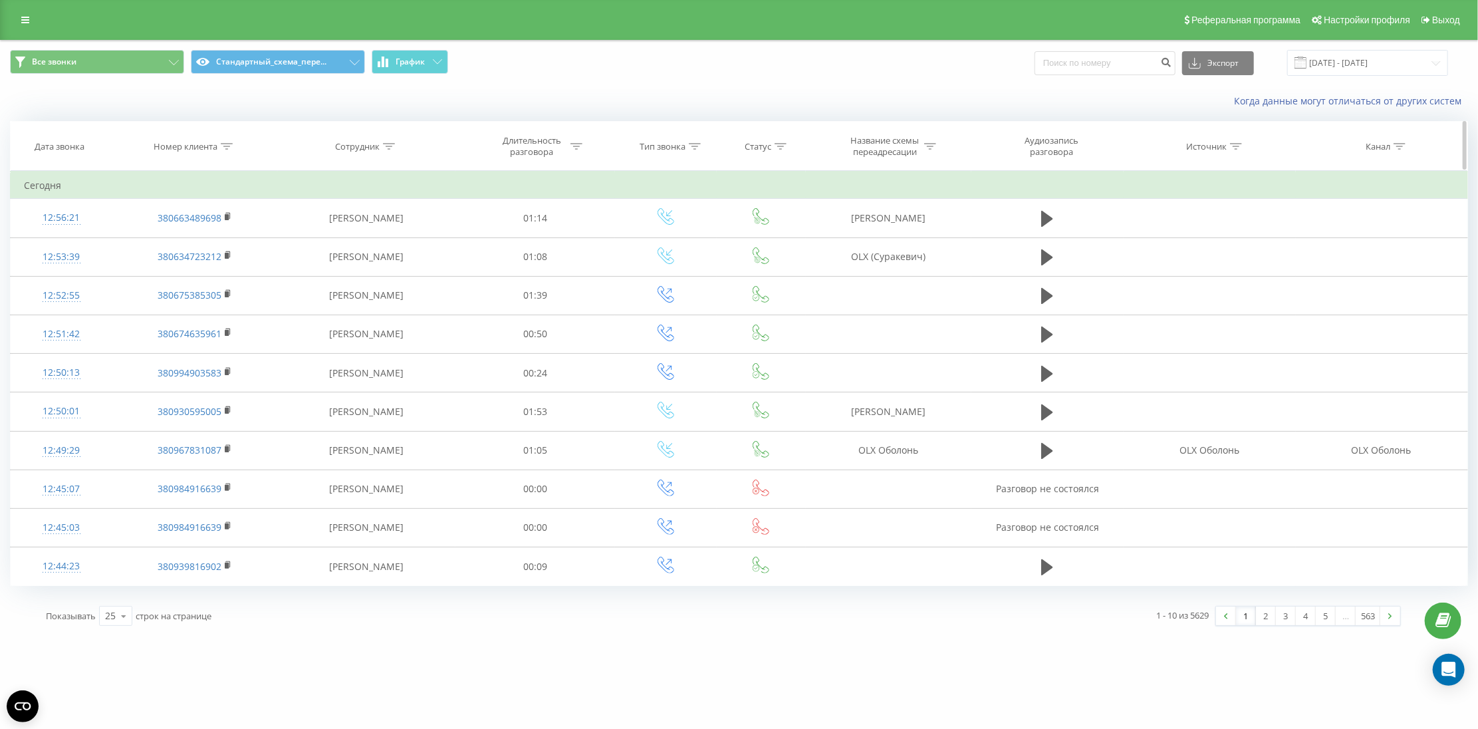
click at [354, 129] on th "Сотрудник" at bounding box center [367, 146] width 178 height 49
click at [357, 130] on th "Сотрудник" at bounding box center [367, 146] width 178 height 49
click at [348, 141] on div "Сотрудник" at bounding box center [357, 146] width 45 height 11
click at [353, 149] on div "Сотрудник" at bounding box center [357, 146] width 45 height 11
click at [354, 152] on div "Сотрудник" at bounding box center [357, 146] width 45 height 11
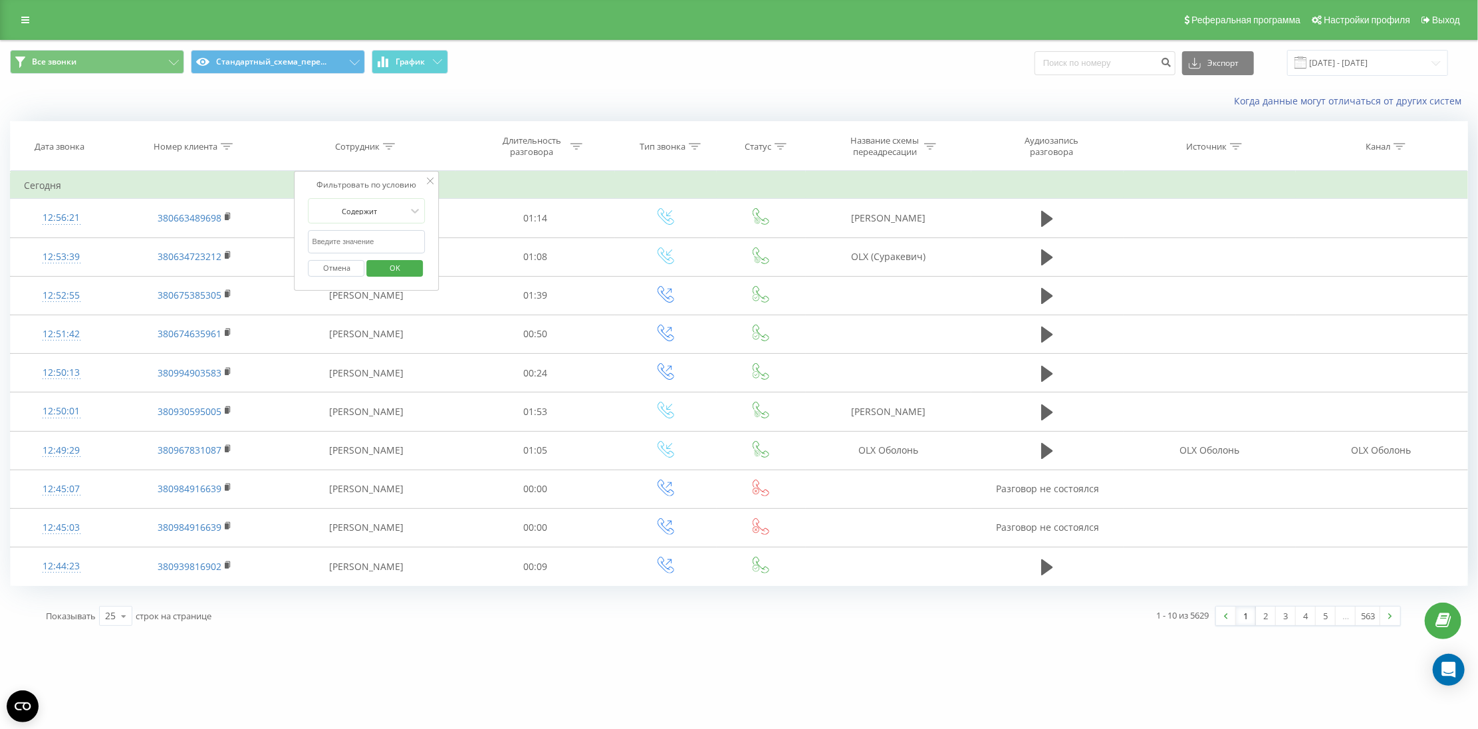
click at [340, 230] on input "text" at bounding box center [367, 241] width 117 height 23
type input "[DEMOGRAPHIC_DATA]"
click at [392, 271] on span "OK" at bounding box center [394, 267] width 37 height 21
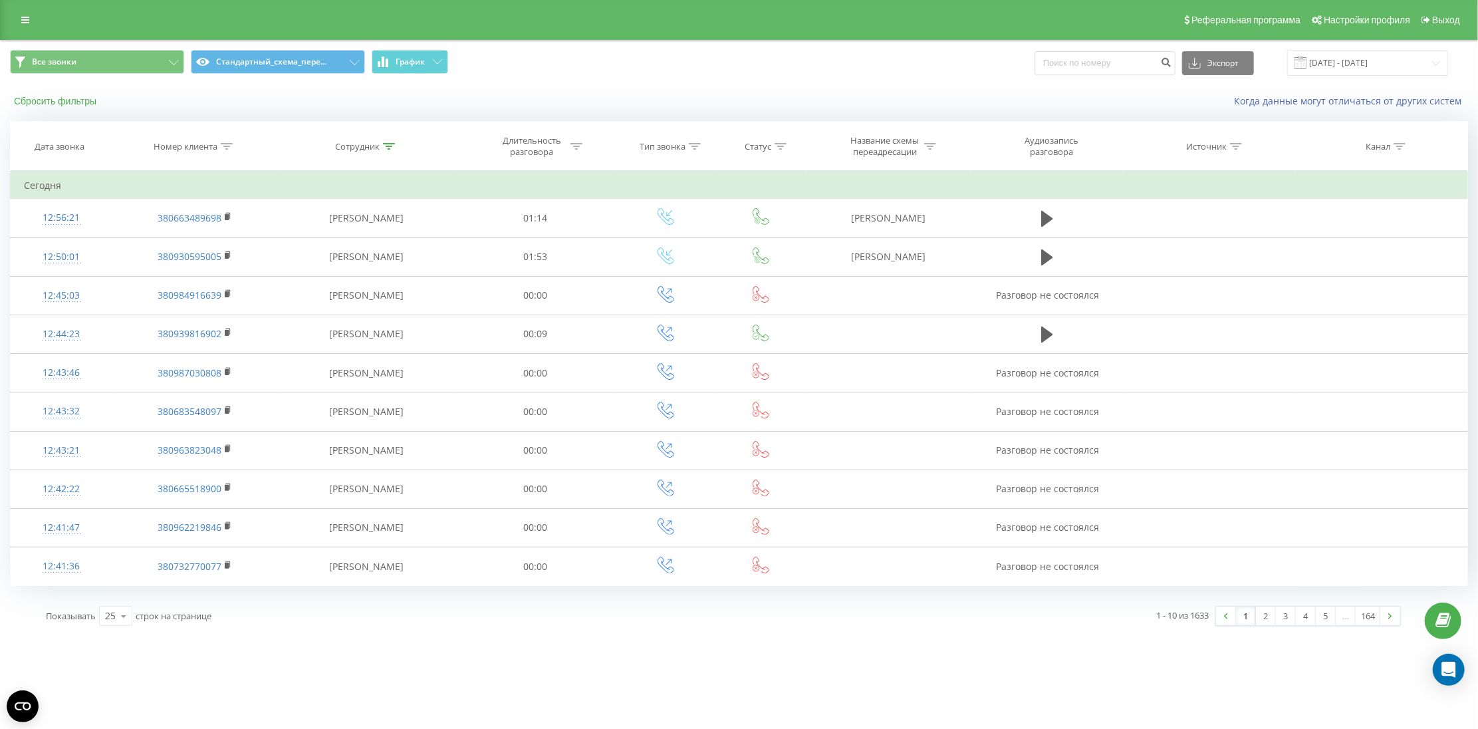
click at [60, 101] on button "Сбросить фильтры" at bounding box center [56, 101] width 93 height 12
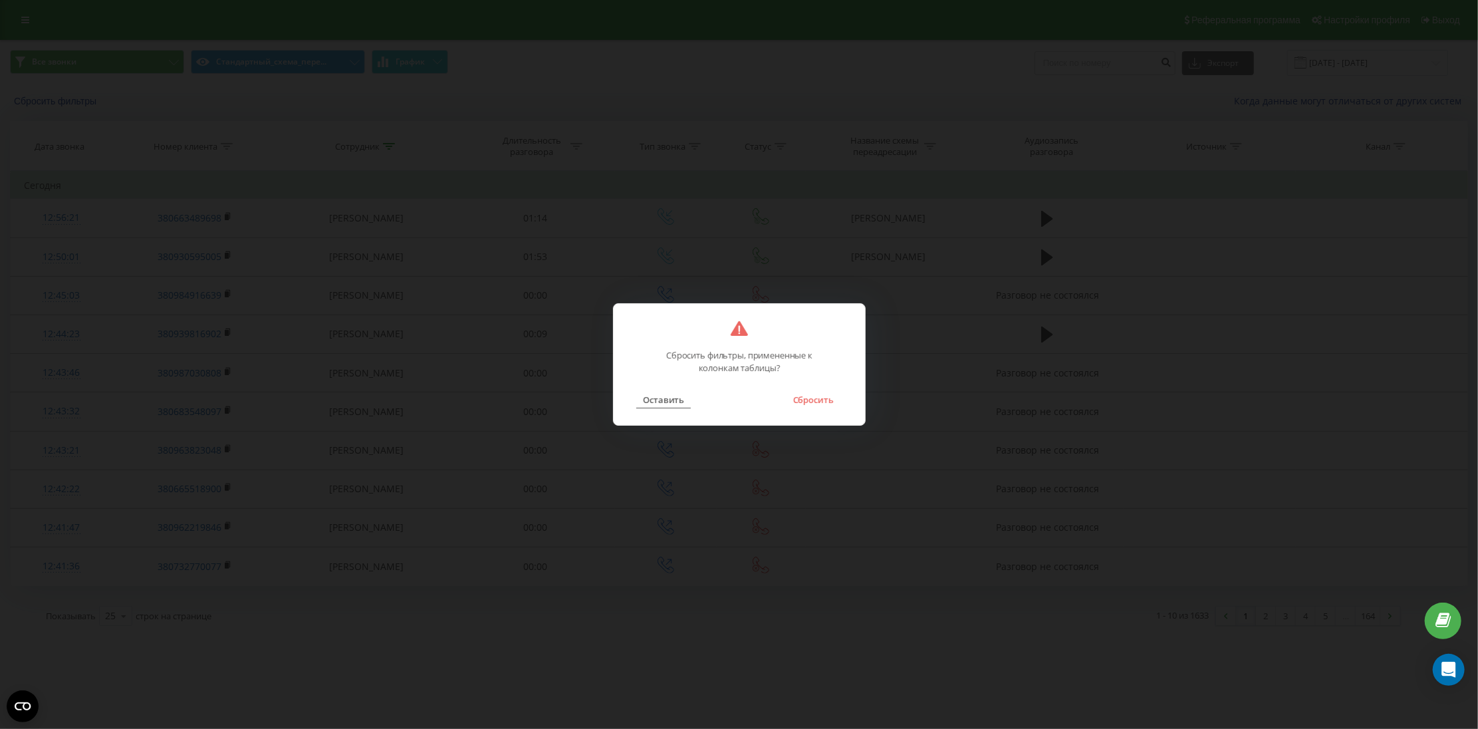
click at [668, 401] on button "Оставить" at bounding box center [663, 399] width 55 height 17
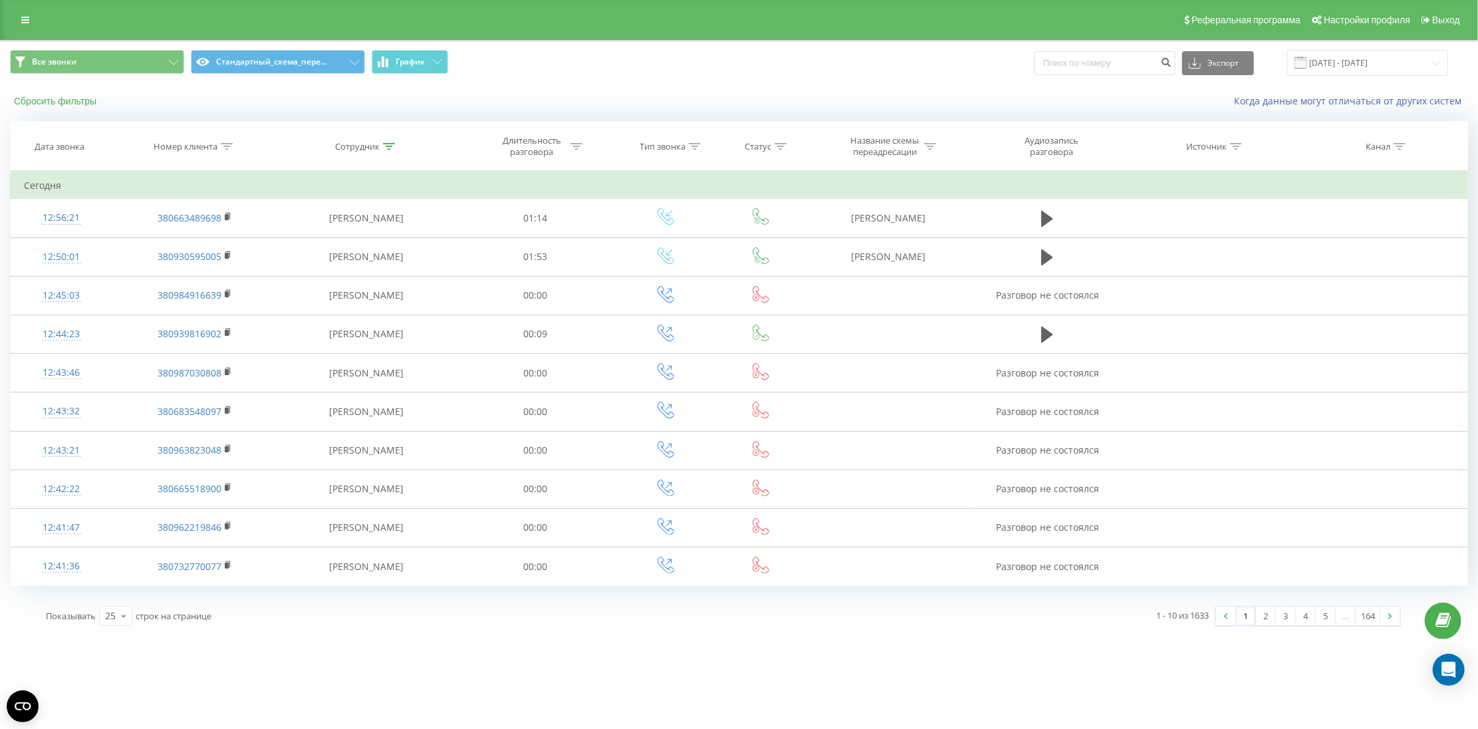
click at [51, 102] on button "Сбросить фильтры" at bounding box center [56, 101] width 93 height 12
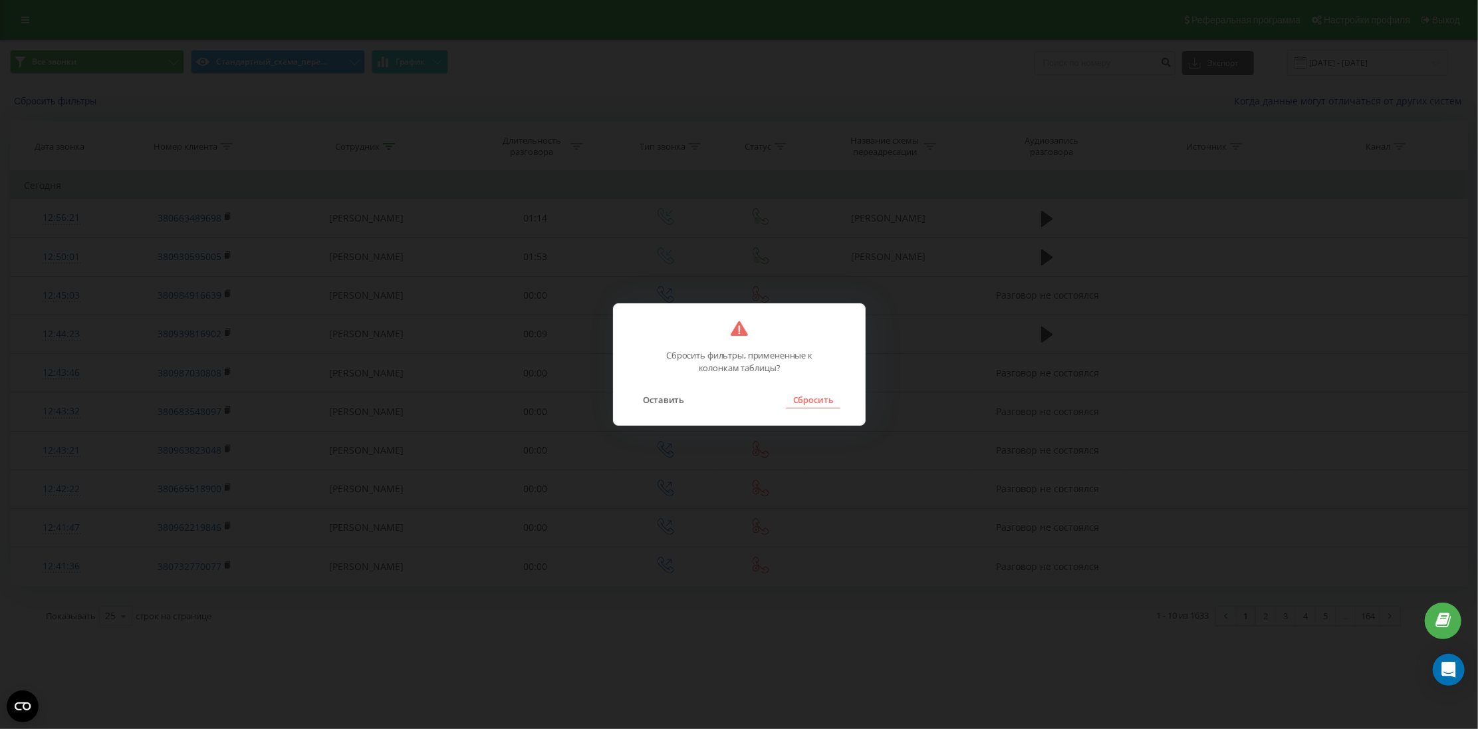
click at [837, 402] on button "Сбросить" at bounding box center [813, 399] width 54 height 17
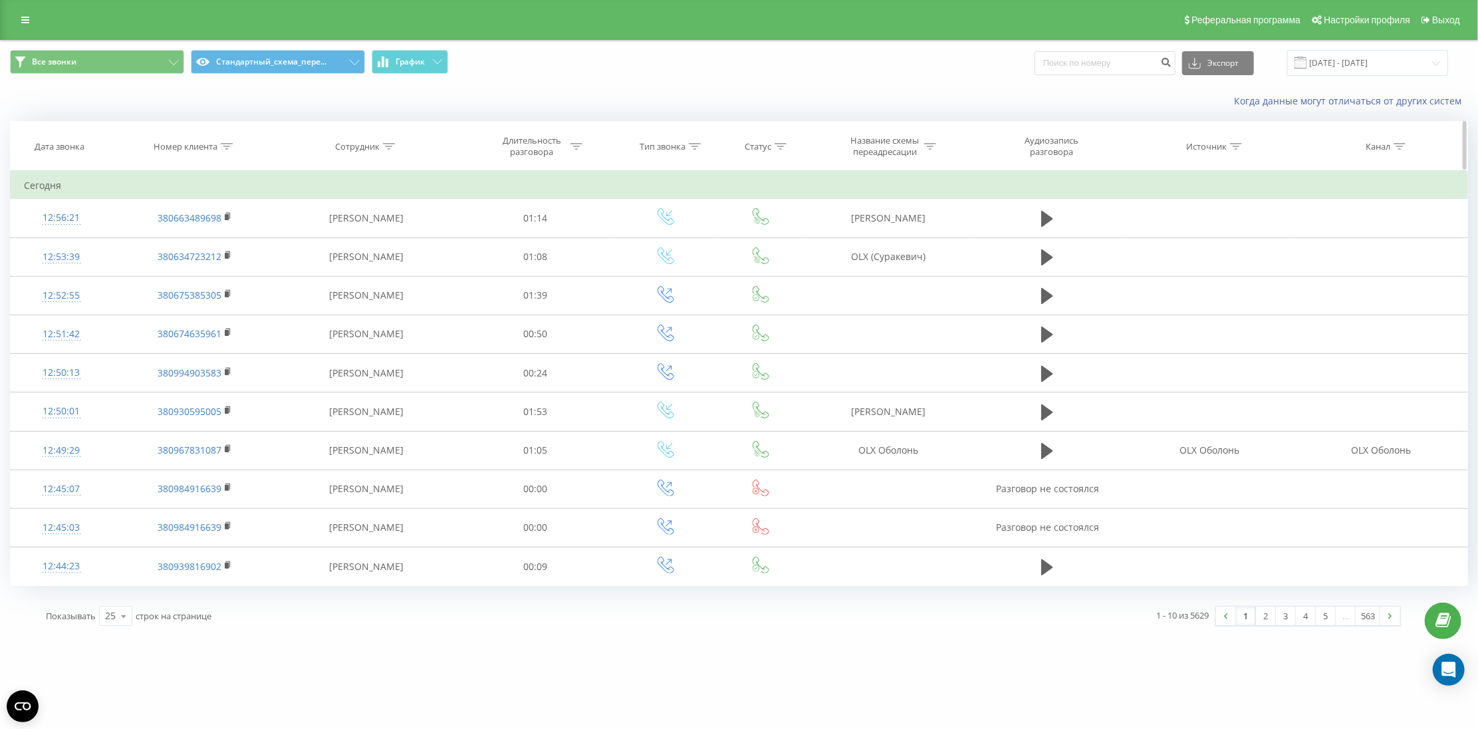
drag, startPoint x: 315, startPoint y: 136, endPoint x: 329, endPoint y: 150, distance: 19.8
click at [316, 138] on th "Сотрудник" at bounding box center [367, 146] width 178 height 49
click at [329, 150] on div "Сотрудник" at bounding box center [367, 146] width 178 height 11
click at [368, 247] on input "text" at bounding box center [367, 241] width 117 height 23
type input "Яре"
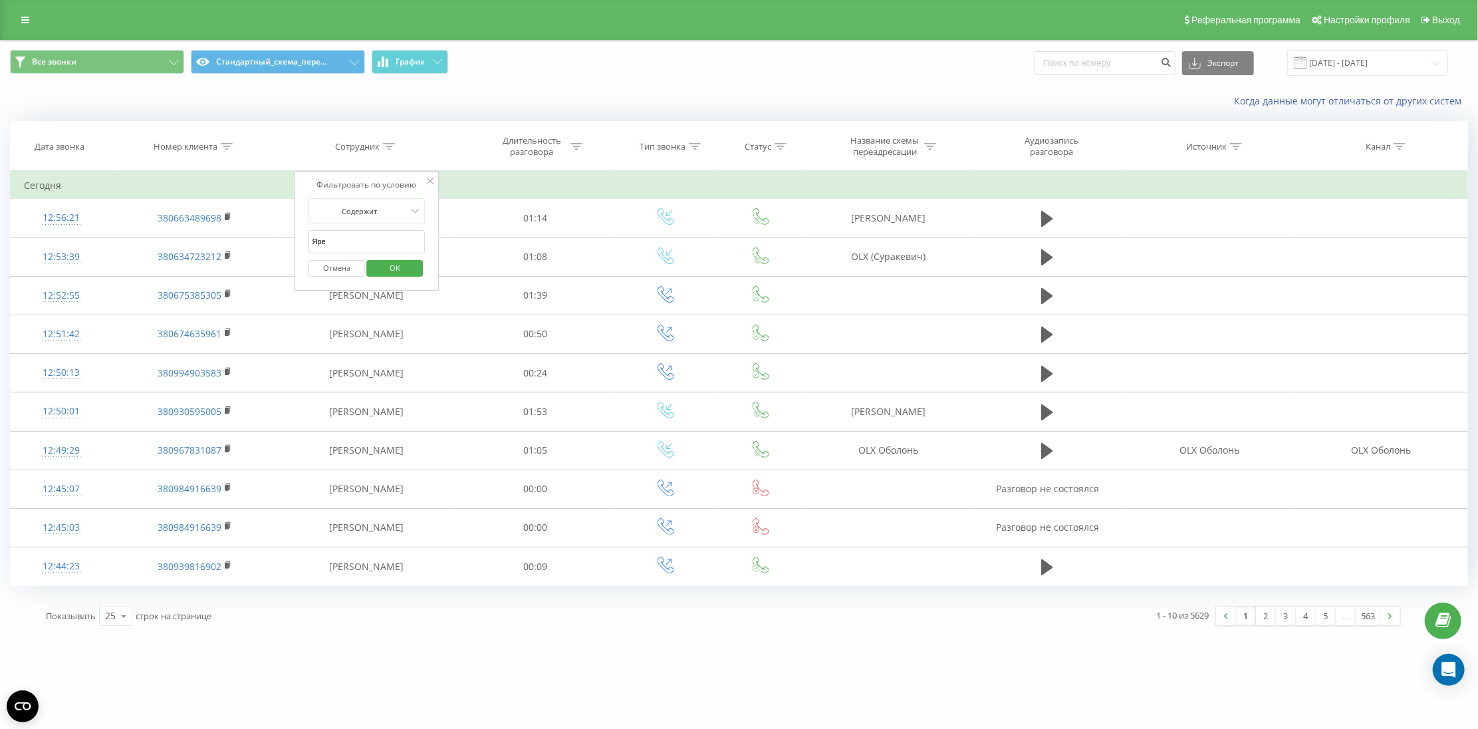
click button "OK" at bounding box center [394, 268] width 57 height 17
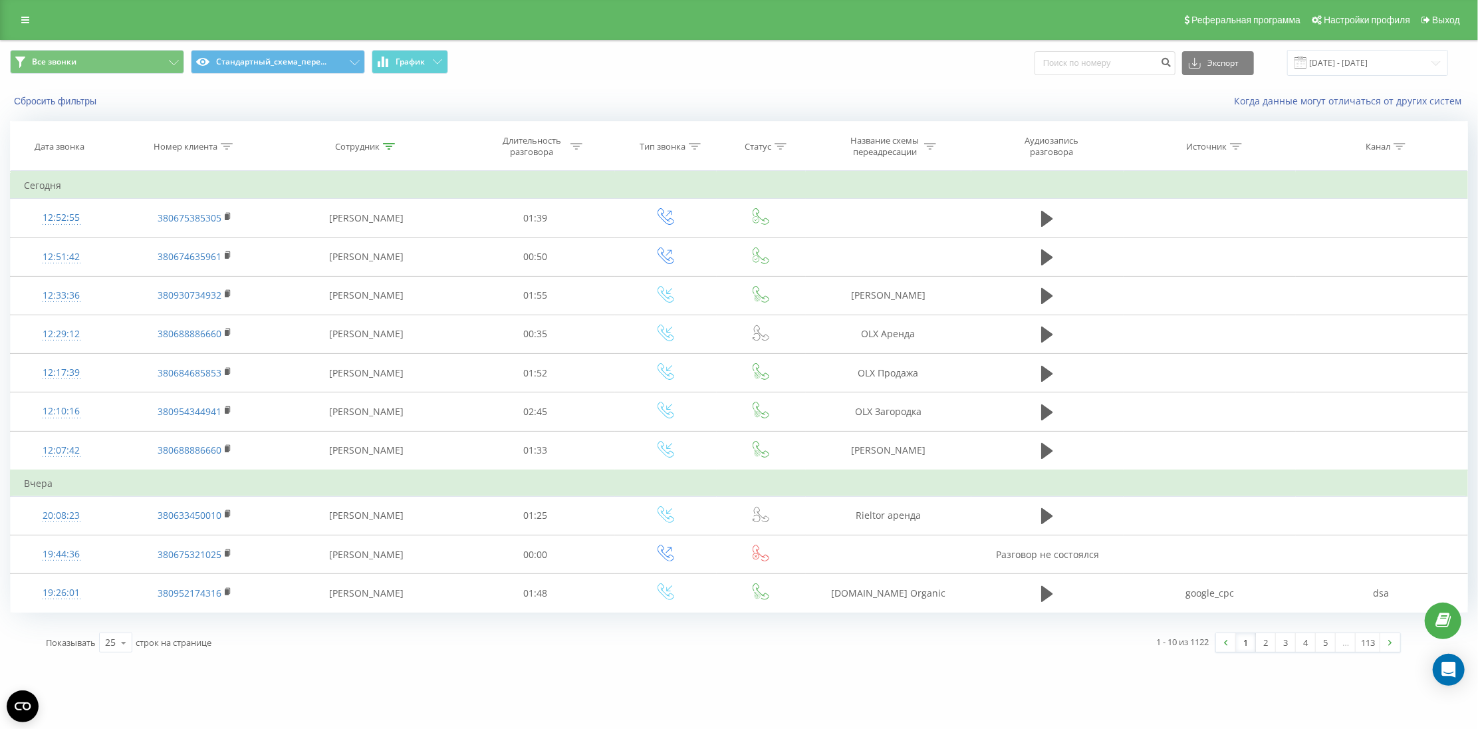
click at [61, 109] on div "Сбросить фильтры Когда данные могут отличаться от других систем" at bounding box center [739, 101] width 1477 height 32
click at [64, 90] on div "Сбросить фильтры Когда данные могут отличаться от других систем" at bounding box center [739, 101] width 1477 height 32
click at [51, 105] on button "Сбросить фильтры" at bounding box center [56, 101] width 93 height 12
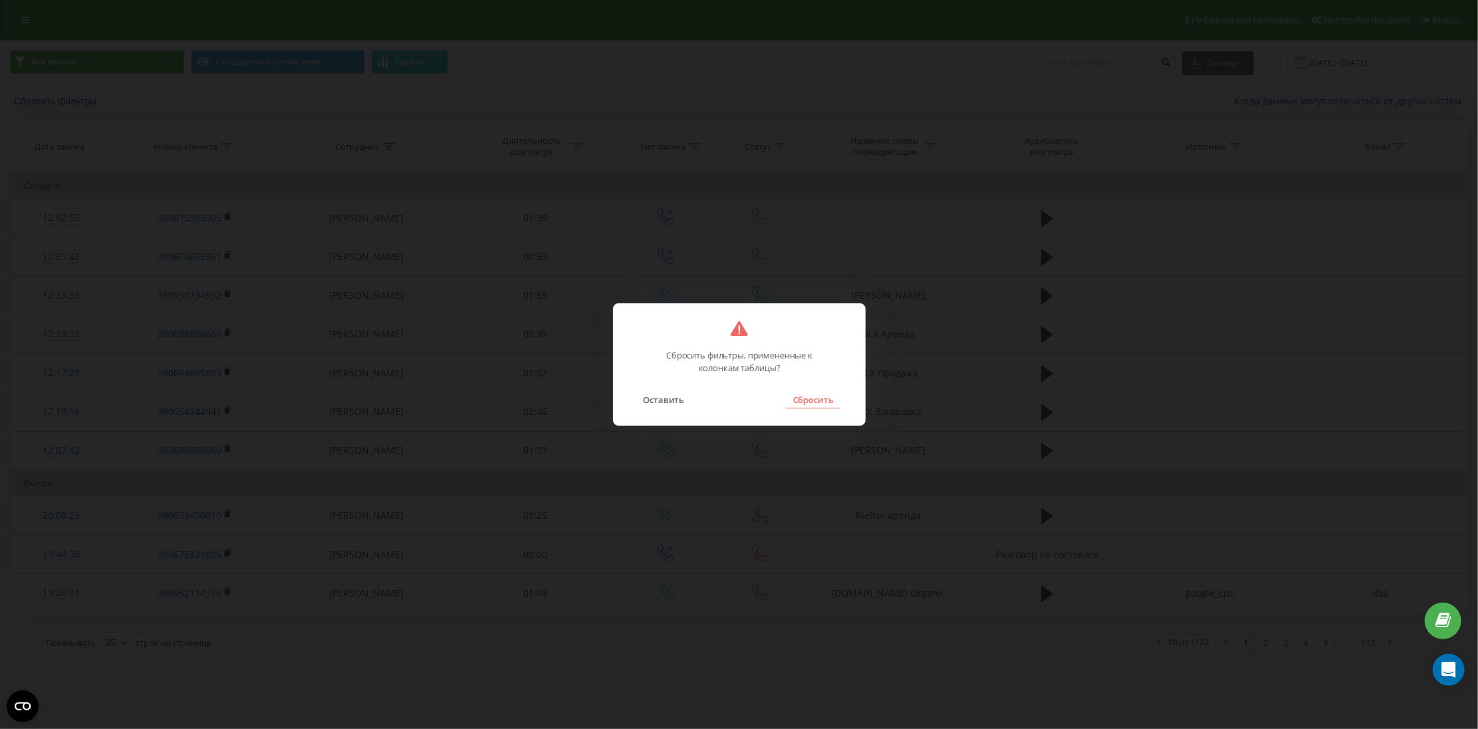
click at [795, 396] on button "Сбросить" at bounding box center [813, 399] width 54 height 17
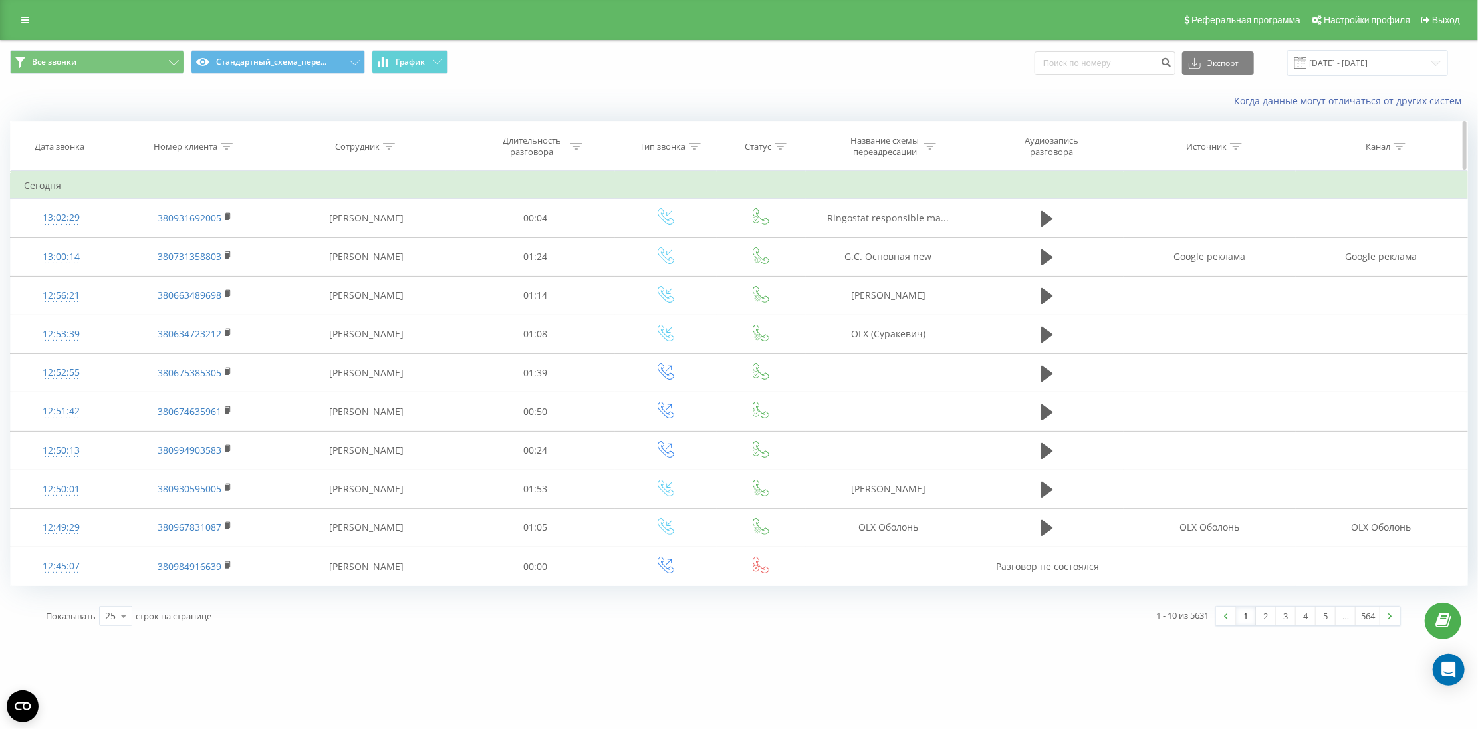
click at [198, 148] on div "Номер клиента" at bounding box center [186, 146] width 64 height 11
click at [231, 271] on span "OK" at bounding box center [223, 267] width 37 height 21
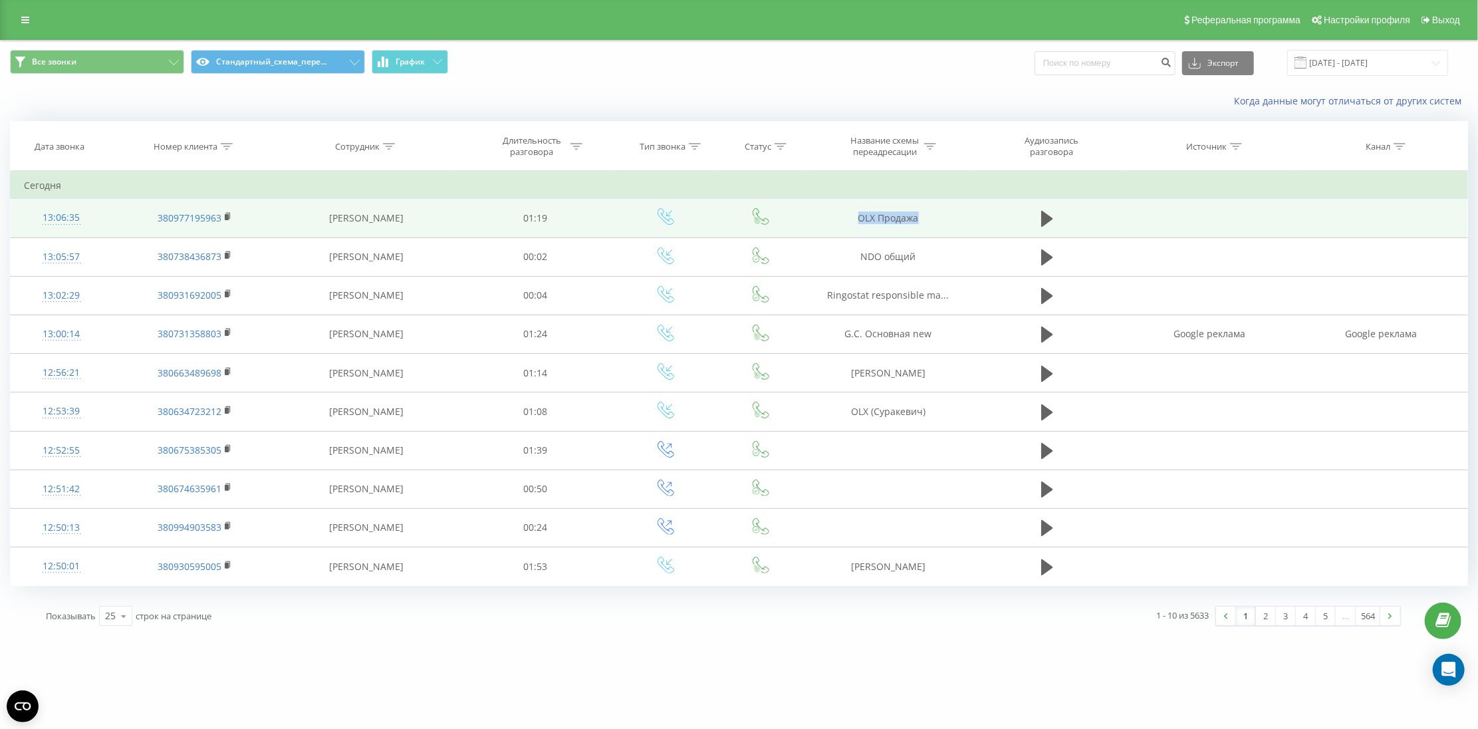
drag, startPoint x: 829, startPoint y: 222, endPoint x: 957, endPoint y: 211, distance: 128.1
click at [957, 211] on td "OLX Продажа" at bounding box center [889, 218] width 166 height 39
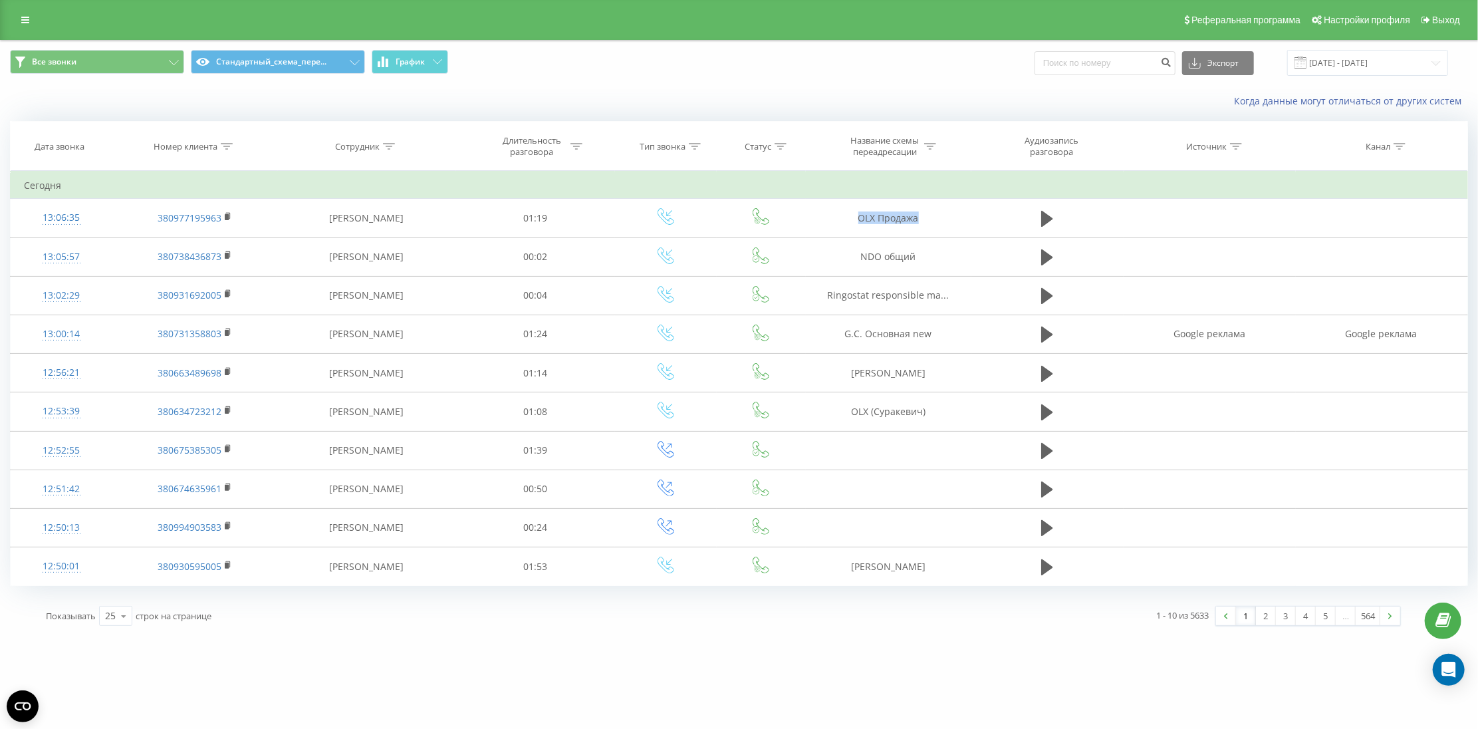
copy td "OLX Продажа"
drag, startPoint x: 204, startPoint y: 140, endPoint x: 202, endPoint y: 148, distance: 8.2
click at [202, 145] on th "Номер клиента" at bounding box center [195, 146] width 166 height 49
click at [202, 154] on th "Номер клиента" at bounding box center [195, 146] width 166 height 49
click at [196, 150] on div "Номер клиента" at bounding box center [186, 146] width 64 height 11
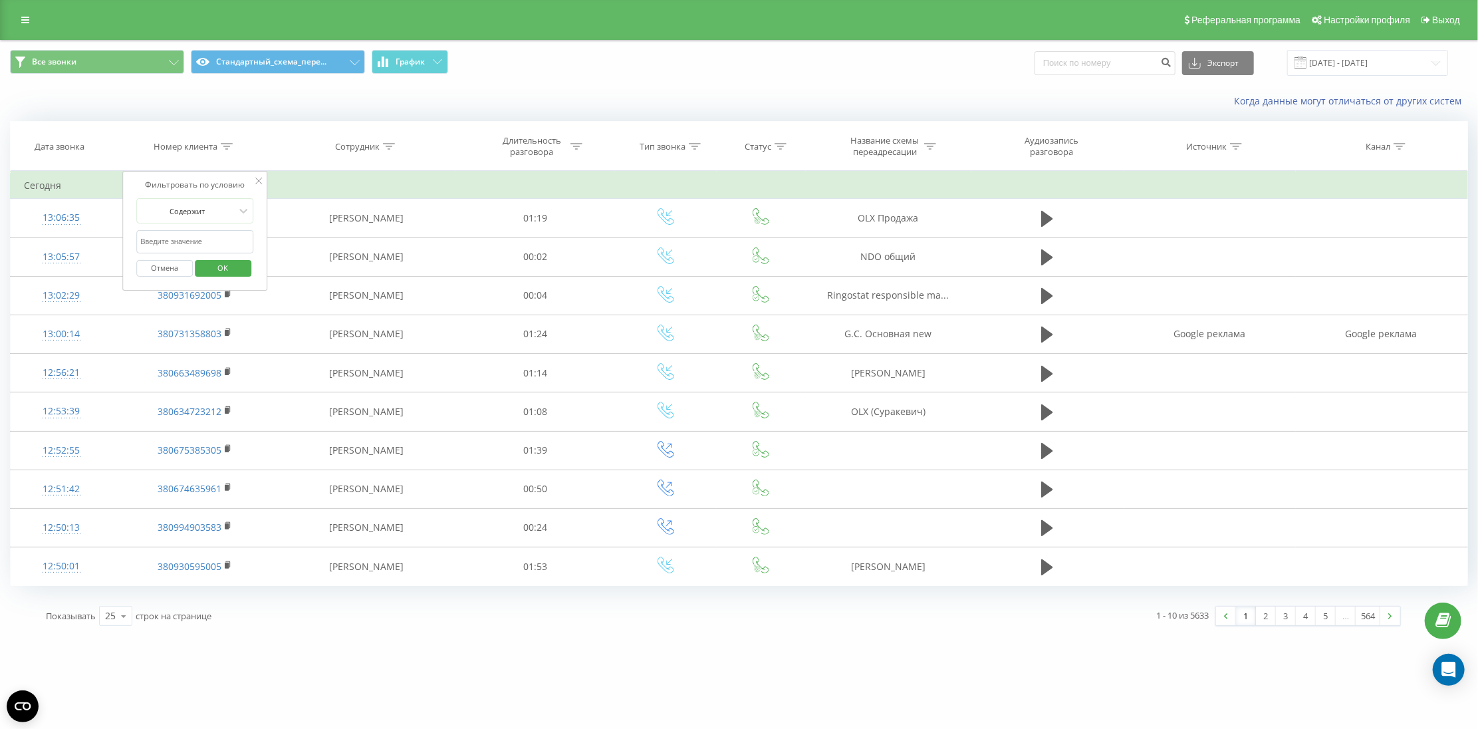
drag, startPoint x: 224, startPoint y: 271, endPoint x: 257, endPoint y: 262, distance: 33.7
click at [223, 271] on span "OK" at bounding box center [223, 267] width 37 height 21
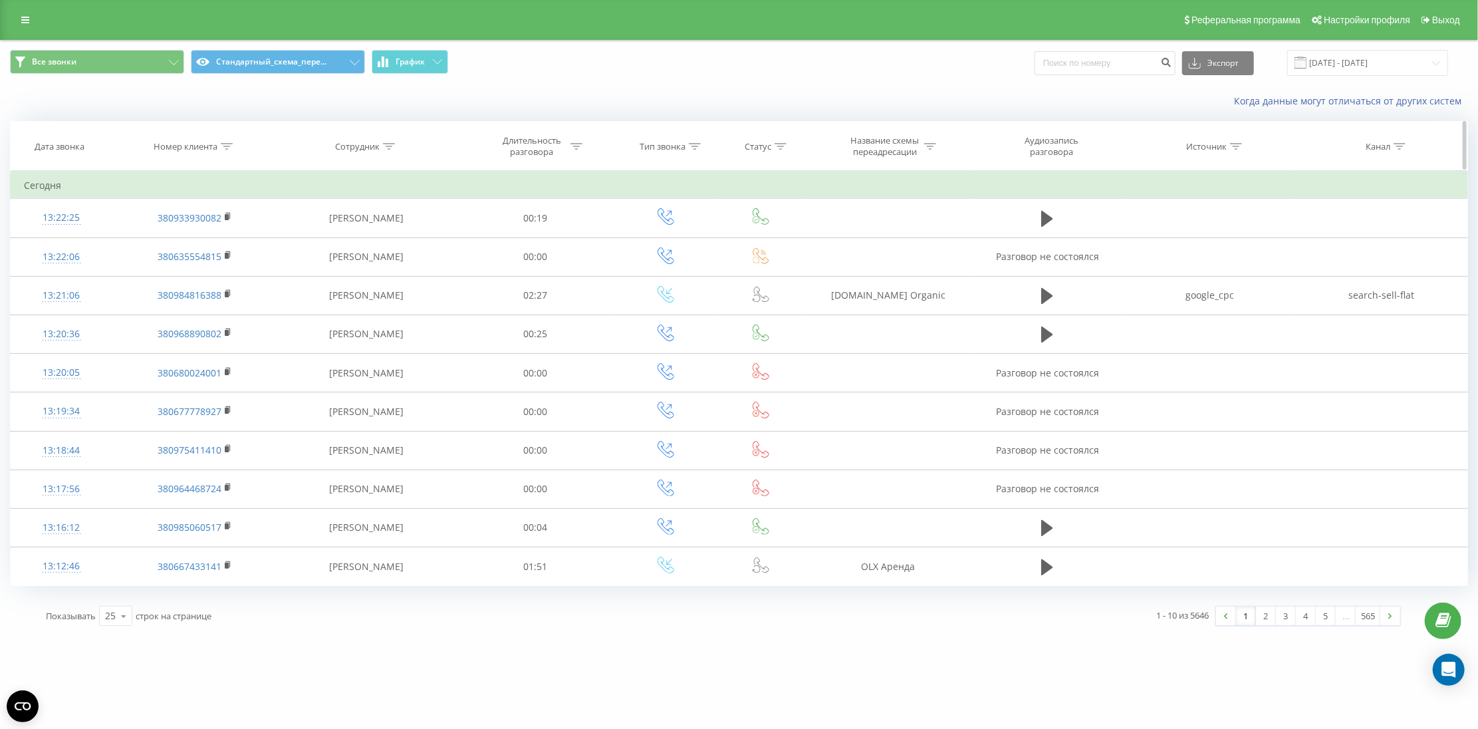
click at [195, 143] on div "Номер клиента" at bounding box center [186, 146] width 64 height 11
click at [228, 267] on span "OK" at bounding box center [223, 267] width 37 height 21
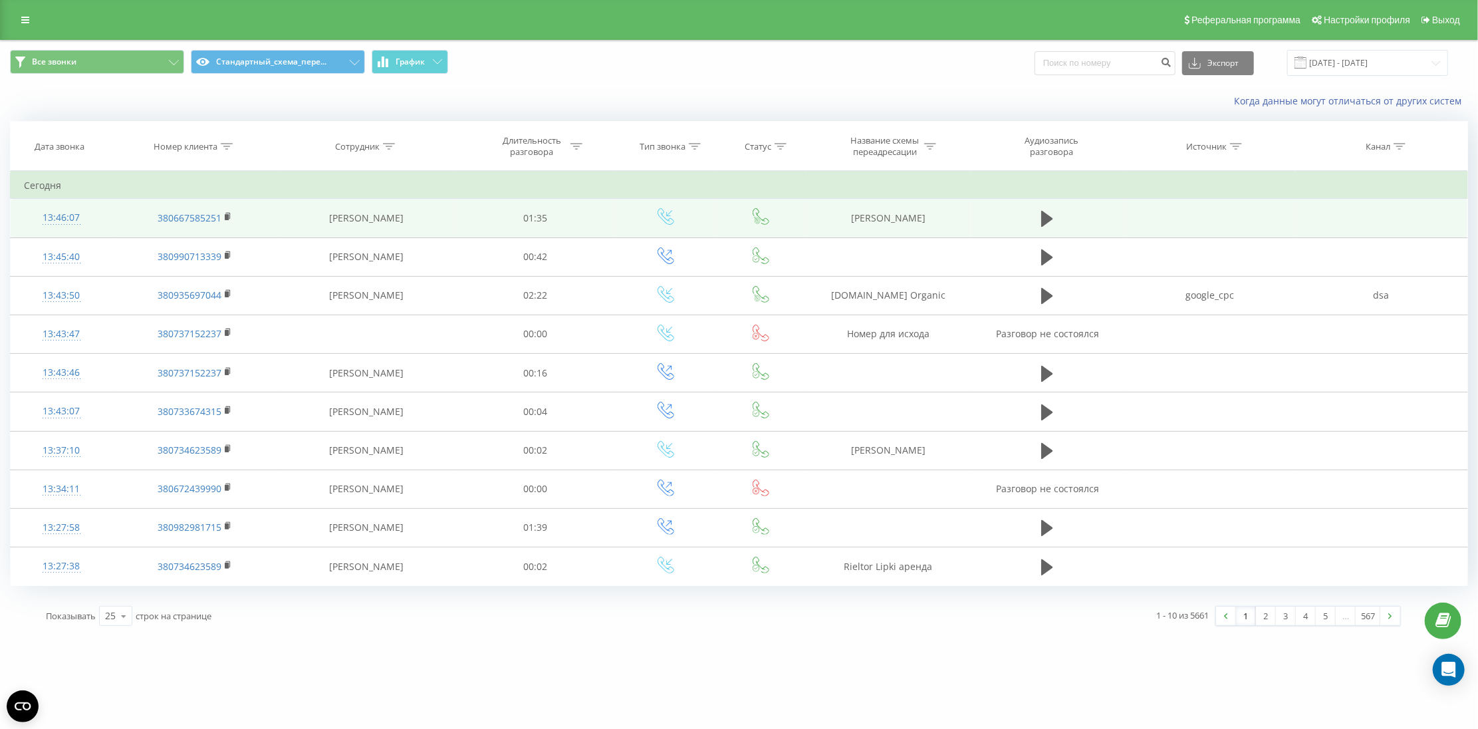
drag, startPoint x: 843, startPoint y: 221, endPoint x: 954, endPoint y: 214, distance: 112.0
click at [954, 214] on td "[PERSON_NAME]" at bounding box center [889, 218] width 166 height 39
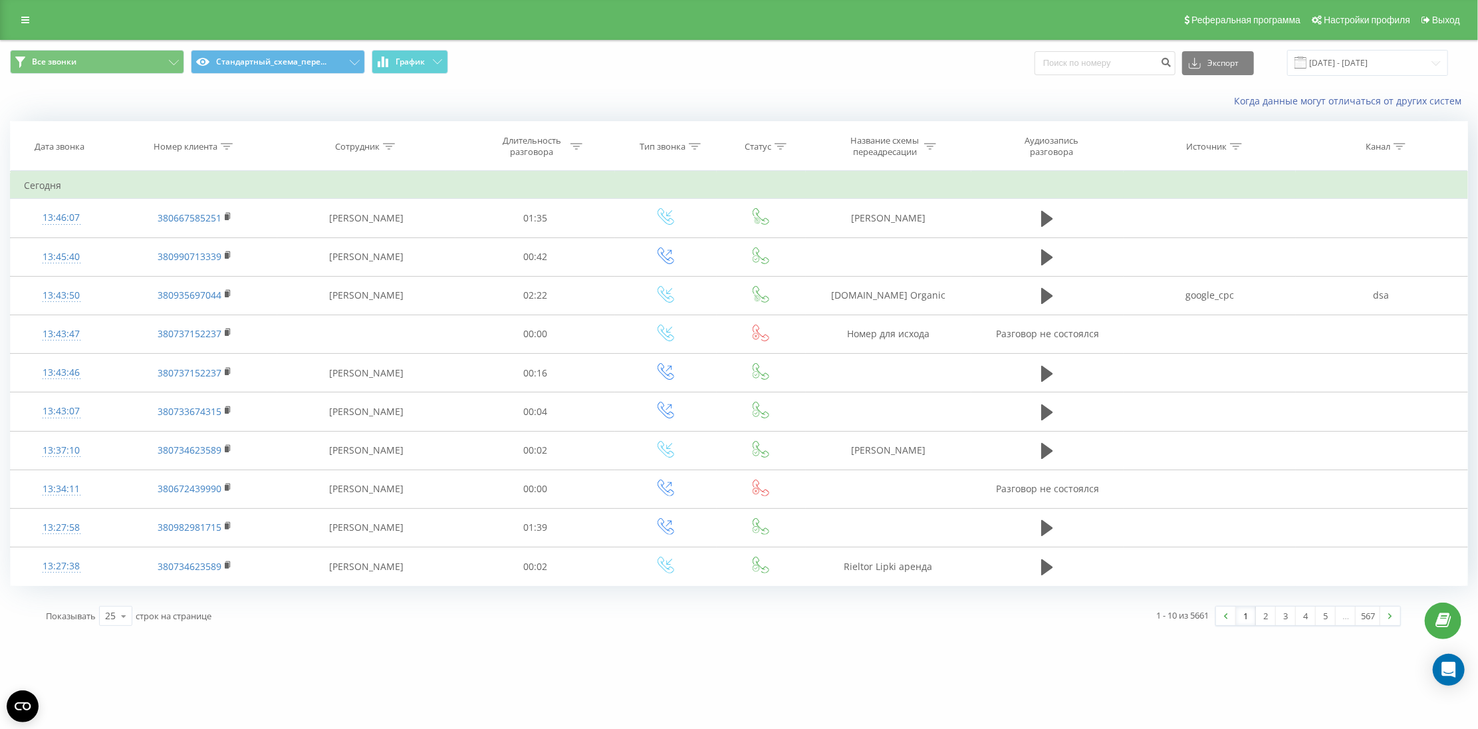
copy td "[PERSON_NAME]"
drag, startPoint x: 209, startPoint y: 142, endPoint x: 204, endPoint y: 160, distance: 19.4
click at [207, 147] on div "Номер клиента" at bounding box center [186, 146] width 64 height 11
click at [227, 267] on span "OK" at bounding box center [223, 267] width 37 height 21
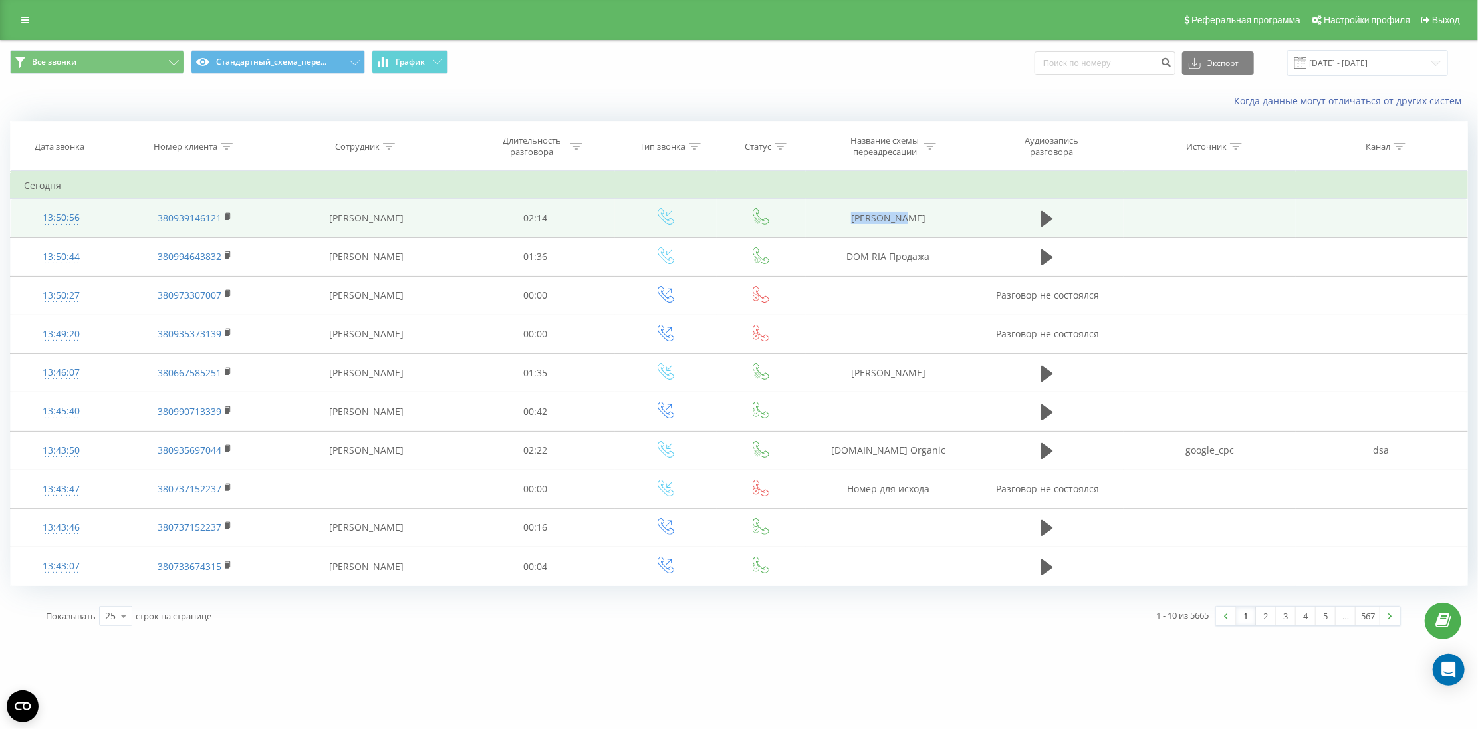
drag, startPoint x: 845, startPoint y: 227, endPoint x: 950, endPoint y: 225, distance: 105.8
click at [950, 225] on td "[PERSON_NAME]" at bounding box center [889, 218] width 166 height 39
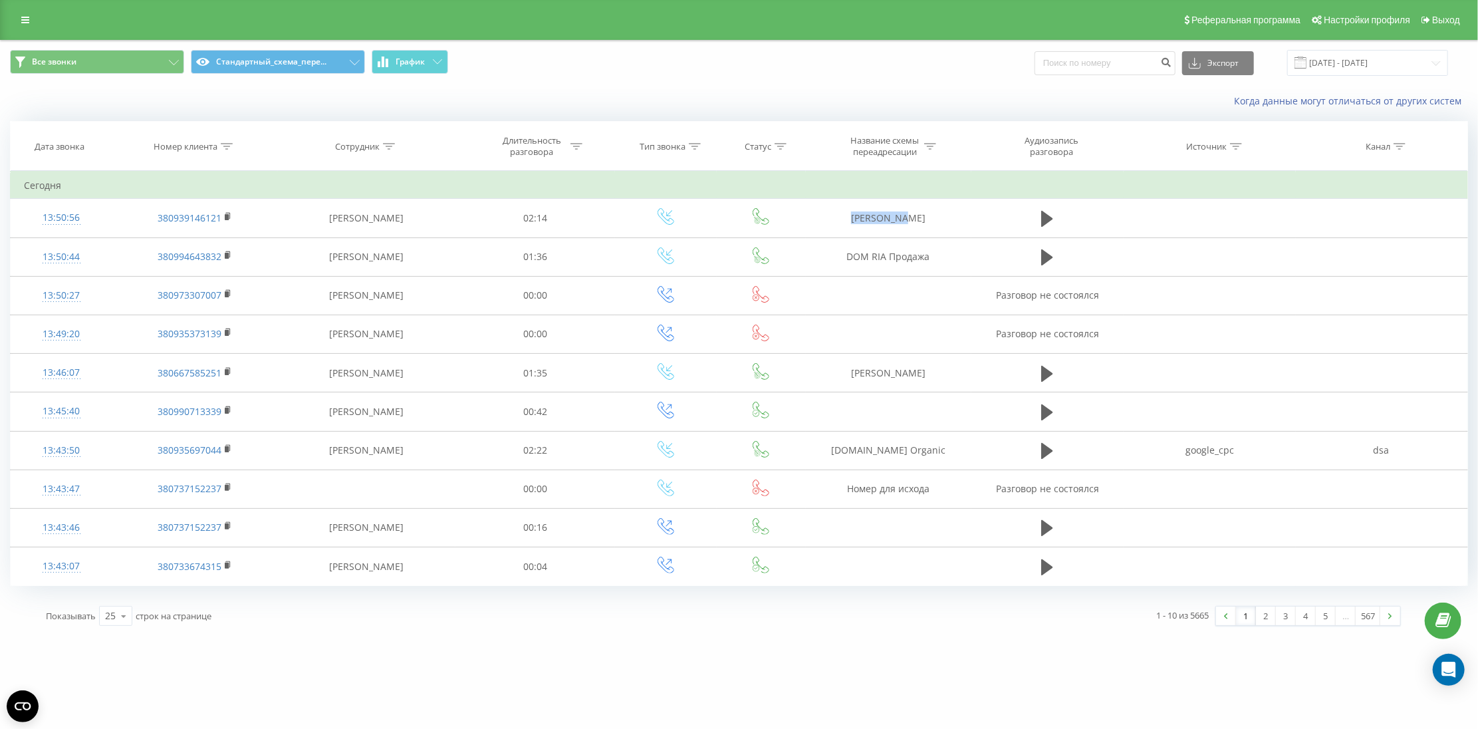
copy td "[PERSON_NAME]"
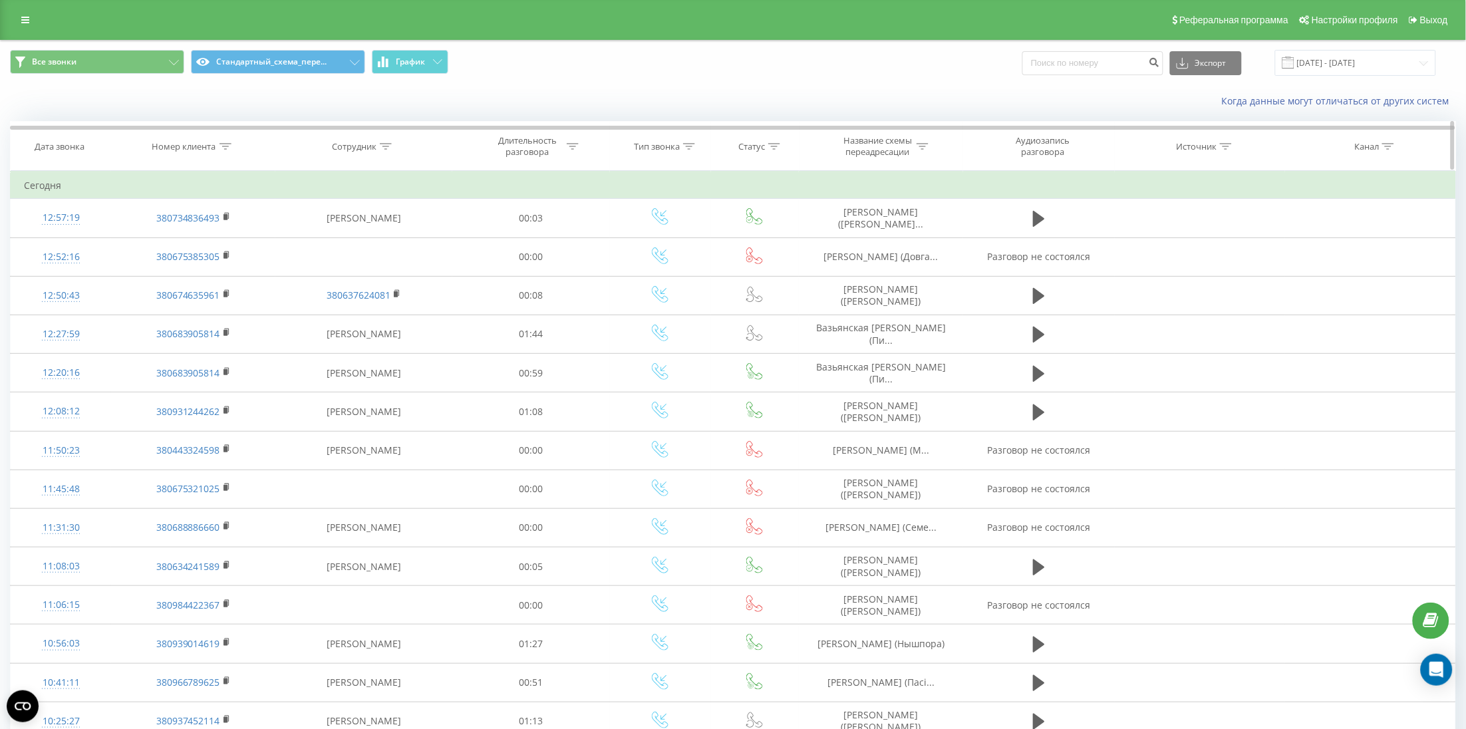
drag, startPoint x: 207, startPoint y: 144, endPoint x: 209, endPoint y: 167, distance: 23.3
click at [207, 144] on div "Номер клиента" at bounding box center [184, 146] width 64 height 11
click at [222, 265] on span "OK" at bounding box center [221, 267] width 37 height 21
